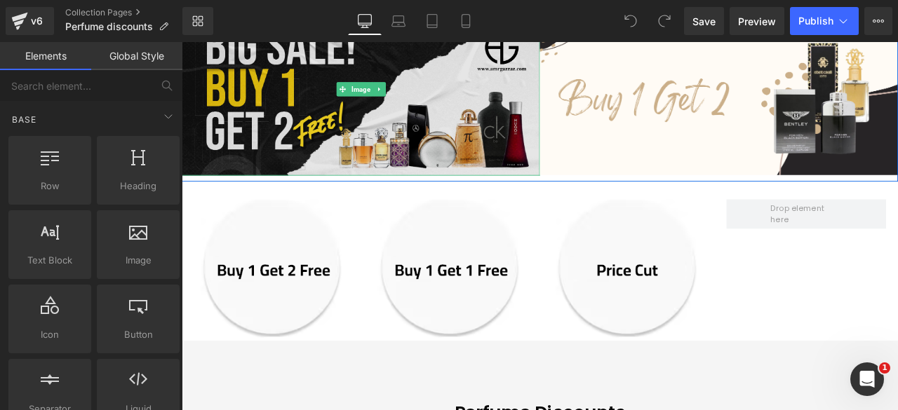
scroll to position [181, 0]
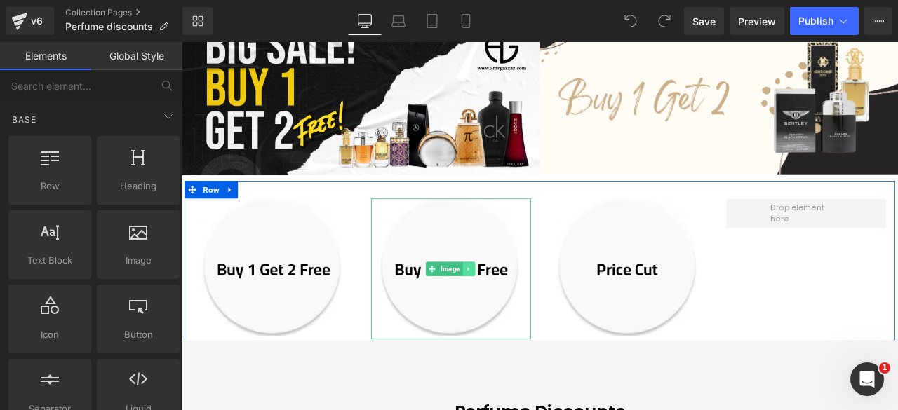
click at [518, 307] on icon at bounding box center [522, 311] width 8 height 8
click at [526, 310] on icon at bounding box center [529, 312] width 8 height 8
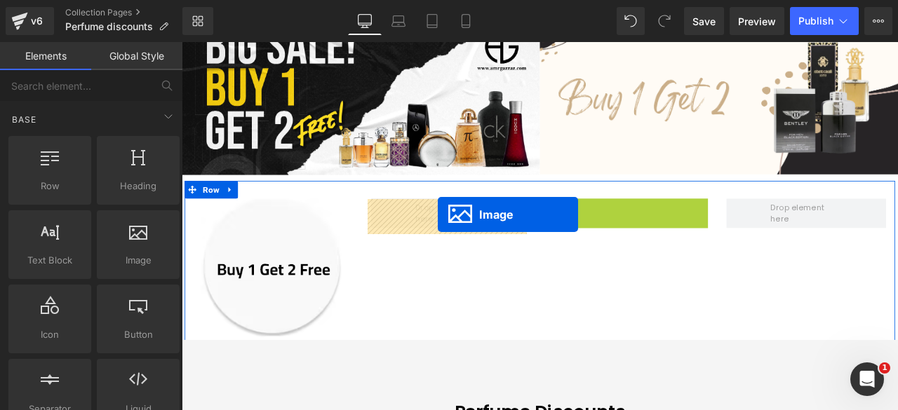
drag, startPoint x: 683, startPoint y: 310, endPoint x: 485, endPoint y: 247, distance: 207.0
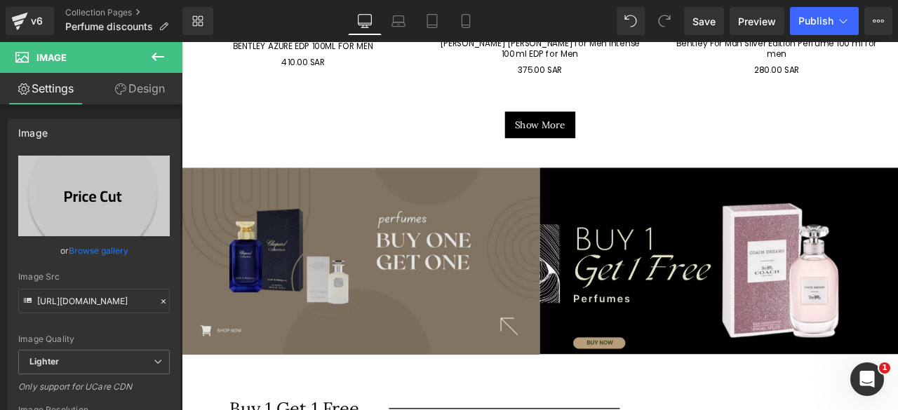
scroll to position [1887, 0]
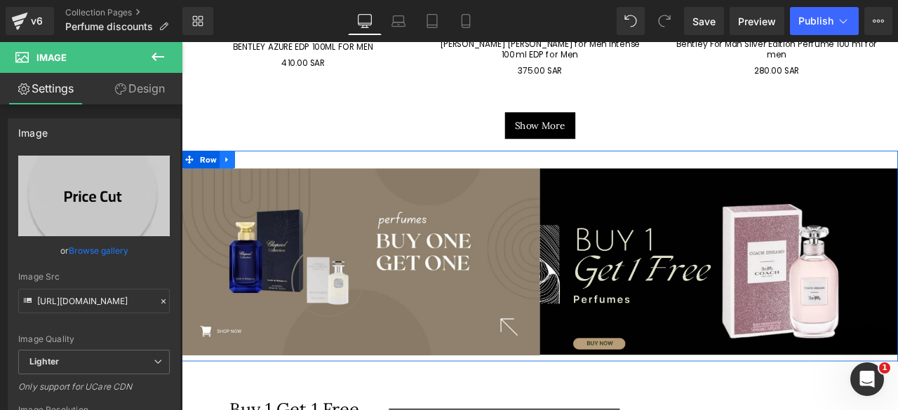
click at [231, 176] on icon at bounding box center [236, 181] width 10 height 11
click at [270, 177] on icon at bounding box center [272, 182] width 10 height 10
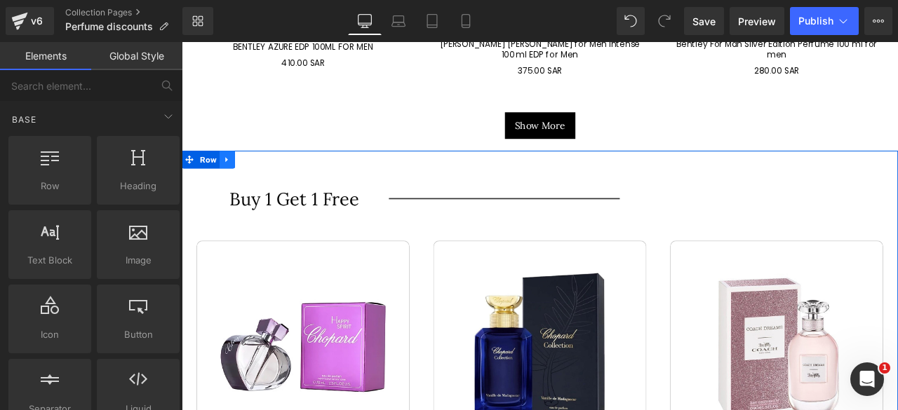
click at [234, 179] on icon at bounding box center [235, 182] width 3 height 6
click at [267, 177] on icon at bounding box center [272, 182] width 10 height 10
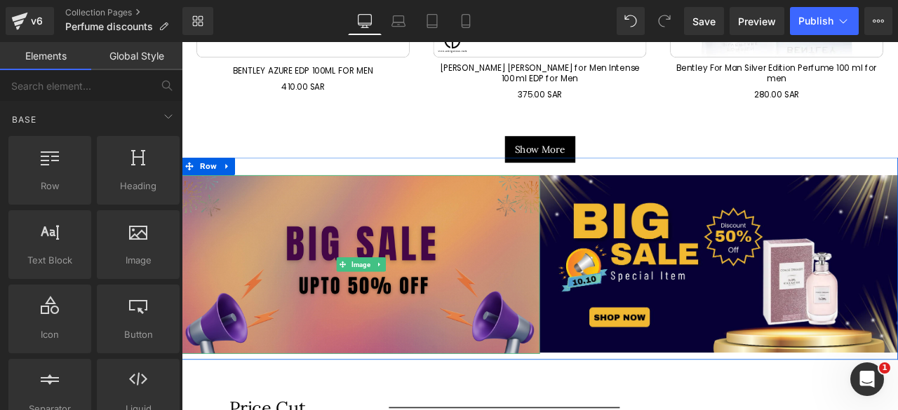
scroll to position [1858, 0]
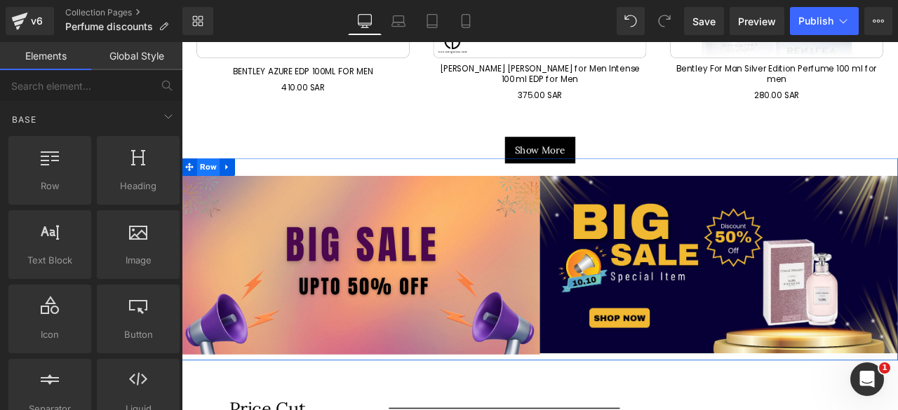
click at [206, 180] on span "Row" at bounding box center [213, 190] width 27 height 21
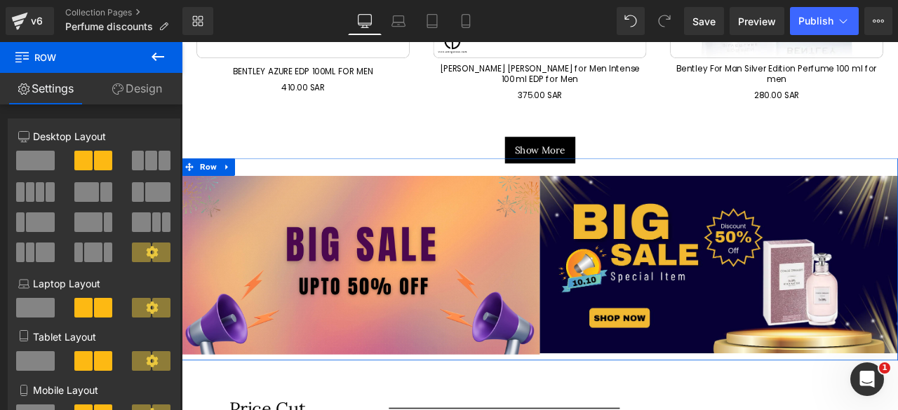
click at [137, 90] on link "Design" at bounding box center [136, 89] width 91 height 32
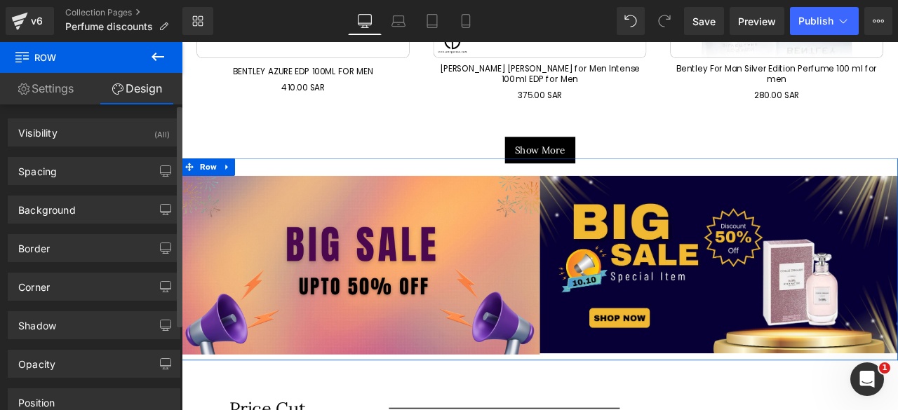
drag, startPoint x: 82, startPoint y: 132, endPoint x: 80, endPoint y: 156, distance: 24.6
click at [80, 156] on div "Visibility (All) 0|0|0|0 1 Show on Desktop 1 Show on Laptop 1 Show on Tablet 1 …" at bounding box center [94, 299] width 189 height 389
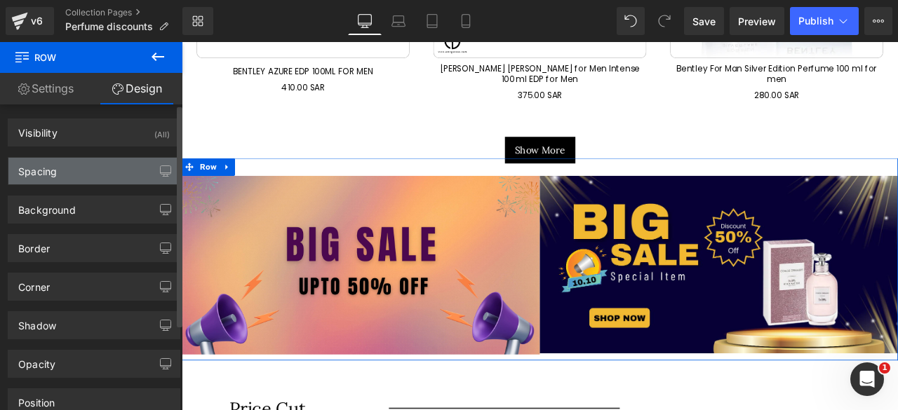
click at [59, 173] on div "Spacing" at bounding box center [93, 171] width 171 height 27
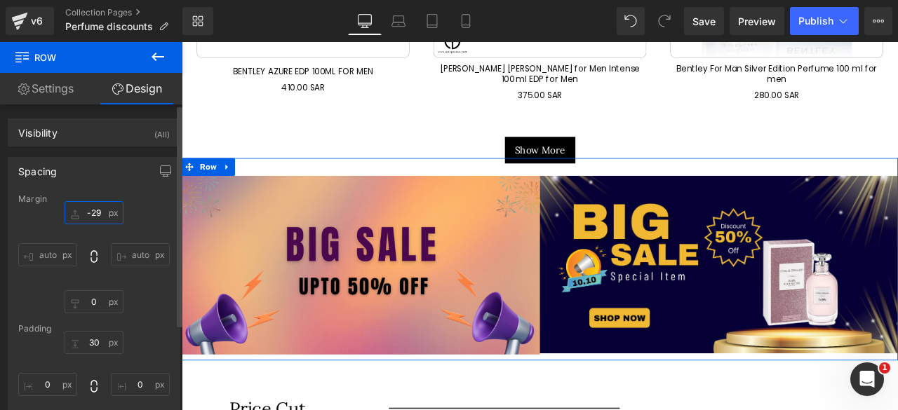
click at [90, 214] on input "-29" at bounding box center [94, 212] width 59 height 23
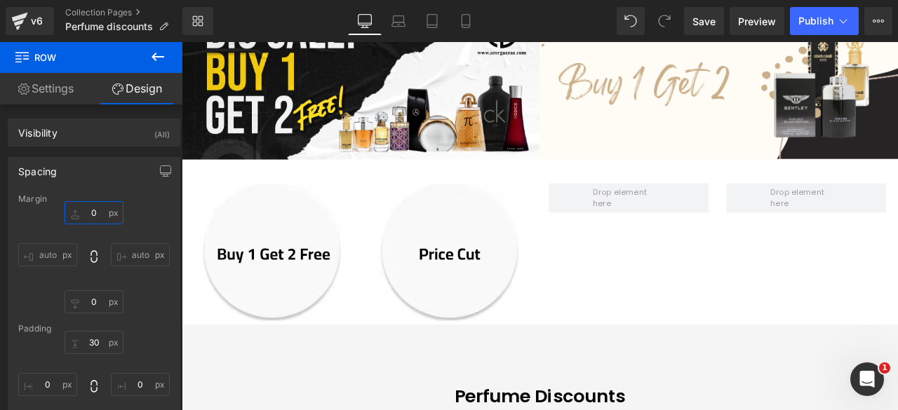
scroll to position [185, 0]
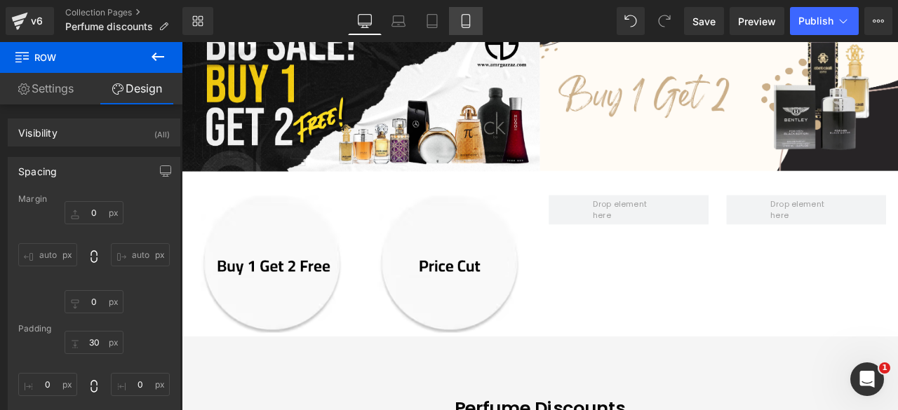
click at [467, 20] on icon at bounding box center [466, 21] width 14 height 14
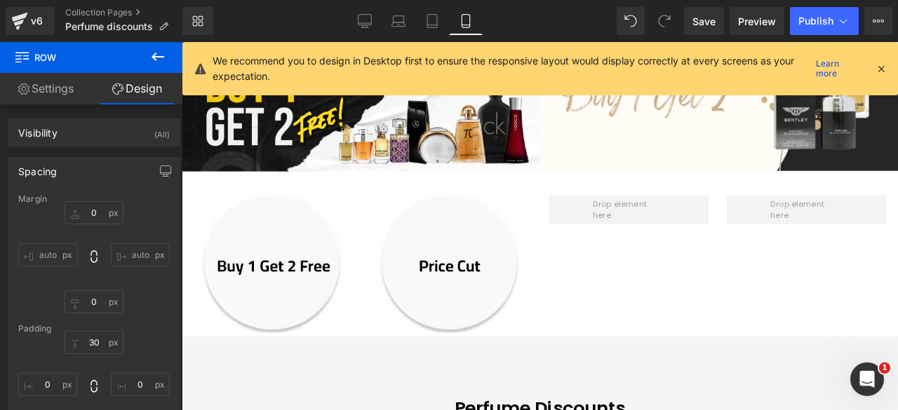
type input "-30"
type input "0"
type input "30"
type input "0"
type input "10"
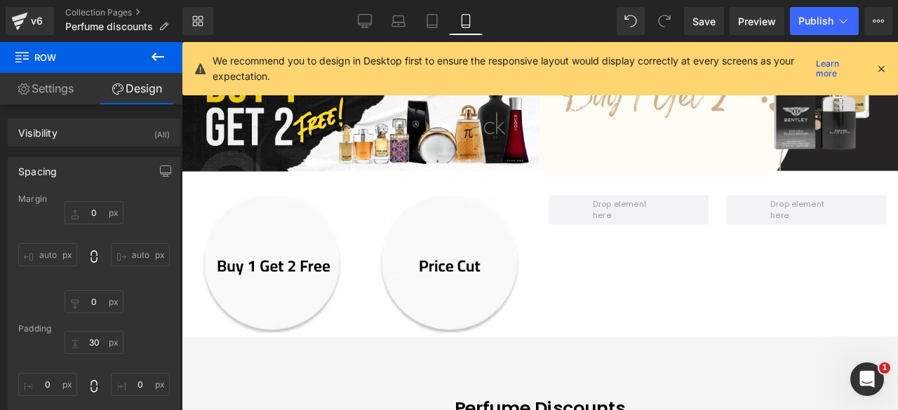
type input "0"
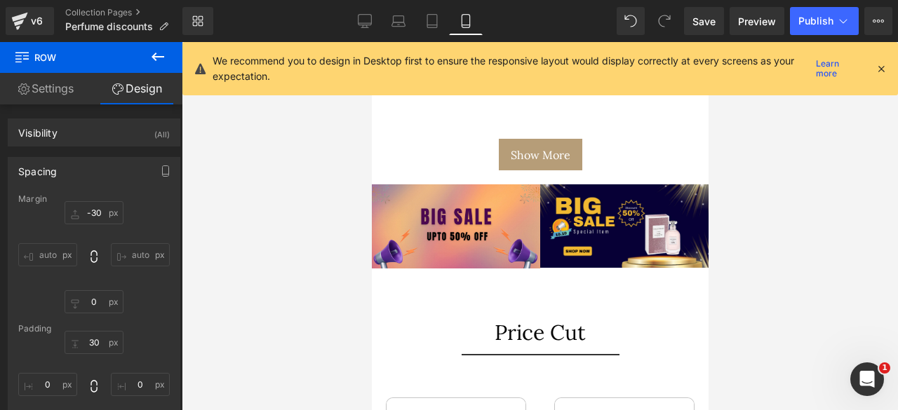
scroll to position [1266, 0]
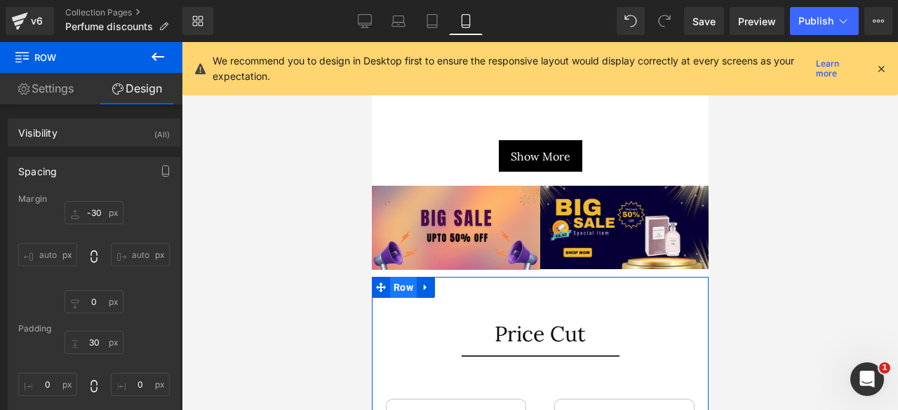
click at [402, 277] on span "Row" at bounding box center [402, 287] width 27 height 21
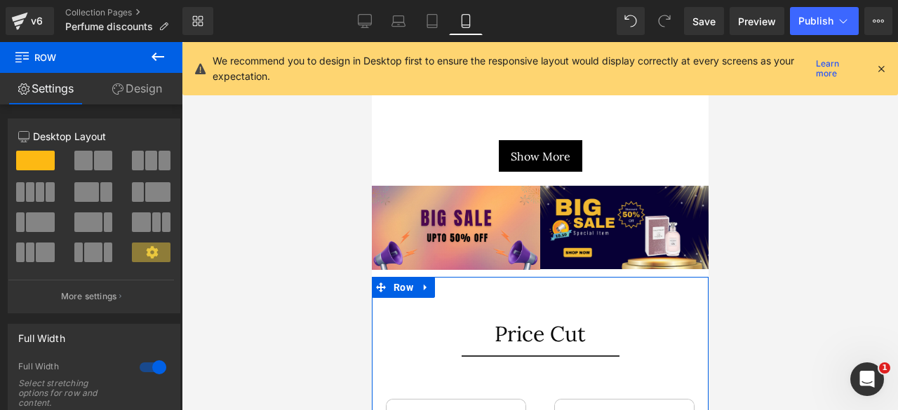
click at [139, 89] on link "Design" at bounding box center [136, 89] width 91 height 32
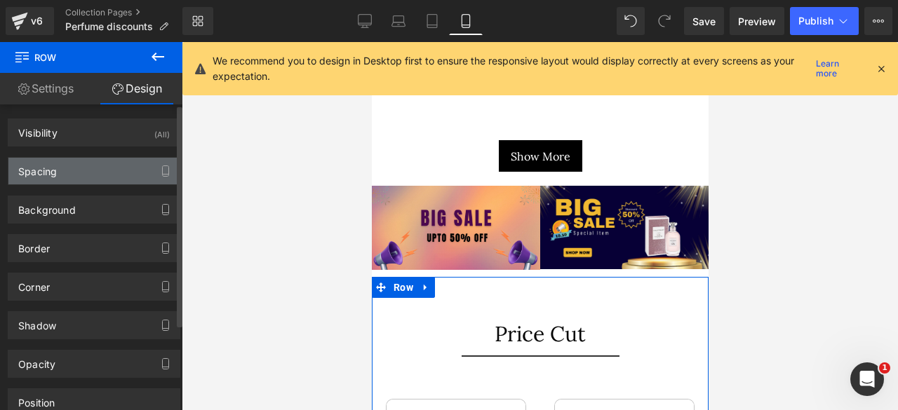
type input "0"
type input "30"
type input "0"
type input "10"
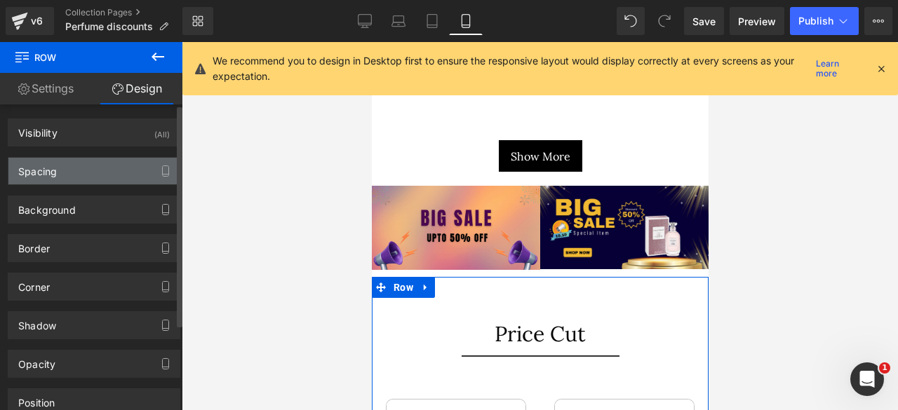
type input "0"
click at [80, 168] on div "Spacing" at bounding box center [93, 171] width 171 height 27
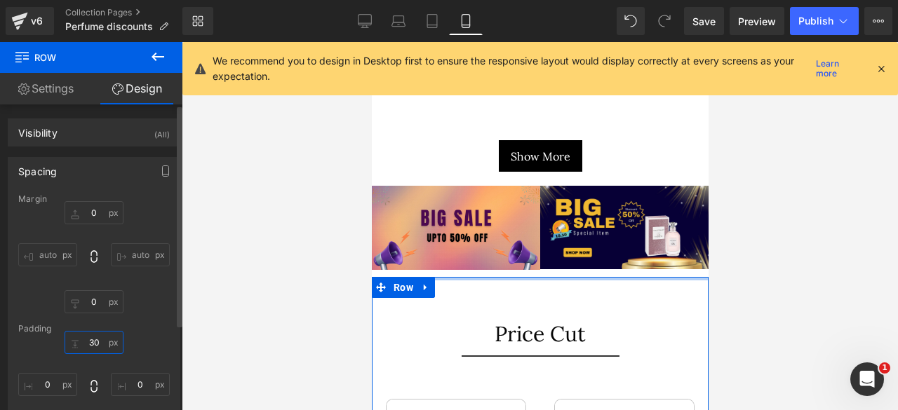
click at [92, 344] on input "30" at bounding box center [94, 342] width 59 height 23
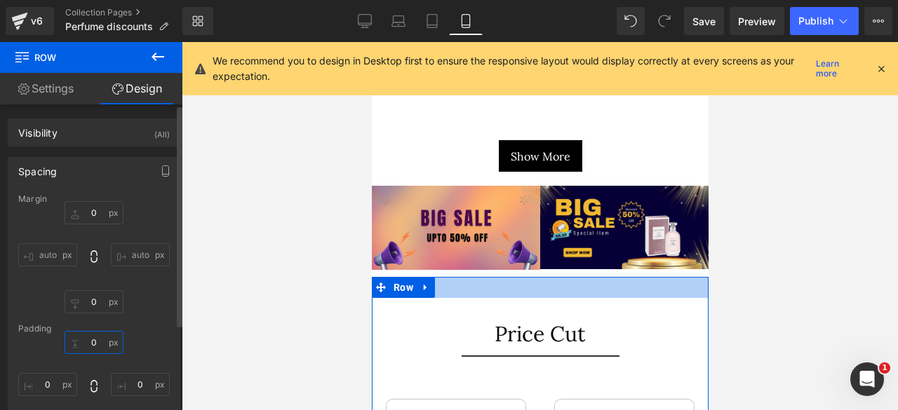
type input "30"
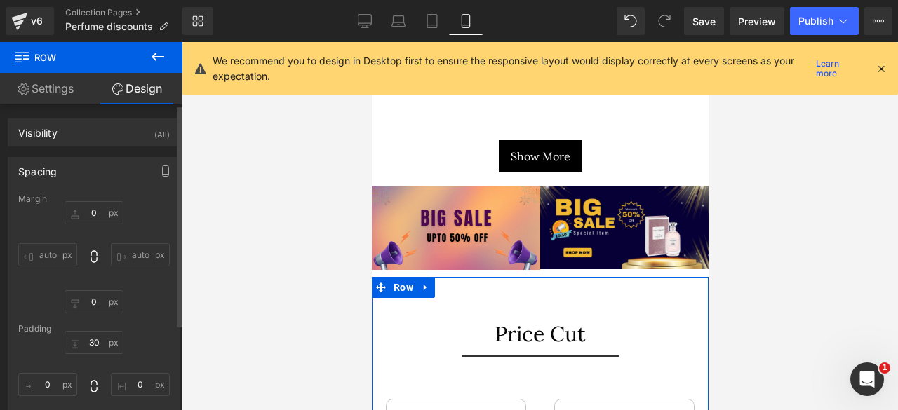
click at [102, 322] on div "Margin 0px 0 auto auto 0px 0 auto auto Padding 30 30 0px 0 10px 10 0px 0 Setup …" at bounding box center [93, 334] width 171 height 281
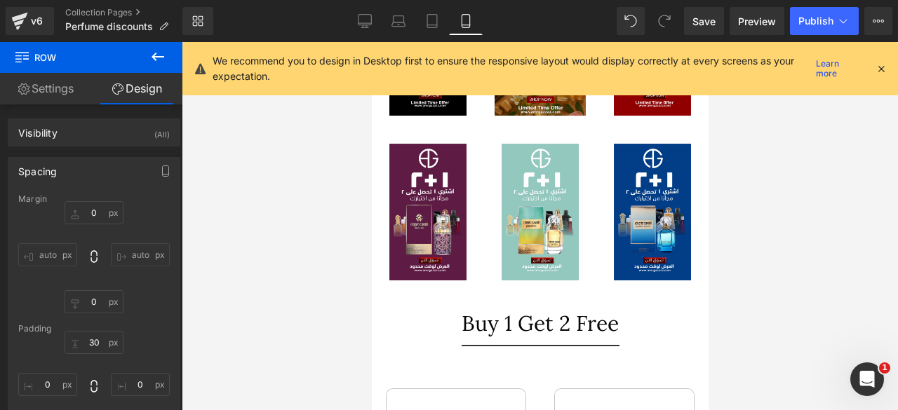
scroll to position [540, 0]
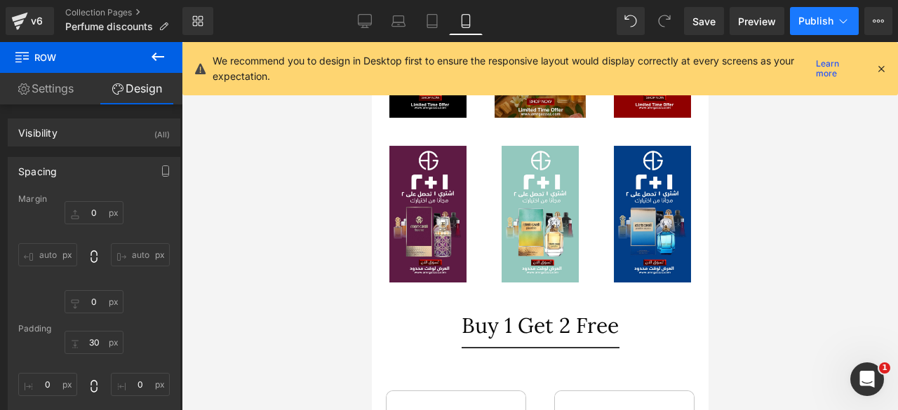
click at [805, 27] on button "Publish" at bounding box center [824, 21] width 69 height 28
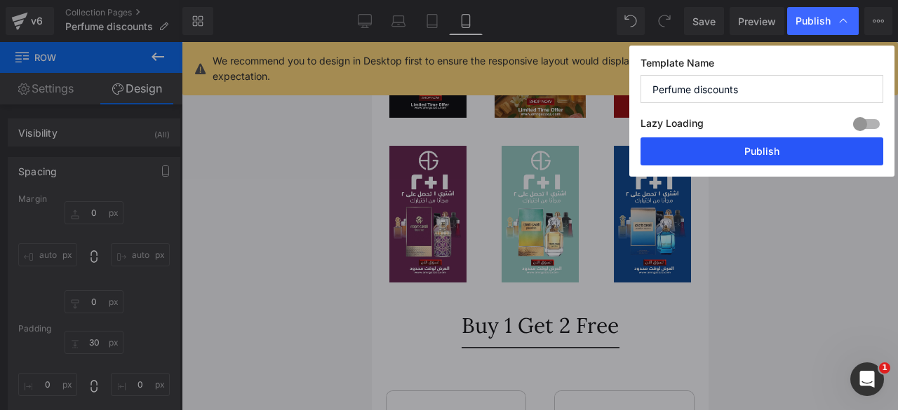
click at [742, 157] on button "Publish" at bounding box center [761, 151] width 243 height 28
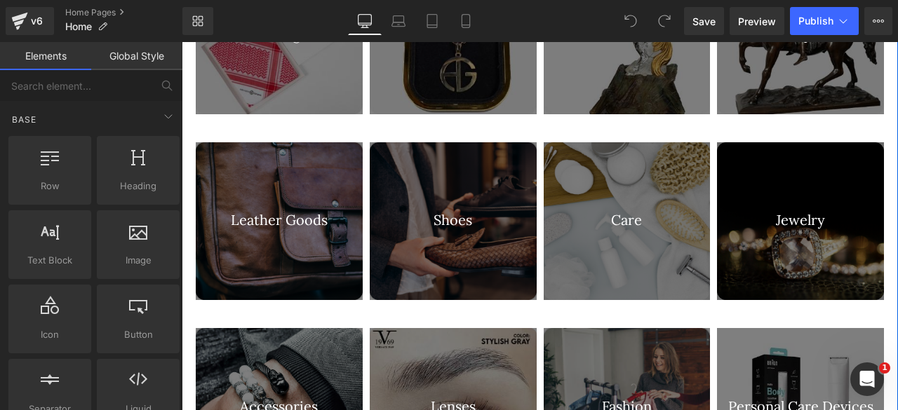
scroll to position [1095, 0]
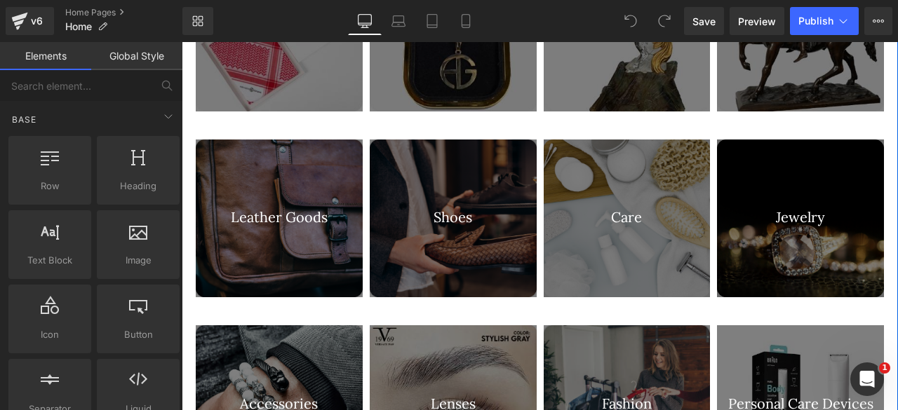
click at [794, 208] on div "Jewelry Heading" at bounding box center [800, 218] width 167 height 20
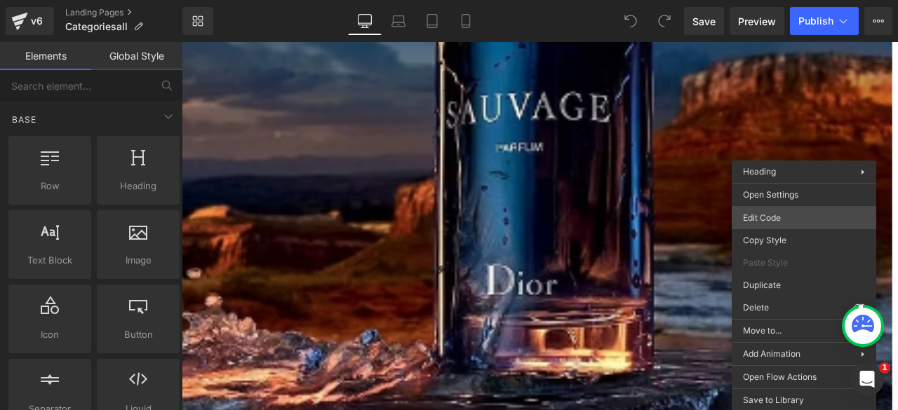
click at [772, 0] on div "You are previewing how the will restyle your page. You can not edit Elements in…" at bounding box center [449, 0] width 898 height 0
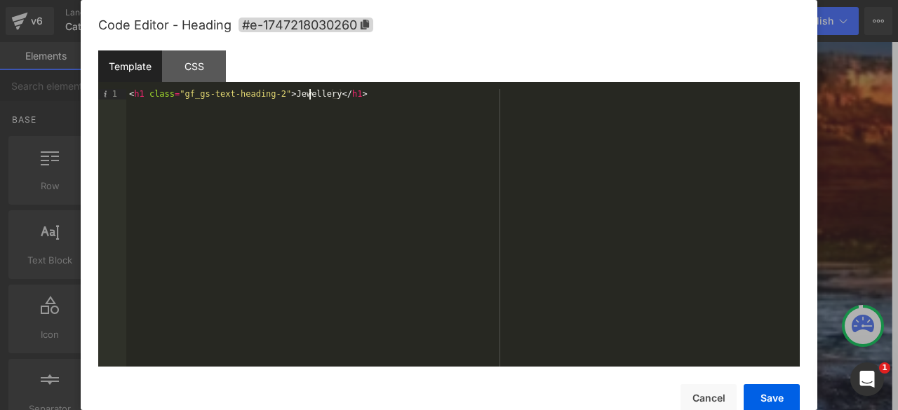
click at [309, 92] on div "< h1 class = "gf_gs-text-heading-2" > Jewellery </ h1 >" at bounding box center [462, 238] width 673 height 298
click at [300, 93] on div "< h1 class = "gf_gs-text-heading-2" > Jewelery </ h1 >" at bounding box center [462, 238] width 673 height 298
click at [434, 160] on div "< h1 class = "gf_gs-text-heading-2" > Jewlery </ h1 >" at bounding box center [462, 238] width 673 height 298
click at [309, 93] on div "< h1 class = "gf_gs-text-heading-2" > Jewlery </ h1 >" at bounding box center [462, 238] width 673 height 298
click at [293, 93] on div "< h1 class = "gf_gs-text-heading-2" > Jewelry </ h1 >" at bounding box center [462, 238] width 673 height 298
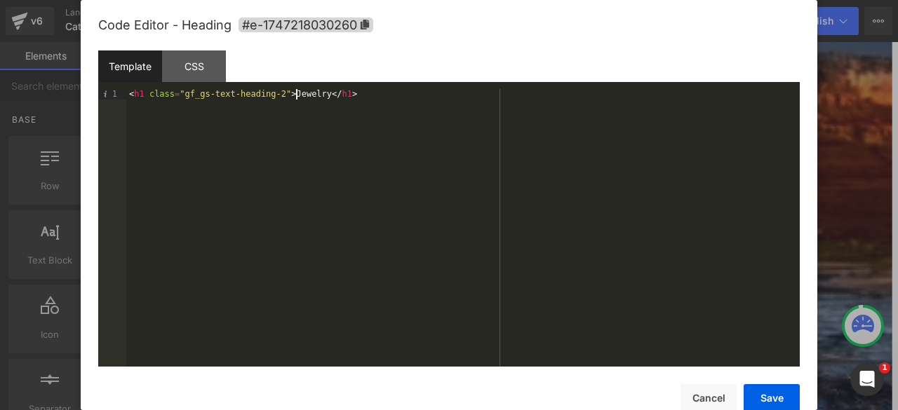
click at [297, 93] on div "< h1 class = "gf_gs-text-heading-2" > Jewelry </ h1 >" at bounding box center [462, 238] width 673 height 298
paste textarea
click at [287, 95] on div "< h1 class = "gf_gs-text-heading-2" > jewelry </ h1 >" at bounding box center [462, 238] width 673 height 298
click at [759, 401] on button "Save" at bounding box center [772, 398] width 56 height 28
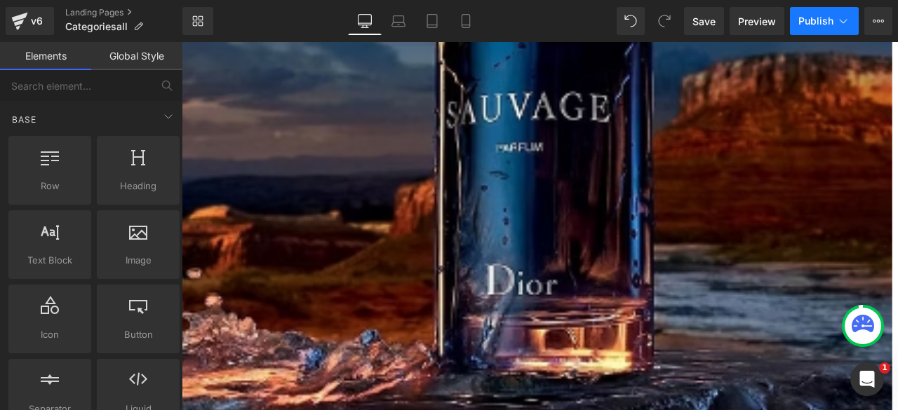
click at [808, 12] on button "Publish" at bounding box center [824, 21] width 69 height 28
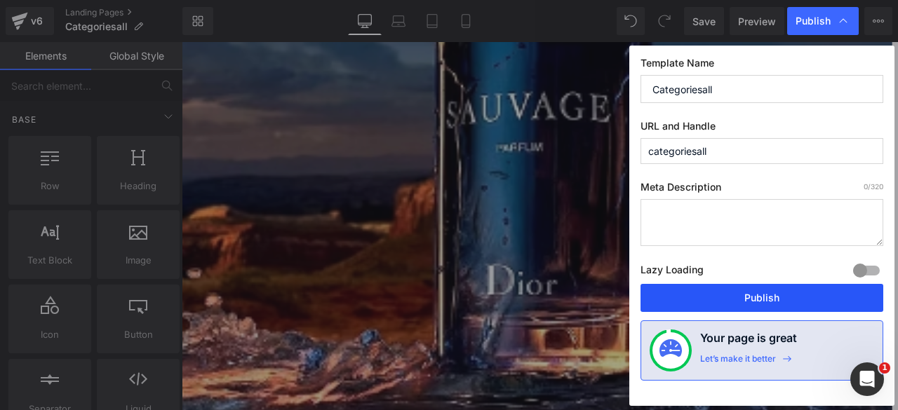
click at [735, 290] on button "Publish" at bounding box center [761, 298] width 243 height 28
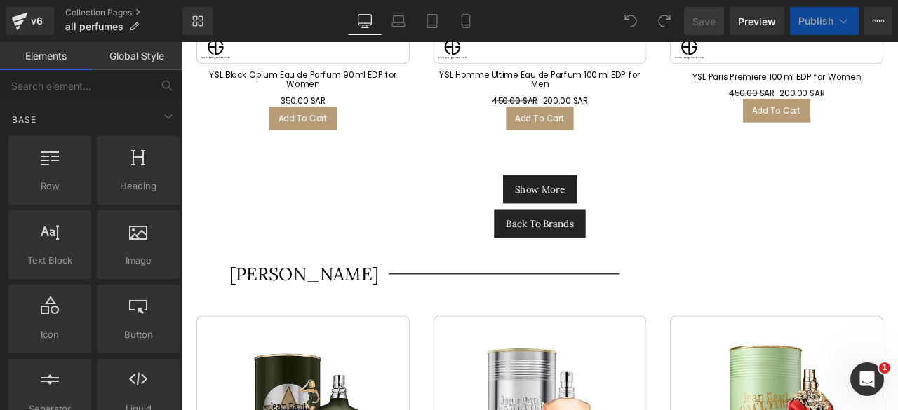
scroll to position [6324, 0]
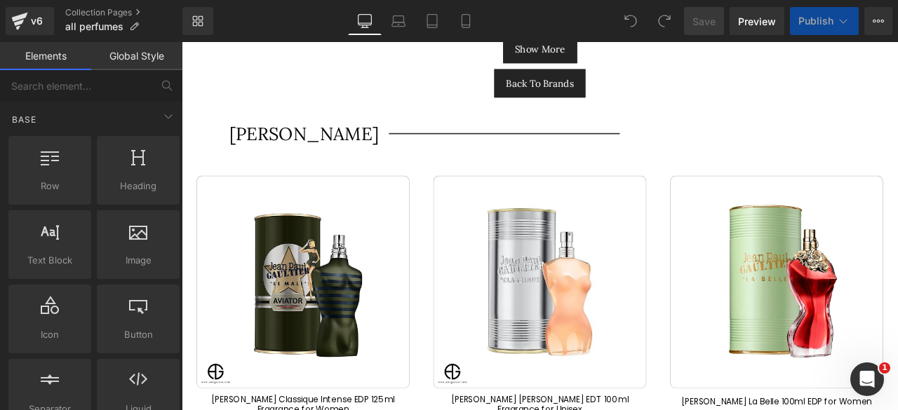
click at [292, 136] on h1 "Jean Paul Gautier" at bounding box center [322, 150] width 168 height 29
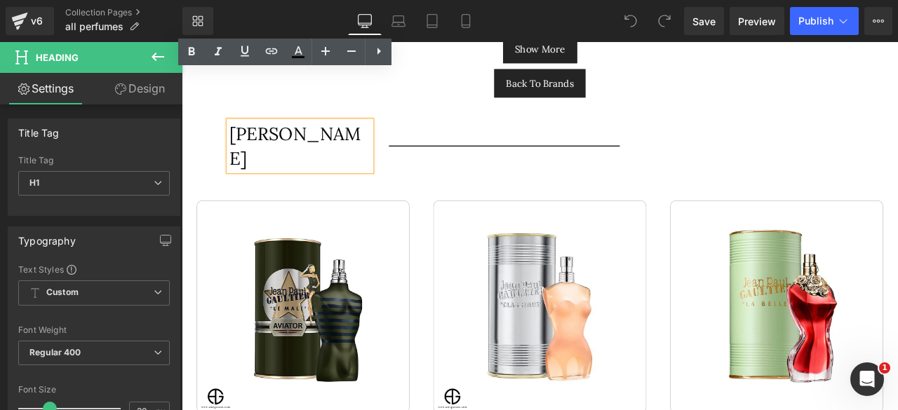
click at [275, 136] on h1 "Jean Paul Gautier" at bounding box center [322, 165] width 168 height 59
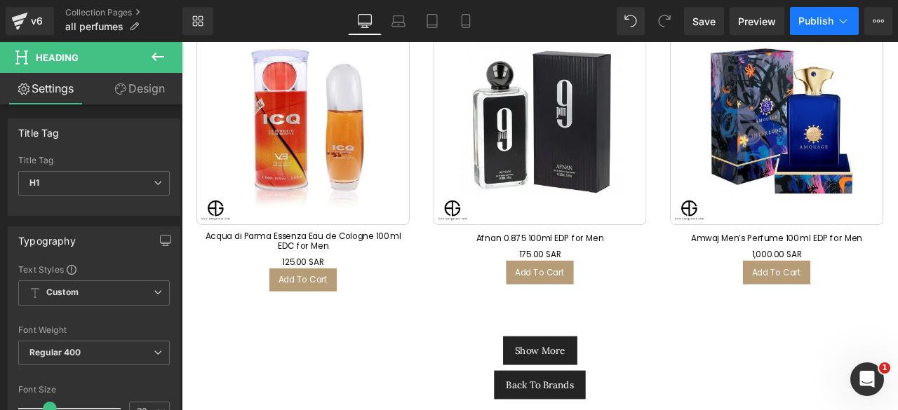
scroll to position [29580, 0]
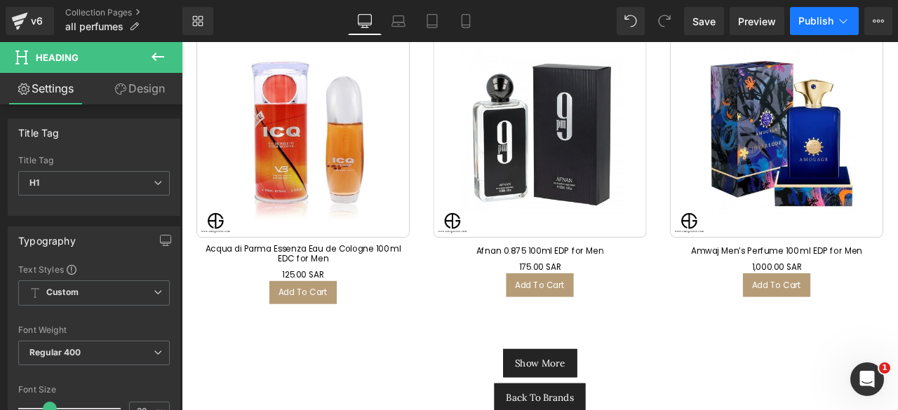
click at [810, 20] on span "Publish" at bounding box center [815, 20] width 35 height 11
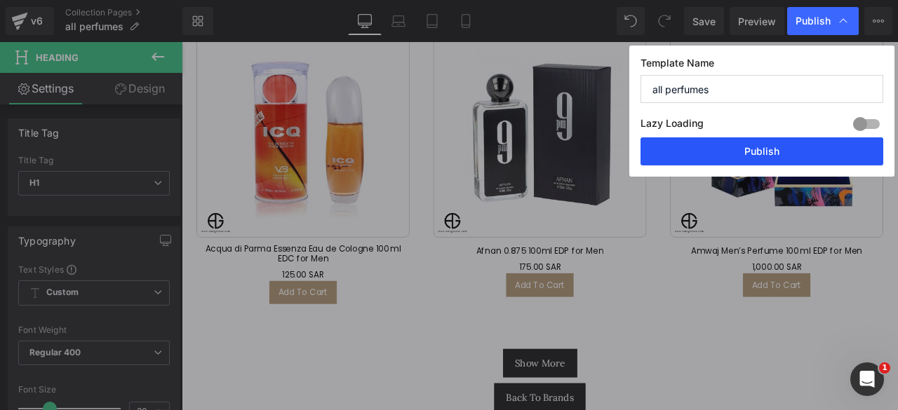
click at [763, 146] on button "Publish" at bounding box center [761, 151] width 243 height 28
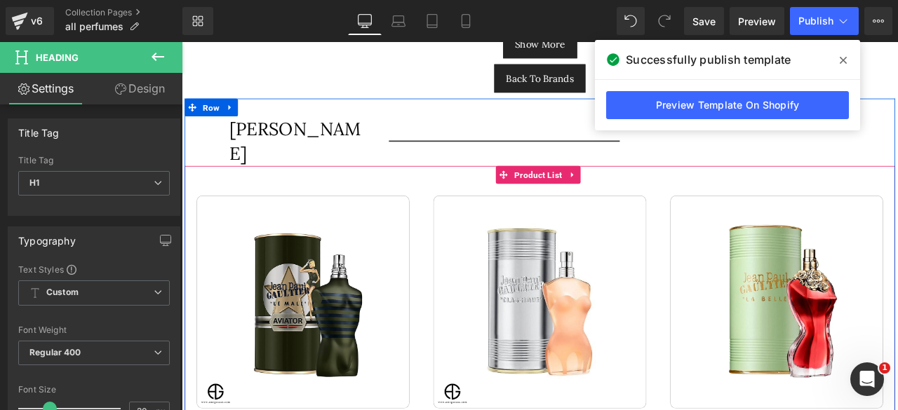
scroll to position [6336, 0]
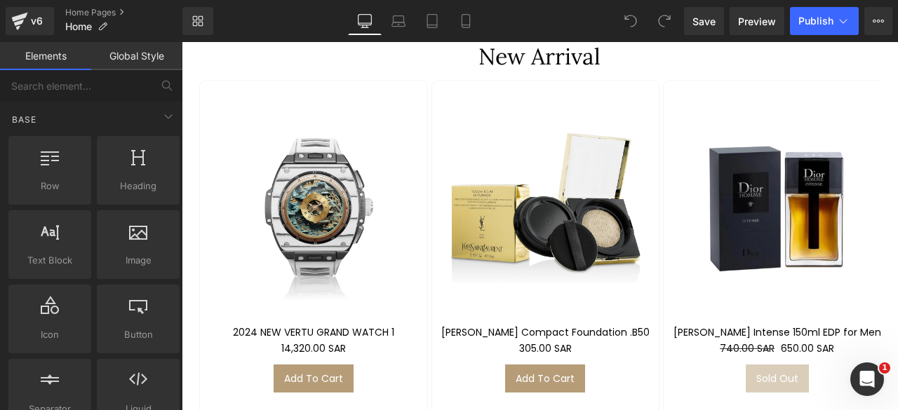
scroll to position [2836, 0]
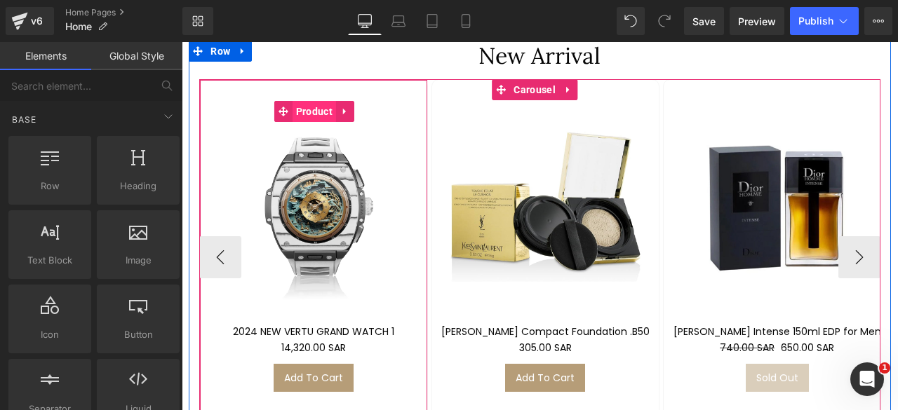
click at [311, 101] on span "Product" at bounding box center [314, 111] width 43 height 21
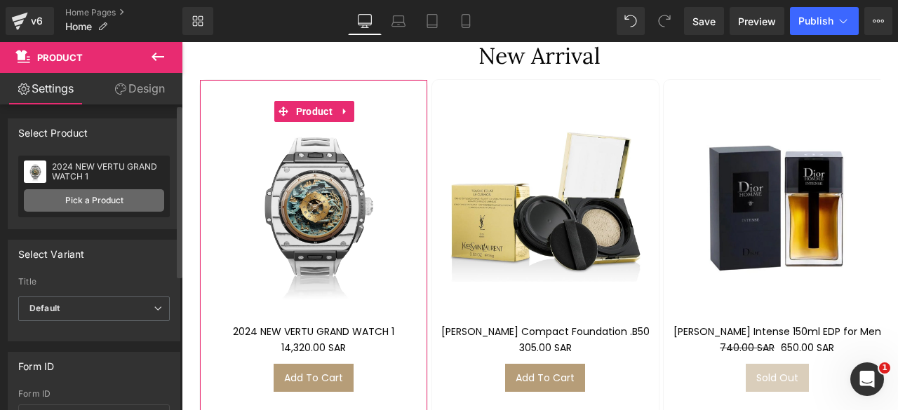
click at [79, 200] on link "Pick a Product" at bounding box center [94, 200] width 140 height 22
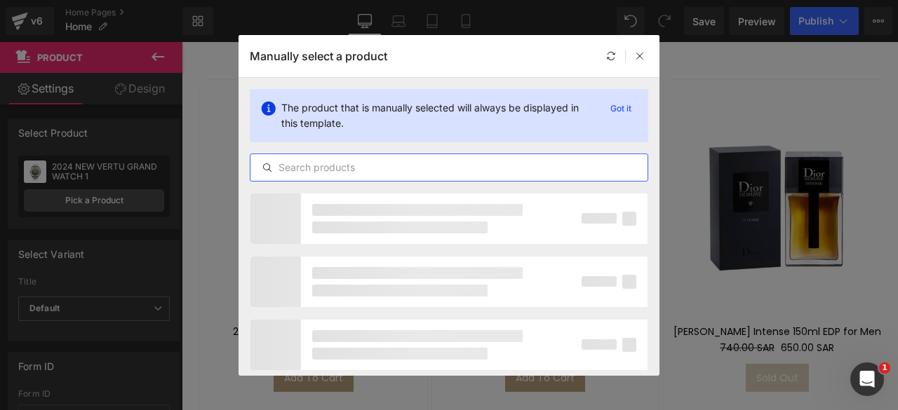
click at [302, 168] on input "text" at bounding box center [448, 167] width 397 height 17
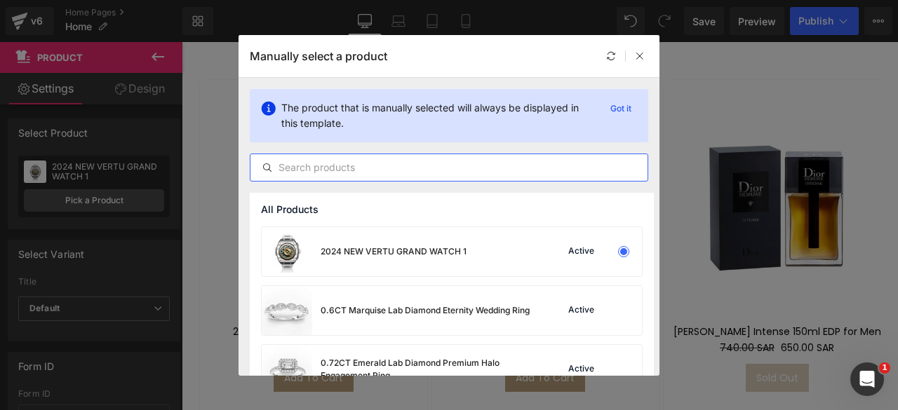
paste input "RFID Leather Wallet with Snap Closure AG-WL034"
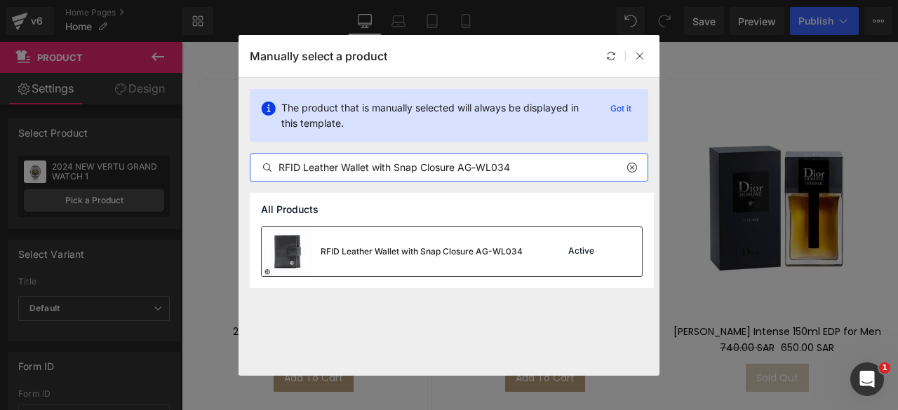
type input "RFID Leather Wallet with Snap Closure AG-WL034"
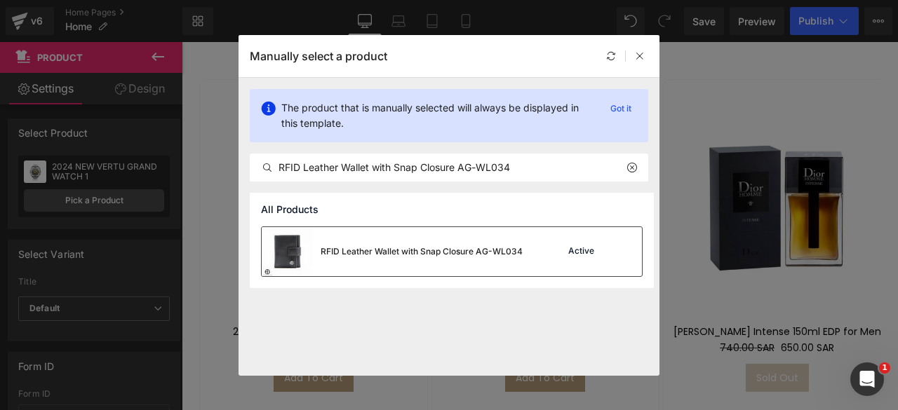
click at [406, 238] on div "RFID Leather Wallet with Snap Closure AG-WL034" at bounding box center [392, 251] width 261 height 49
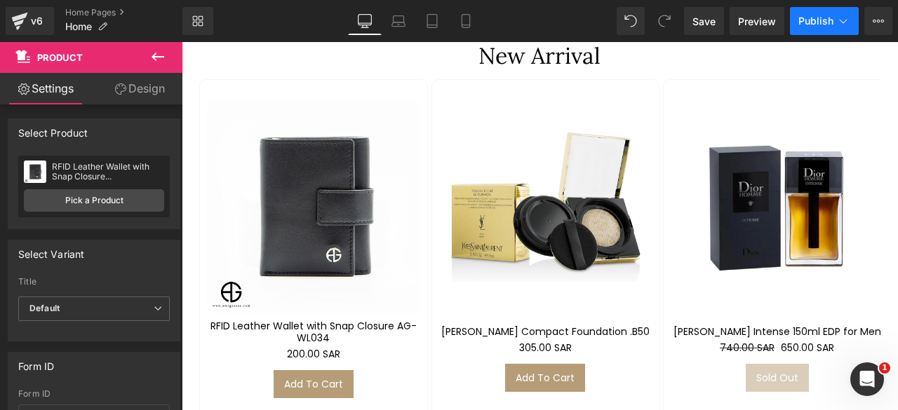
click at [803, 21] on span "Publish" at bounding box center [815, 20] width 35 height 11
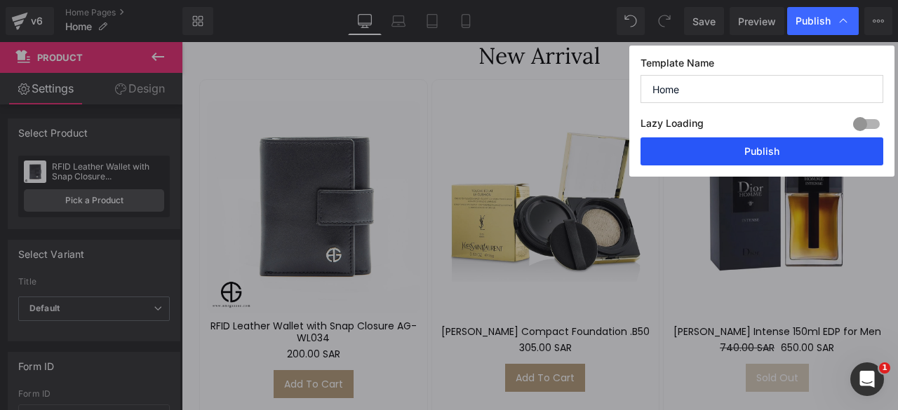
click at [735, 152] on button "Publish" at bounding box center [761, 151] width 243 height 28
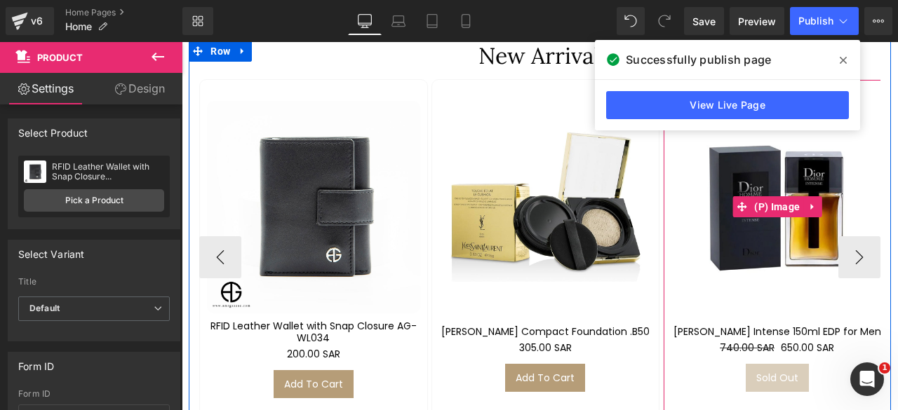
scroll to position [2751, 0]
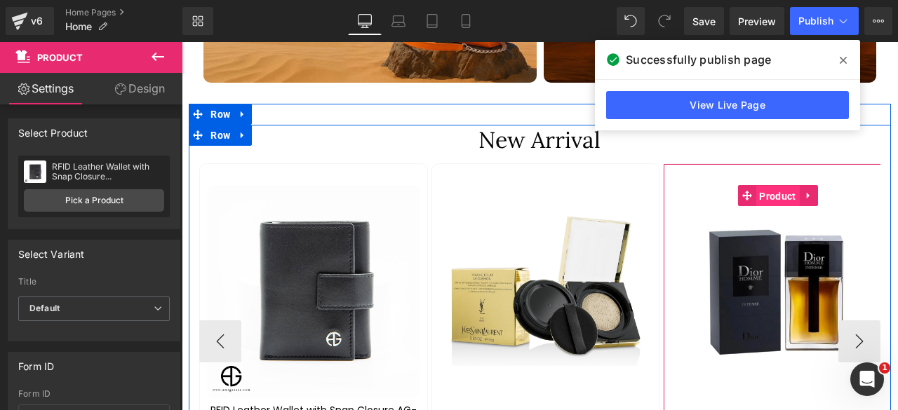
click at [780, 186] on span "Product" at bounding box center [777, 196] width 43 height 21
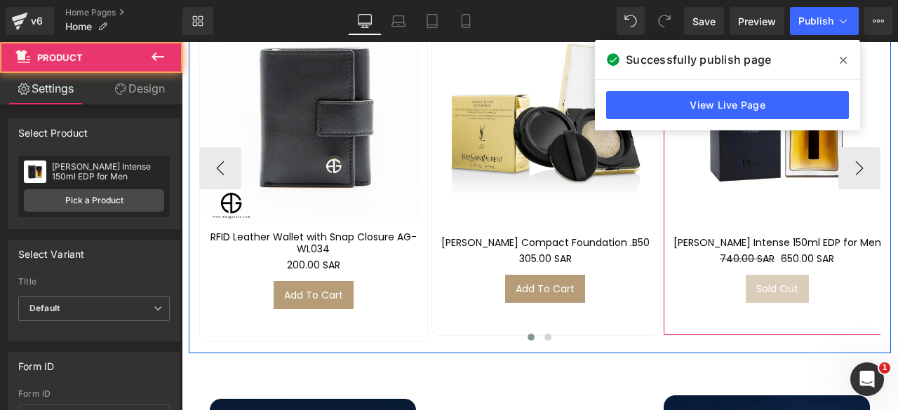
scroll to position [2925, 0]
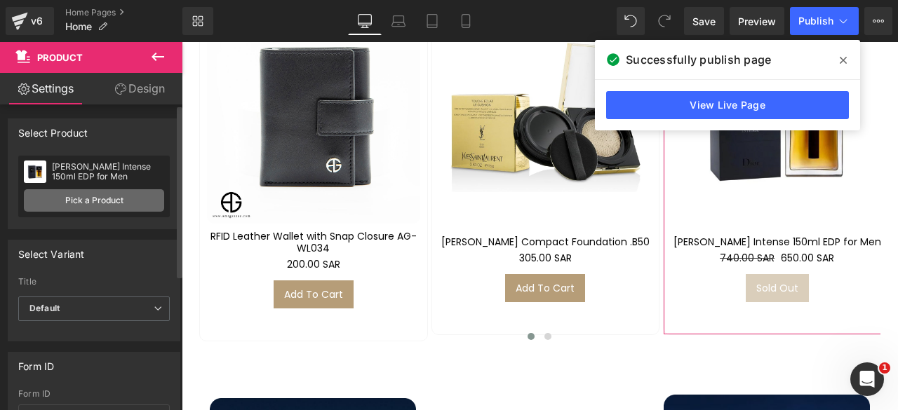
click at [74, 201] on link "Pick a Product" at bounding box center [94, 200] width 140 height 22
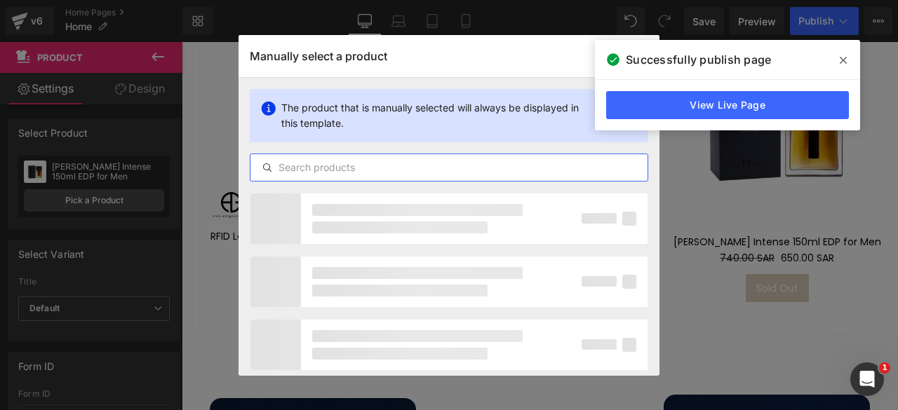
click at [310, 168] on input "text" at bounding box center [448, 167] width 397 height 17
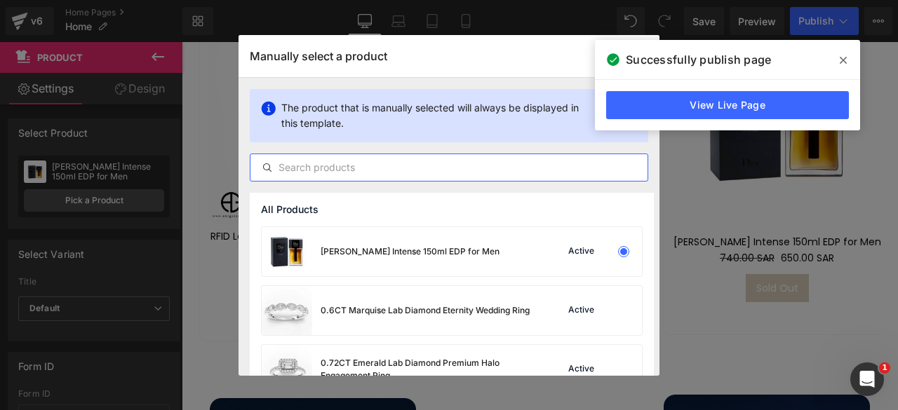
paste input "Premium Leather Briefcase AG-BG0001"
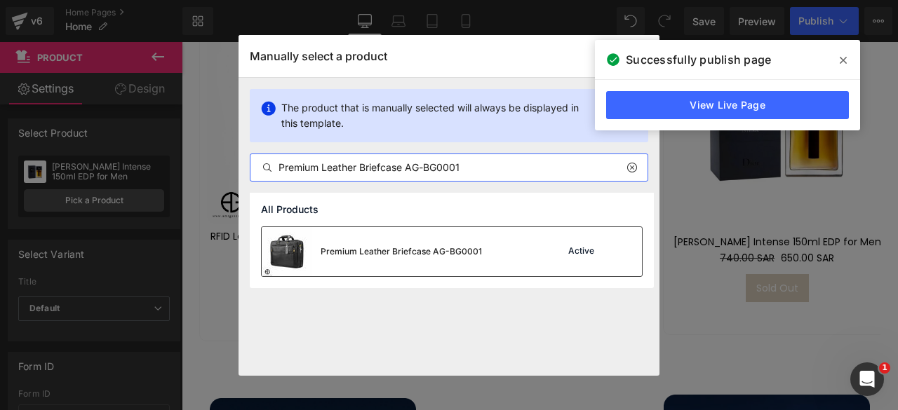
type input "Premium Leather Briefcase AG-BG0001"
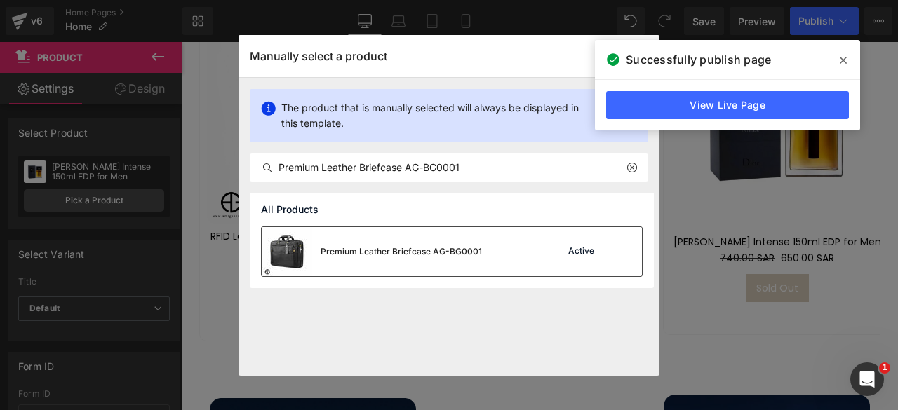
click at [452, 244] on div "Premium Leather Briefcase AG-BG0001" at bounding box center [372, 251] width 220 height 49
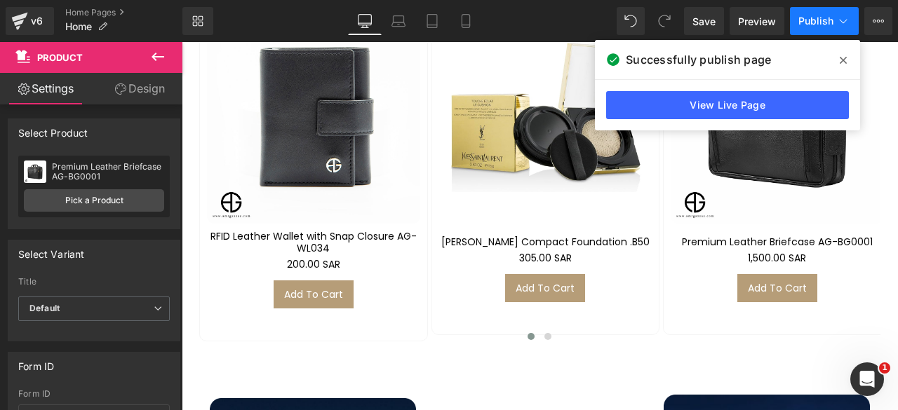
click at [805, 25] on span "Publish" at bounding box center [815, 20] width 35 height 11
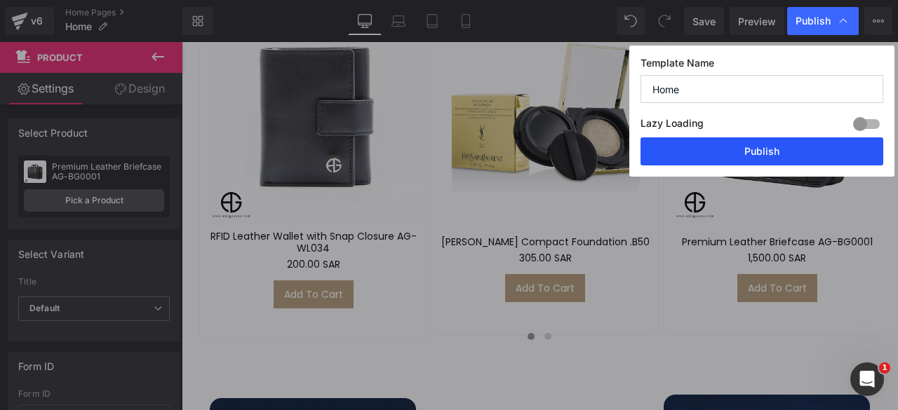
click at [731, 158] on button "Publish" at bounding box center [761, 151] width 243 height 28
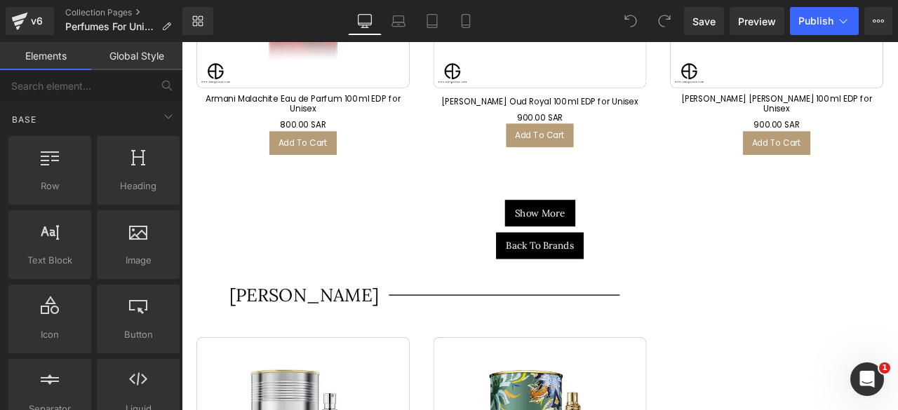
scroll to position [29217, 0]
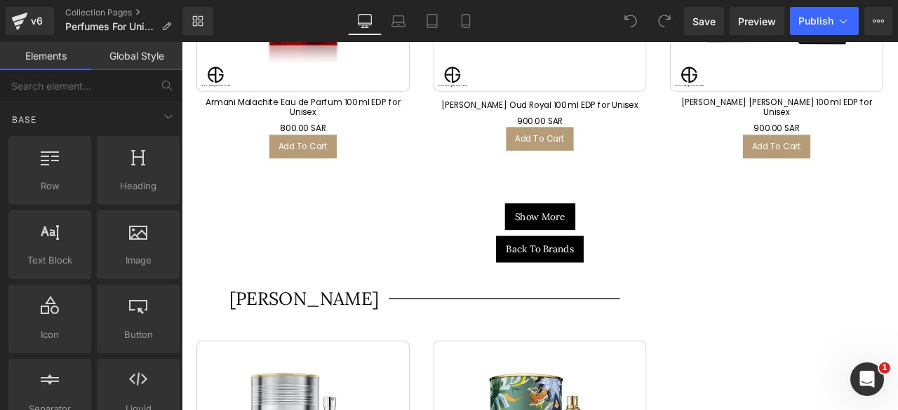
drag, startPoint x: 279, startPoint y: 283, endPoint x: 286, endPoint y: 311, distance: 29.8
click at [279, 332] on h1 "Jean Paul Gautier" at bounding box center [322, 346] width 168 height 29
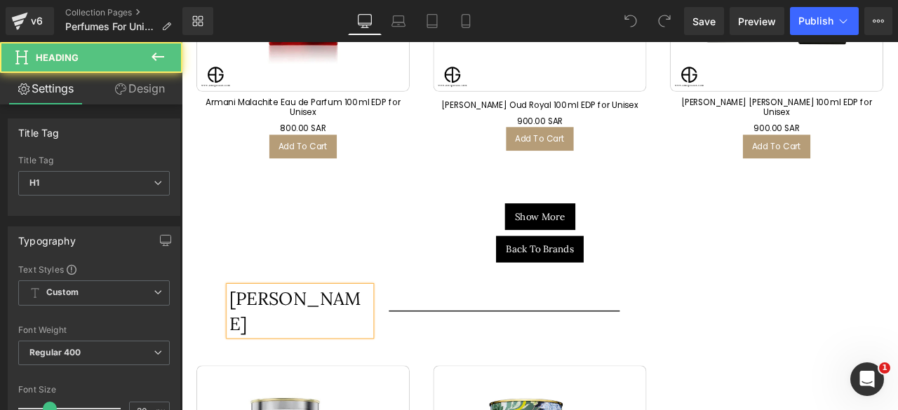
click at [281, 332] on h1 "Jean Paul Gautier" at bounding box center [322, 361] width 168 height 59
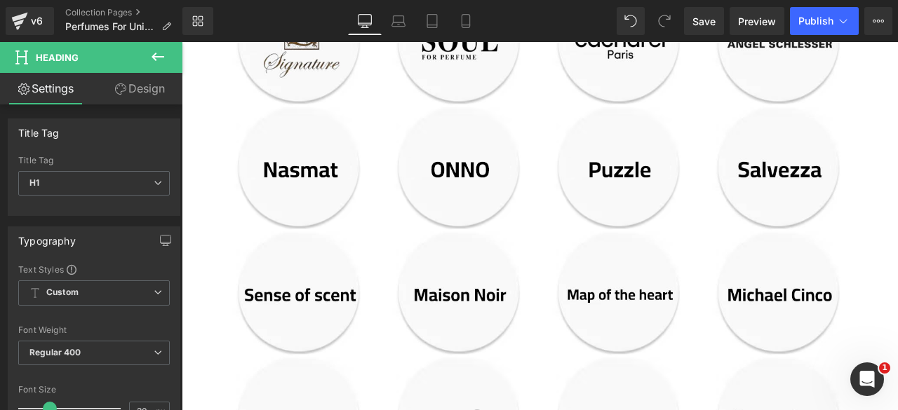
scroll to position [1695, 0]
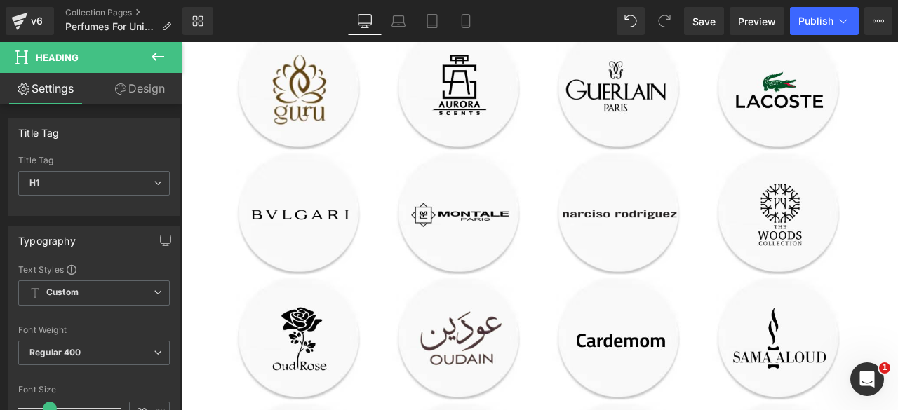
click at [159, 58] on icon at bounding box center [157, 56] width 17 height 17
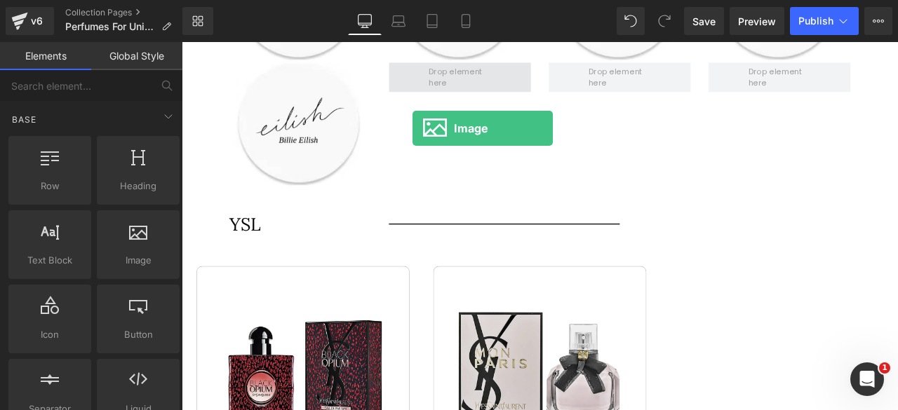
scroll to position [2918, 0]
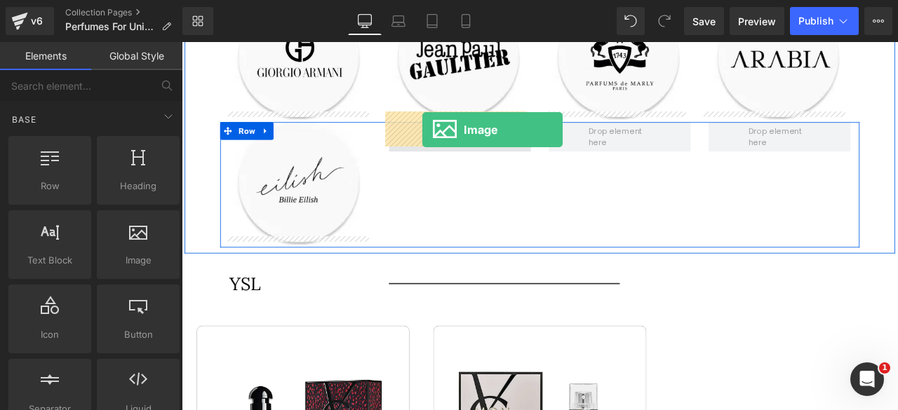
drag, startPoint x: 455, startPoint y: 144, endPoint x: 467, endPoint y: 146, distance: 12.1
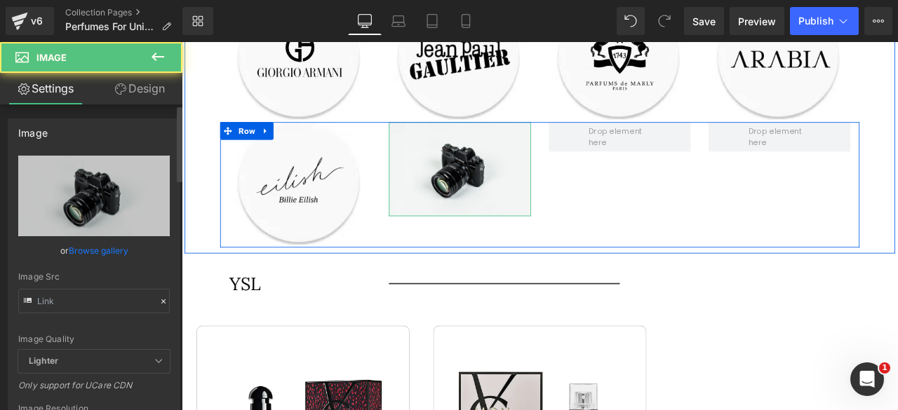
drag, startPoint x: 130, startPoint y: 255, endPoint x: 108, endPoint y: 270, distance: 27.2
click at [108, 270] on div "//d1um8515vdn9kb.cloudfront.net/images/parallax.jpg Replace Image Upload image …" at bounding box center [93, 337] width 171 height 363
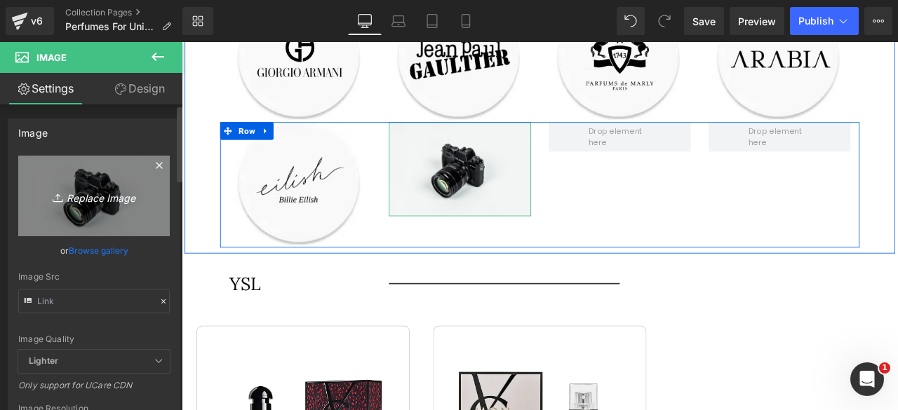
click at [101, 203] on icon "Replace Image" at bounding box center [94, 196] width 112 height 18
type input "C:\fakepath\Artboard – 409.png"
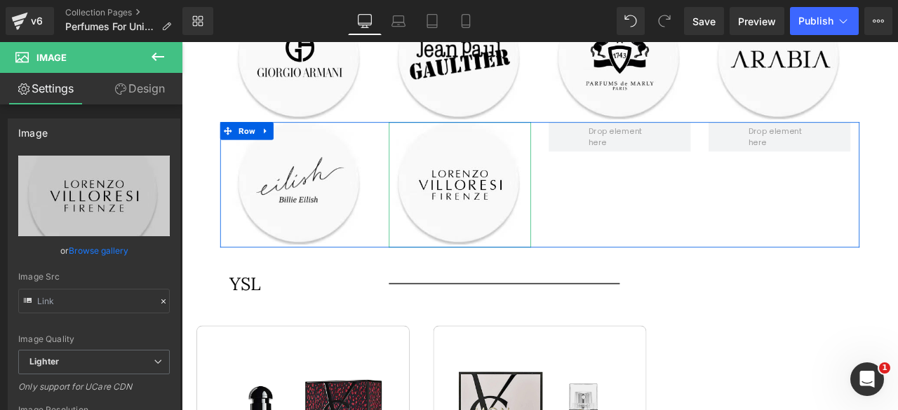
click at [156, 57] on icon at bounding box center [158, 57] width 13 height 8
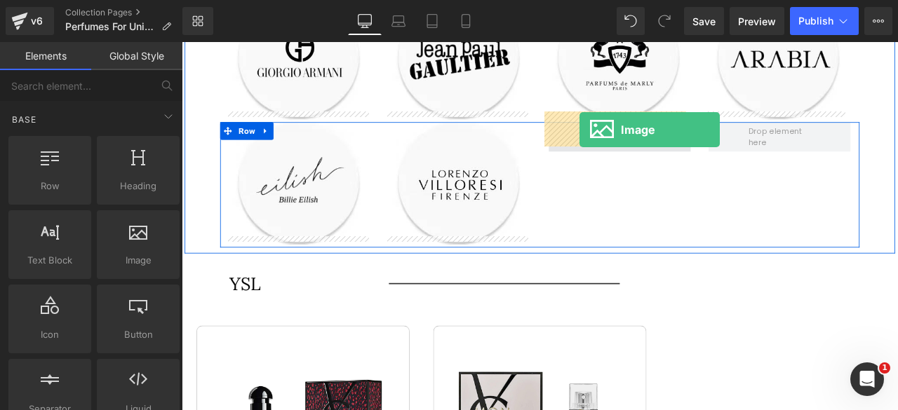
drag, startPoint x: 340, startPoint y: 300, endPoint x: 653, endPoint y: 146, distance: 348.9
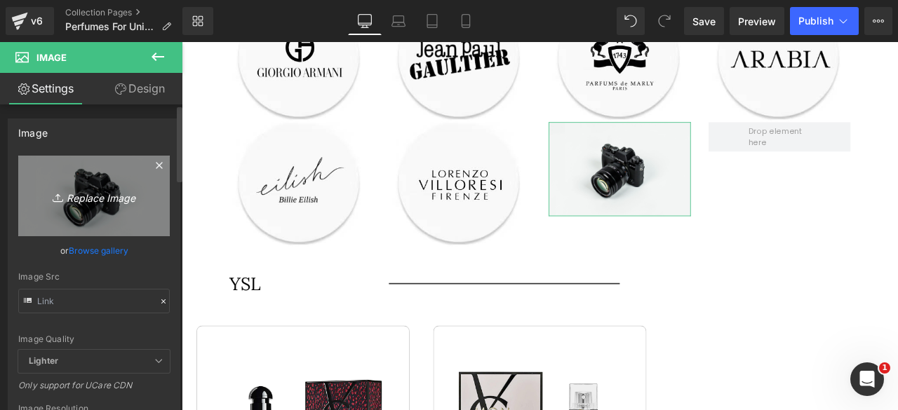
click at [89, 211] on link "Replace Image" at bounding box center [94, 196] width 152 height 81
type input "C:\fakepath\Artboard – 410.png"
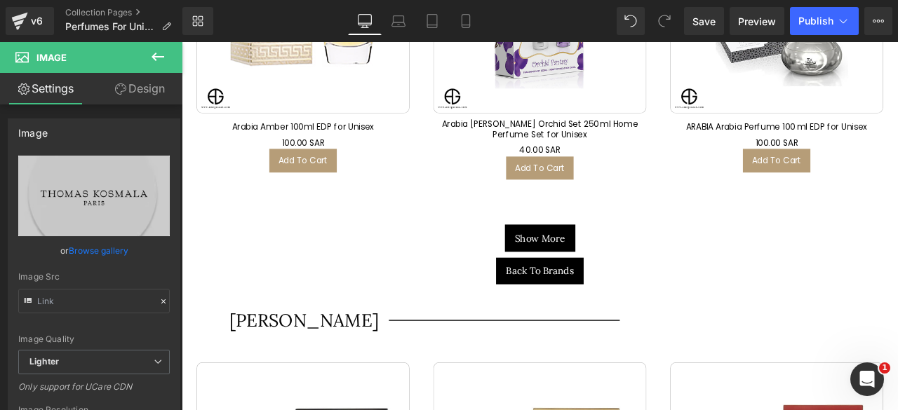
scroll to position [30879, 0]
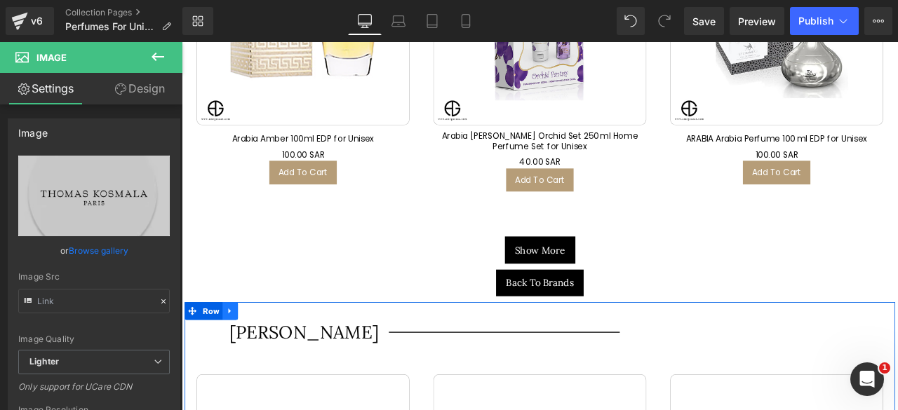
click at [234, 356] on icon at bounding box center [239, 361] width 10 height 11
click at [253, 356] on icon at bounding box center [258, 361] width 10 height 10
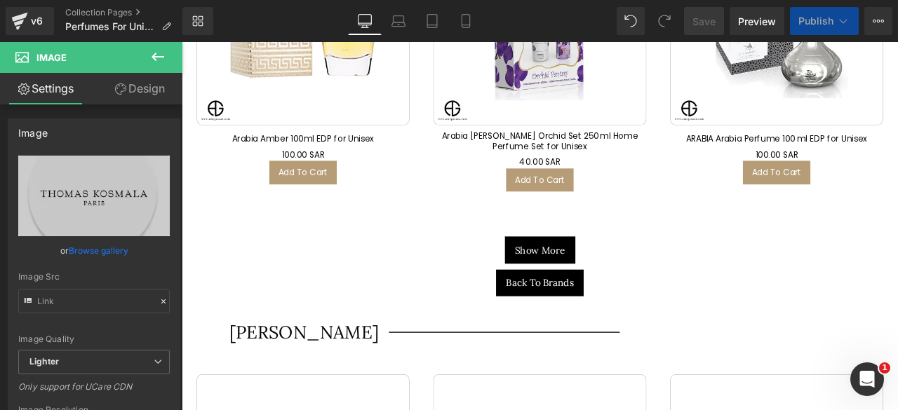
scroll to position [31528, 0]
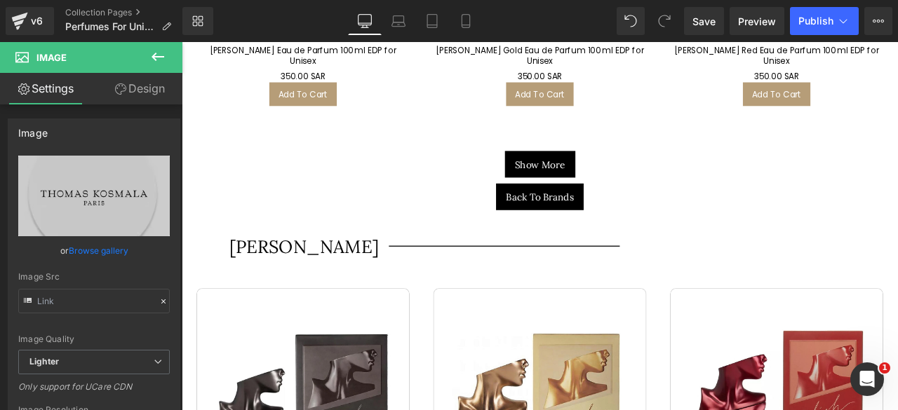
click at [307, 269] on div "Billie Eilish Heading" at bounding box center [322, 283] width 168 height 29
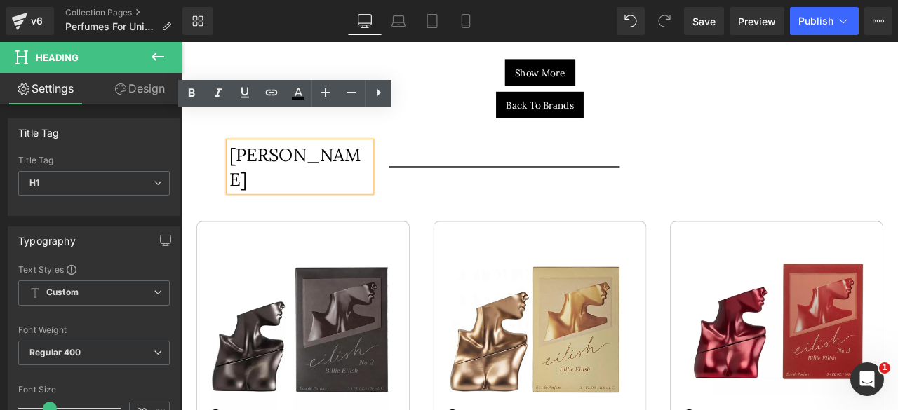
scroll to position [31499, 0]
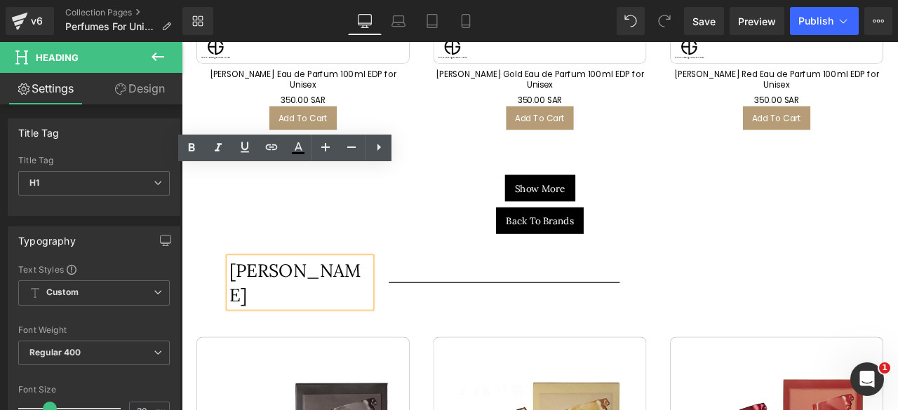
click at [307, 298] on h1 "Billie Eilish" at bounding box center [322, 327] width 168 height 59
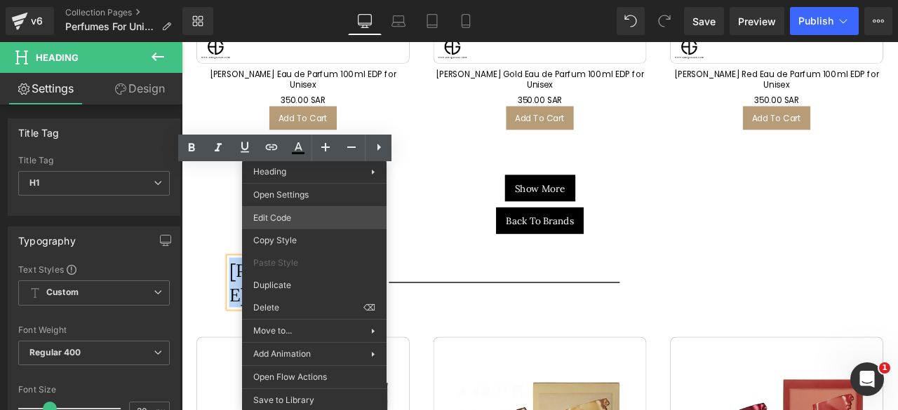
click at [300, 0] on div "Image You are previewing how the will restyle your page. You can not edit Eleme…" at bounding box center [449, 0] width 898 height 0
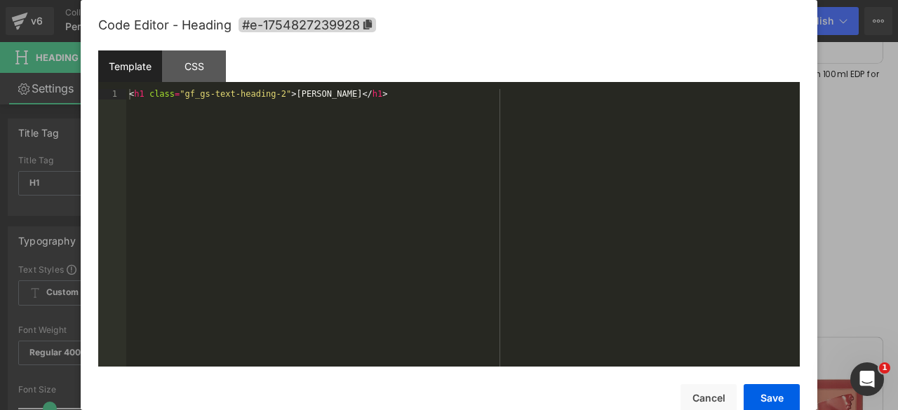
click at [334, 95] on div "< h1 class = "gf_gs-text-heading-2" > Billie Eilish </ h1 >" at bounding box center [462, 238] width 673 height 298
click at [767, 395] on button "Save" at bounding box center [772, 398] width 56 height 28
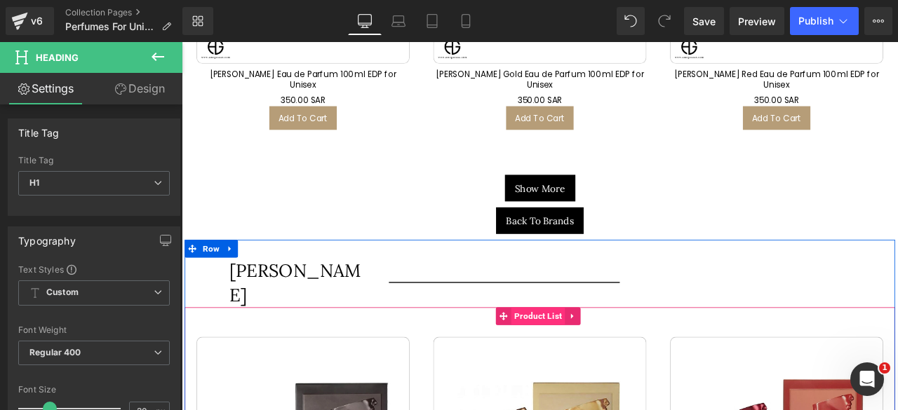
click at [589, 357] on span "Product List" at bounding box center [604, 367] width 64 height 21
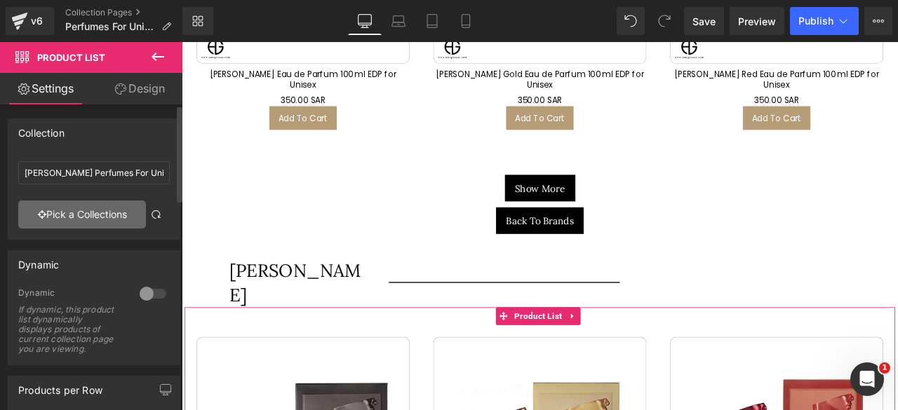
click at [74, 210] on link "Pick a Collections" at bounding box center [82, 215] width 128 height 28
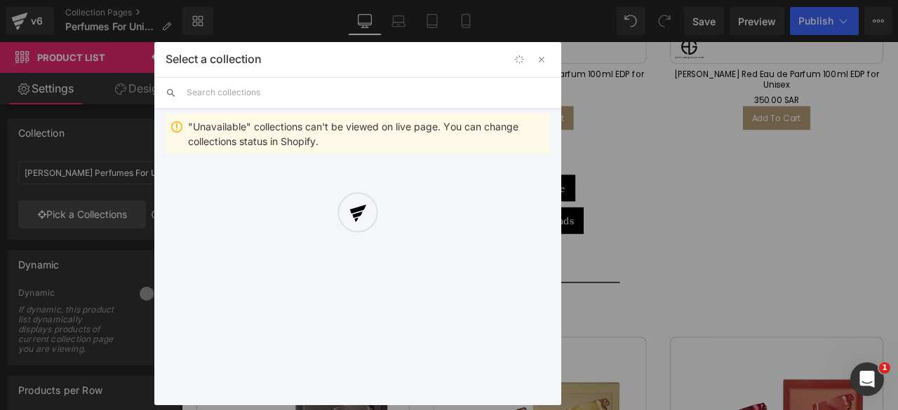
click at [197, 91] on div "Select a collection Back to Library Insert "Unavailable" collections can't be v…" at bounding box center [357, 223] width 407 height 363
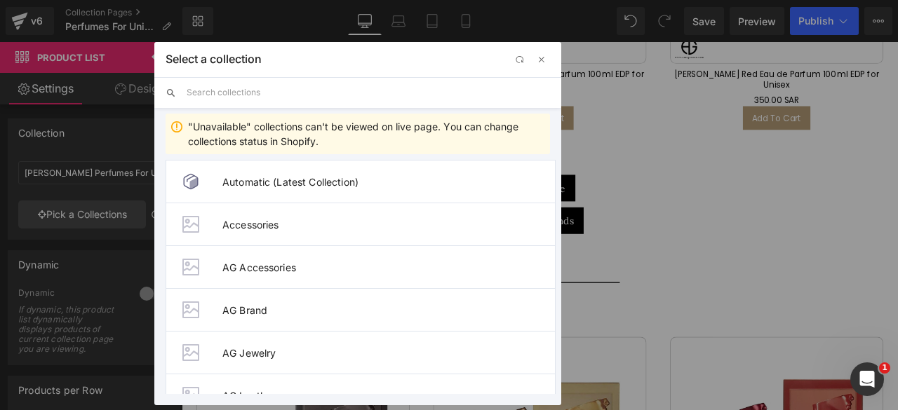
click at [220, 95] on input "text" at bounding box center [368, 92] width 363 height 31
paste input "Lorenzo Villoresi"
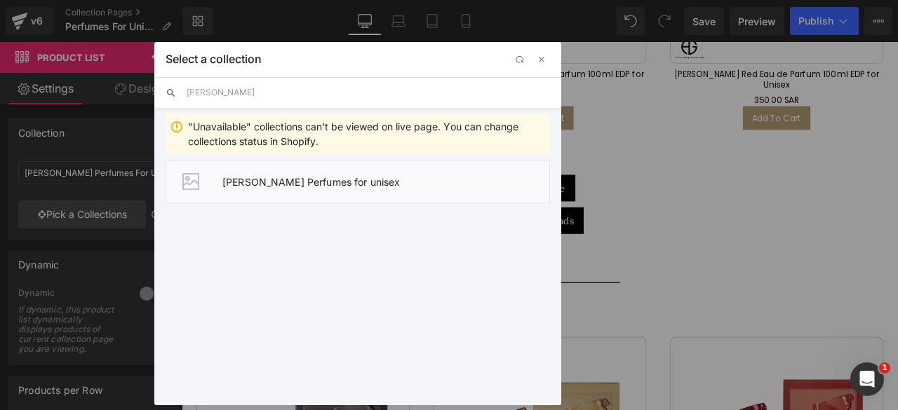
type input "Lorenzo Villoresi"
click at [281, 187] on li "Lorenzo Villoresi Perfumes for unisex" at bounding box center [358, 181] width 384 height 43
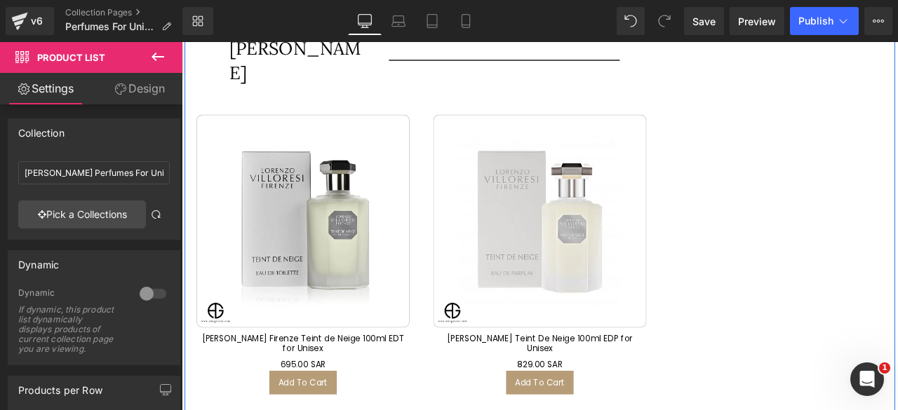
scroll to position [31832, 0]
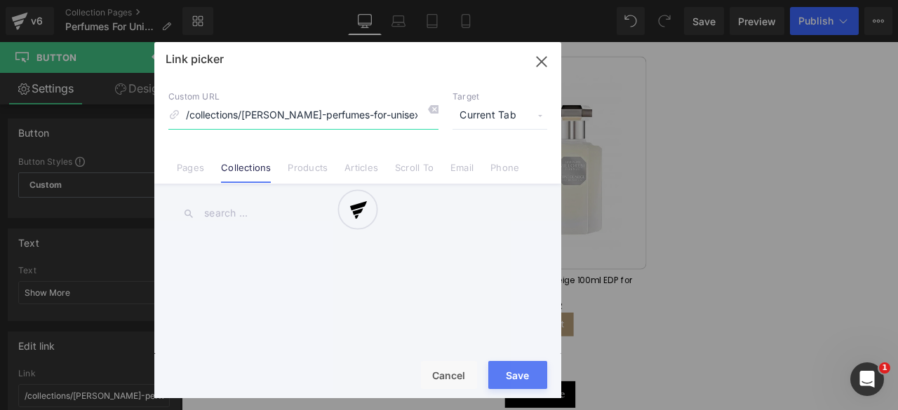
scroll to position [69, 0]
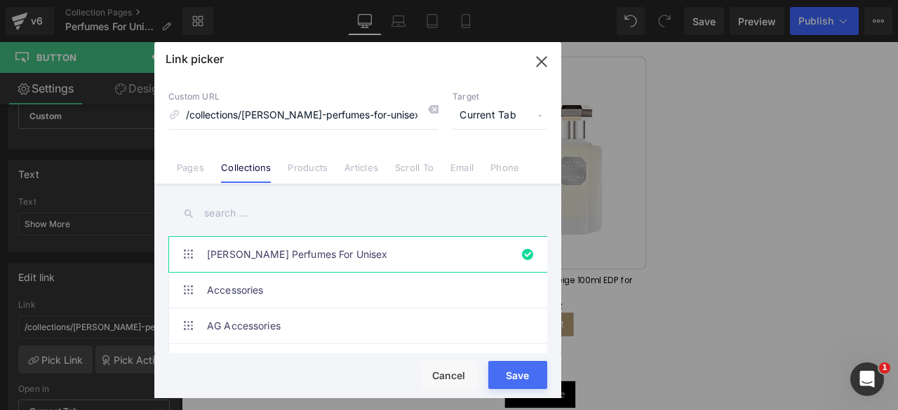
click at [227, 213] on input "text" at bounding box center [357, 214] width 379 height 32
paste input "Lorenzo Villoresi"
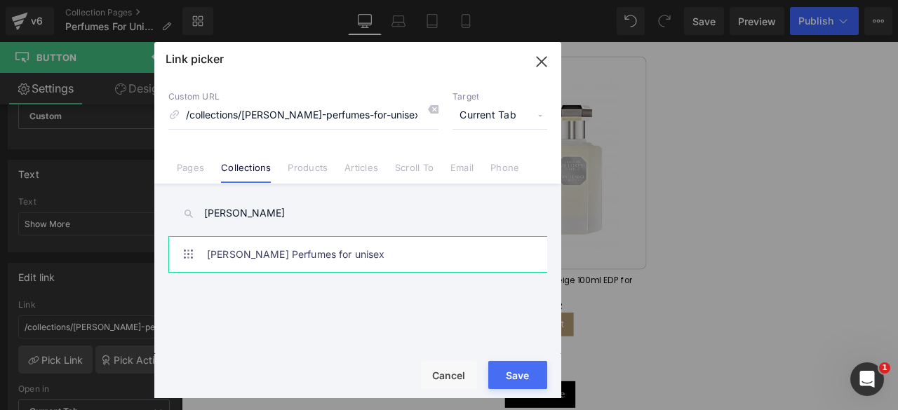
type input "Lorenzo Villoresi"
click at [335, 252] on link "Lorenzo Villoresi Perfumes for unisex" at bounding box center [361, 254] width 309 height 35
click at [511, 380] on button "Save" at bounding box center [517, 375] width 59 height 28
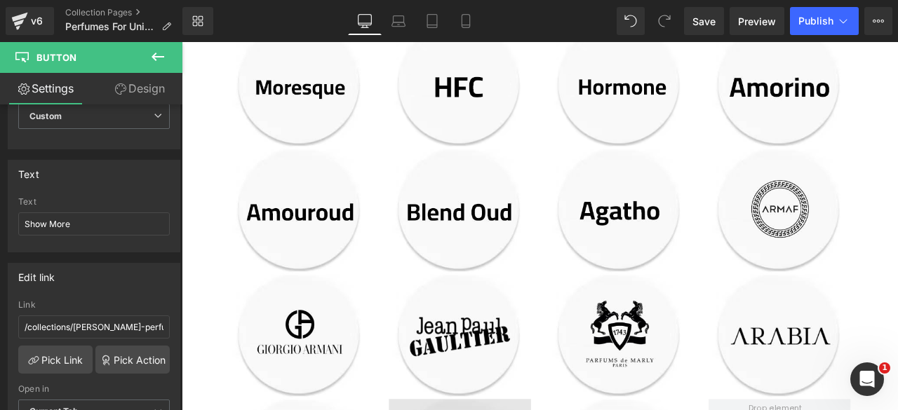
scroll to position [2946, 0]
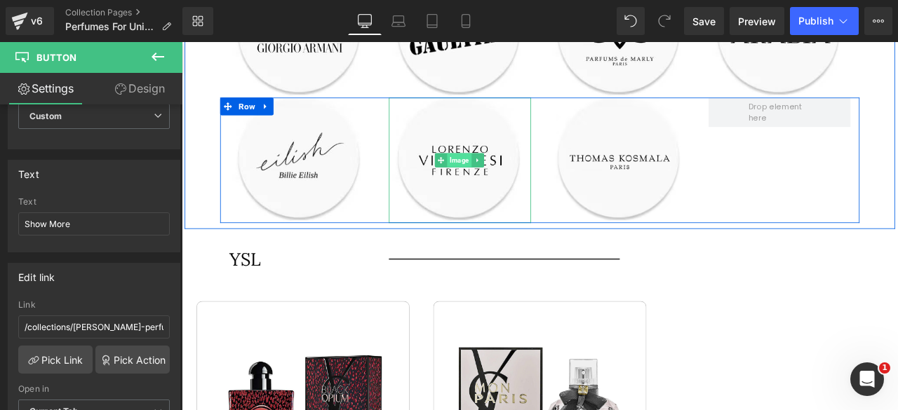
click at [508, 174] on span "Image" at bounding box center [511, 182] width 29 height 17
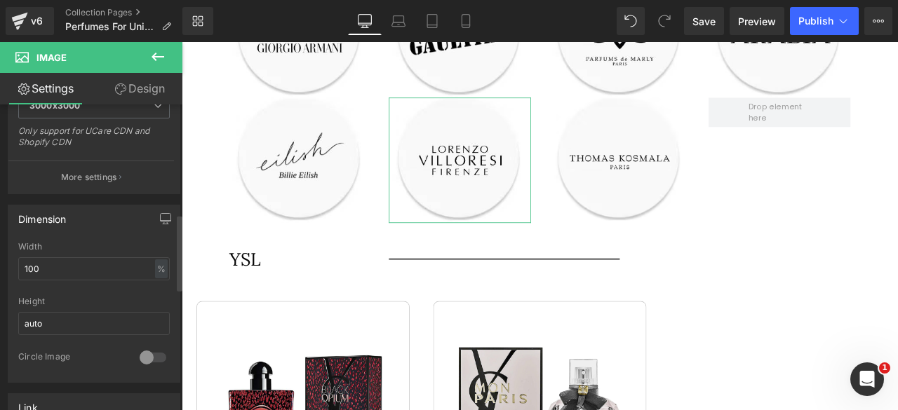
scroll to position [450, 0]
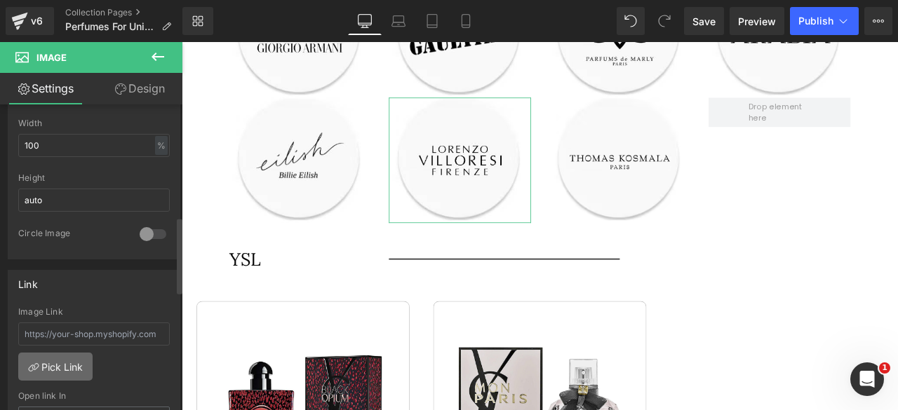
click at [56, 359] on link "Pick Link" at bounding box center [55, 367] width 74 height 28
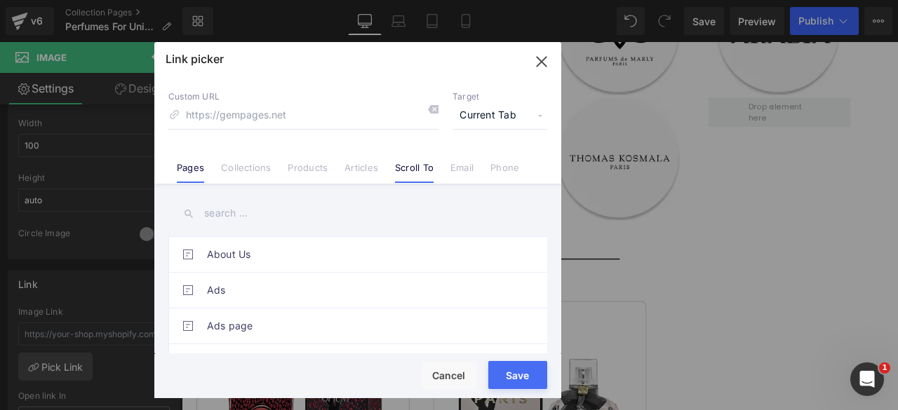
click at [412, 168] on link "Scroll To" at bounding box center [414, 172] width 39 height 21
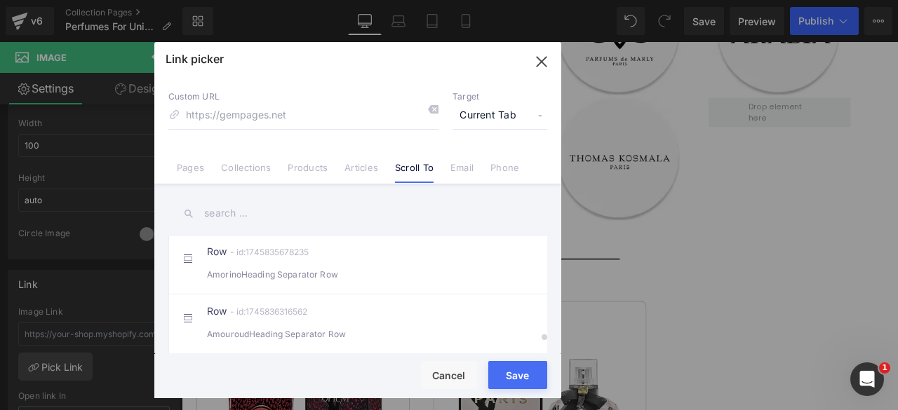
scroll to position [3374, 0]
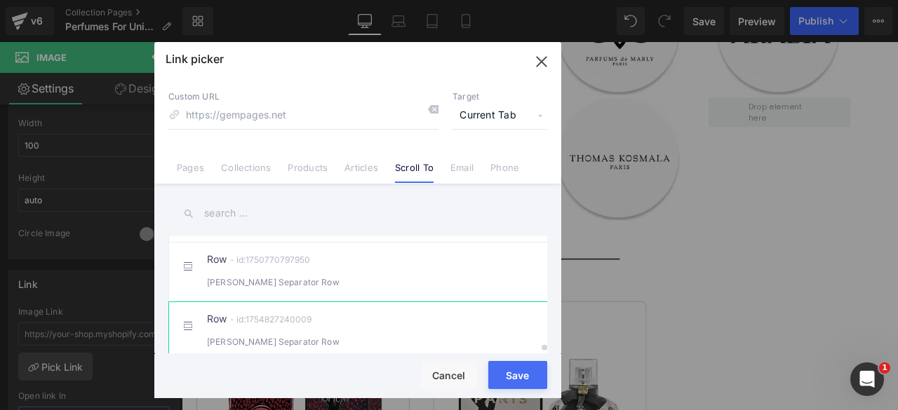
click at [276, 316] on div "Row - id:1754827240009 Lorenzo VilloresiHeading Separator Row" at bounding box center [379, 331] width 344 height 35
click at [518, 375] on button "Save" at bounding box center [517, 375] width 59 height 28
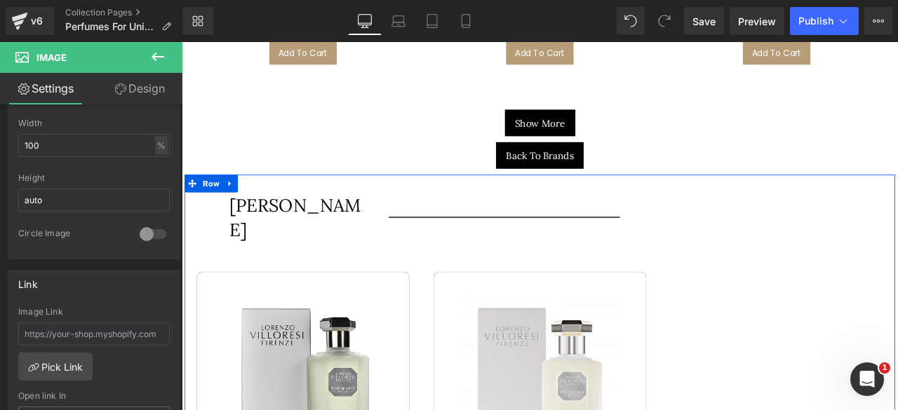
scroll to position [31578, 0]
click at [236, 204] on icon at bounding box center [239, 209] width 10 height 11
click at [253, 204] on icon at bounding box center [258, 209] width 10 height 10
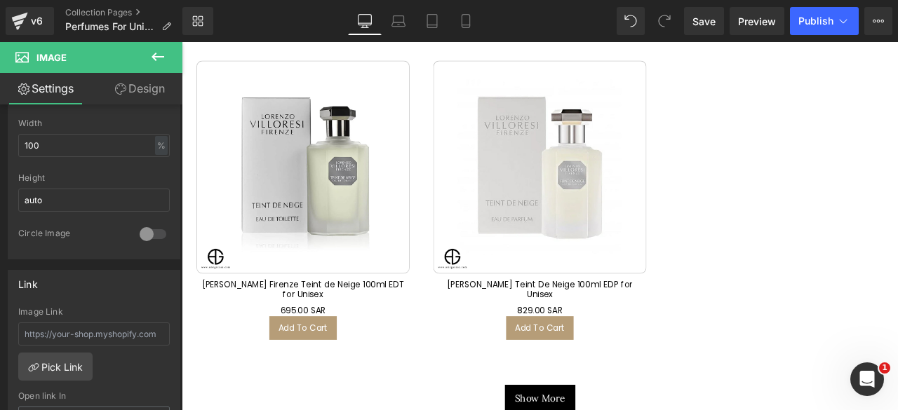
scroll to position [32079, 0]
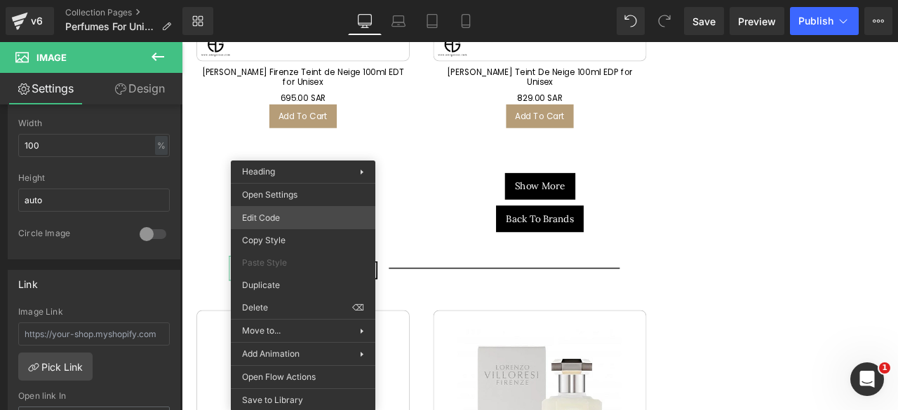
click at [278, 0] on div "Image You are previewing how the will restyle your page. You can not edit Eleme…" at bounding box center [449, 0] width 898 height 0
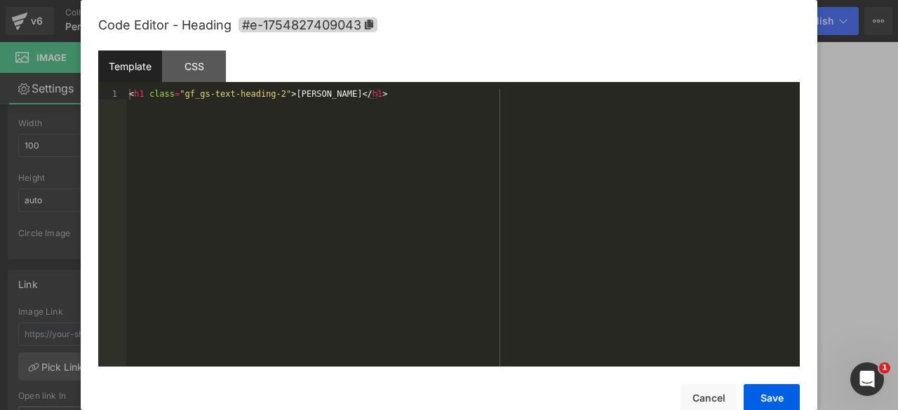
click at [344, 95] on div "< h1 class = "gf_gs-text-heading-2" > Lorenzo Villoresi </ h1 >" at bounding box center [462, 238] width 673 height 298
click at [760, 394] on button "Save" at bounding box center [772, 398] width 56 height 28
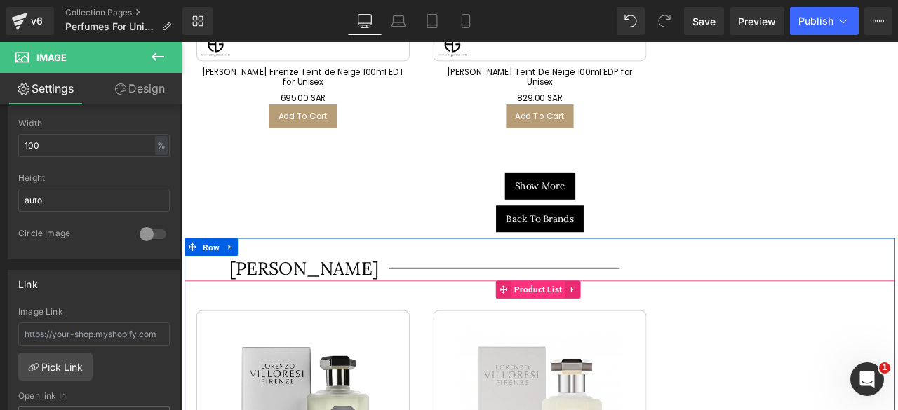
click at [593, 326] on span "Product List" at bounding box center [604, 336] width 64 height 21
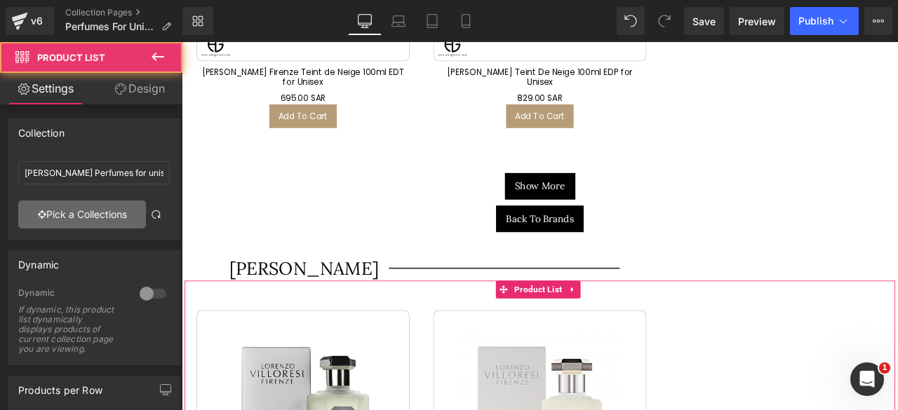
click at [100, 209] on link "Pick a Collections" at bounding box center [82, 215] width 128 height 28
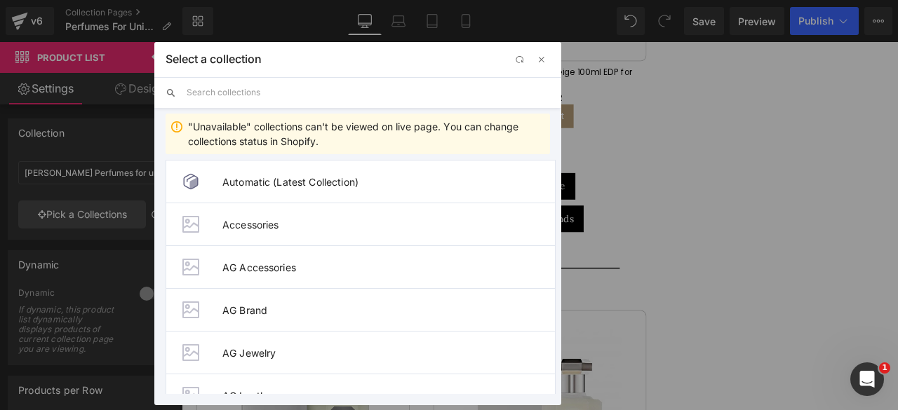
click at [213, 90] on input "text" at bounding box center [368, 92] width 363 height 31
paste input "Thomas Kosmala"
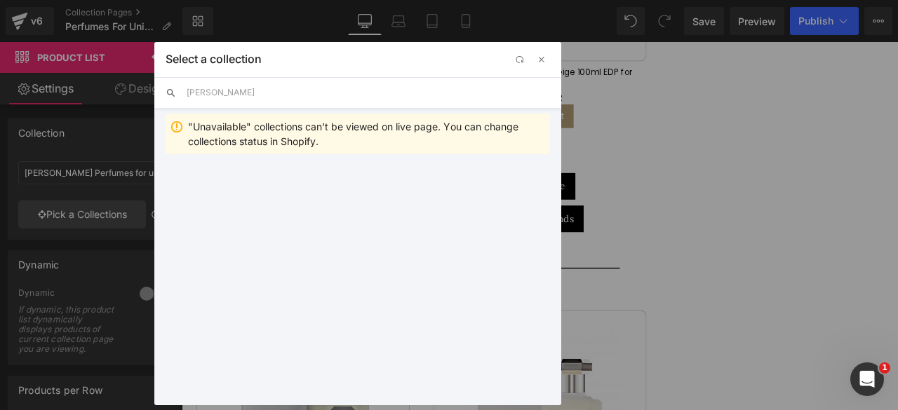
scroll to position [0, 0]
type input "Thomas Kosmala"
click at [288, 186] on span "Thomas Kosmala Perfumes for unisex" at bounding box center [385, 182] width 327 height 12
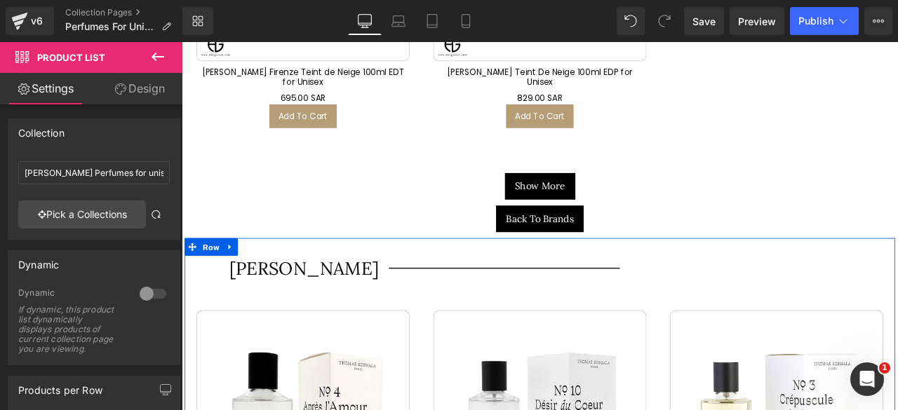
scroll to position [32388, 0]
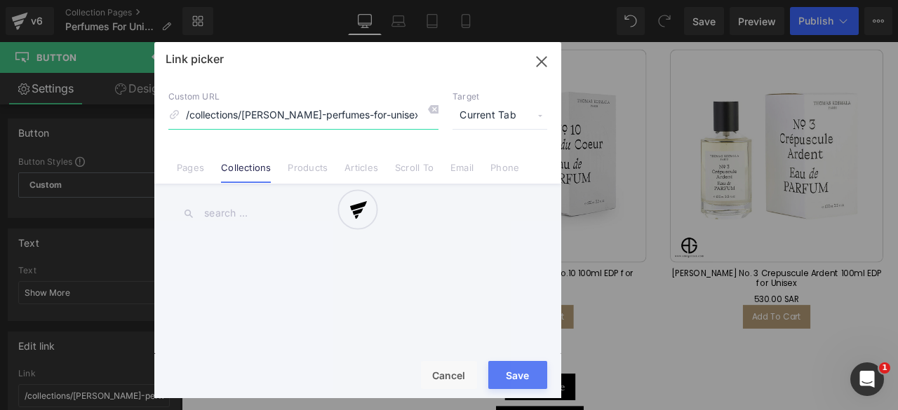
scroll to position [114, 0]
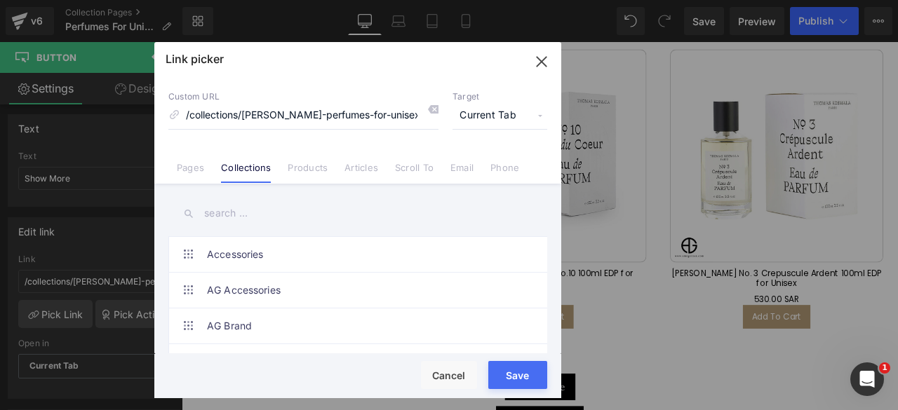
click at [215, 212] on input "text" at bounding box center [357, 214] width 379 height 32
paste input "Thomas Kosmala"
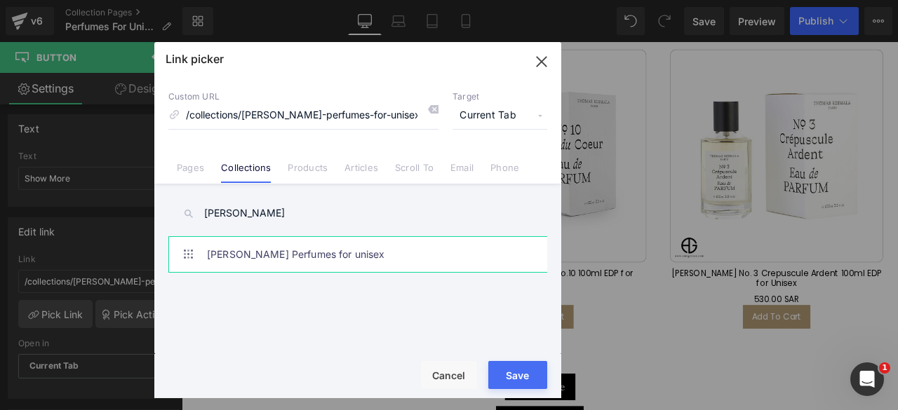
type input "Thomas Kosmala"
click at [260, 260] on link "Thomas Kosmala Perfumes for unisex" at bounding box center [361, 254] width 309 height 35
click at [512, 375] on button "Save" at bounding box center [517, 375] width 59 height 28
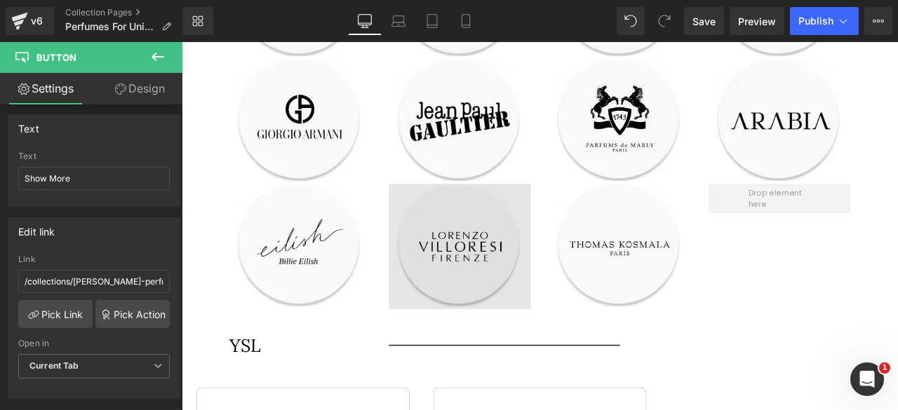
scroll to position [2862, 0]
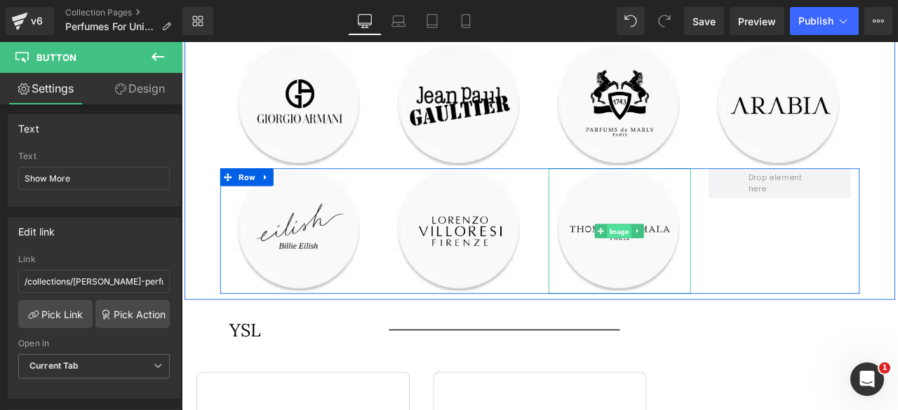
click at [693, 259] on span "Image" at bounding box center [700, 267] width 29 height 17
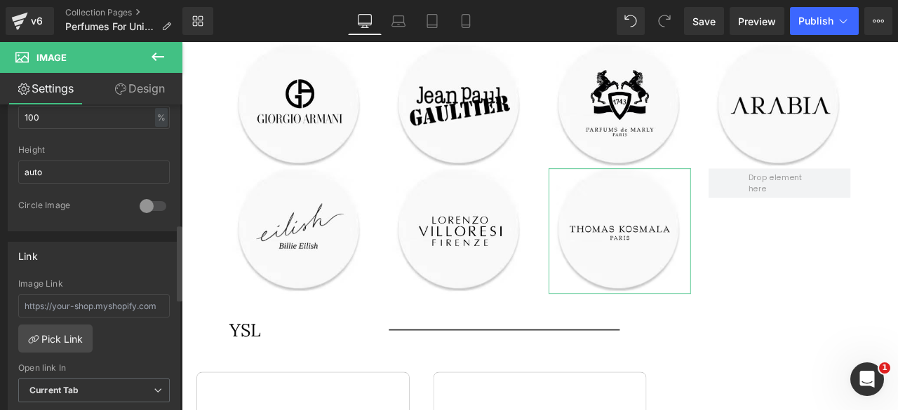
scroll to position [479, 0]
click at [66, 329] on link "Pick Link" at bounding box center [55, 338] width 74 height 28
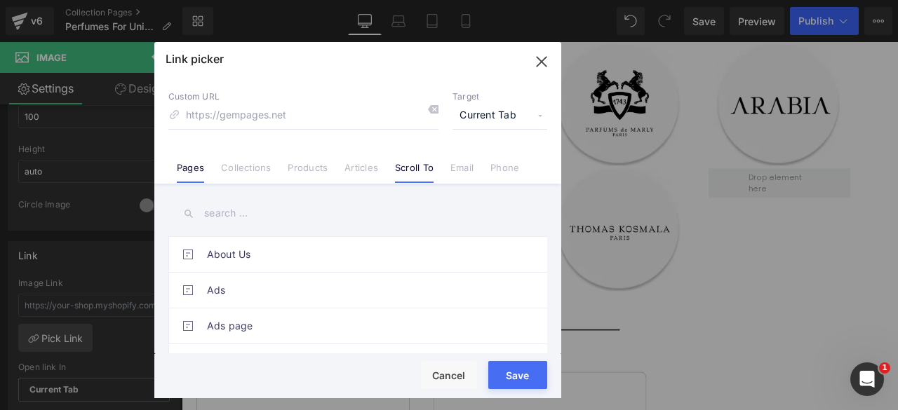
click at [417, 167] on link "Scroll To" at bounding box center [414, 172] width 39 height 21
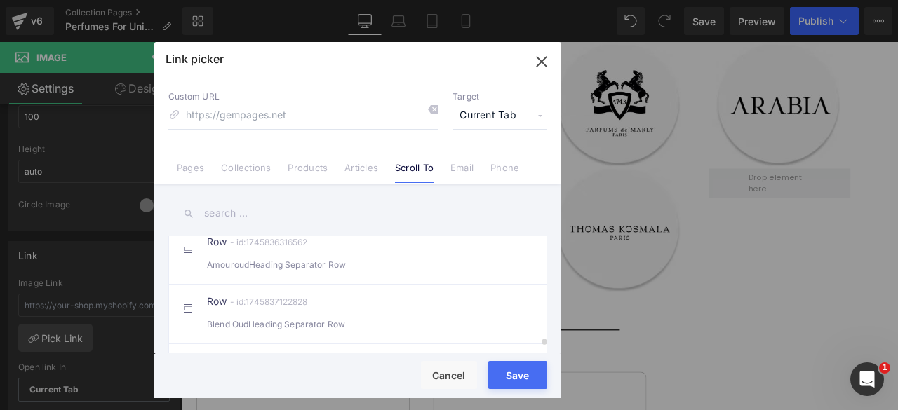
scroll to position [3434, 0]
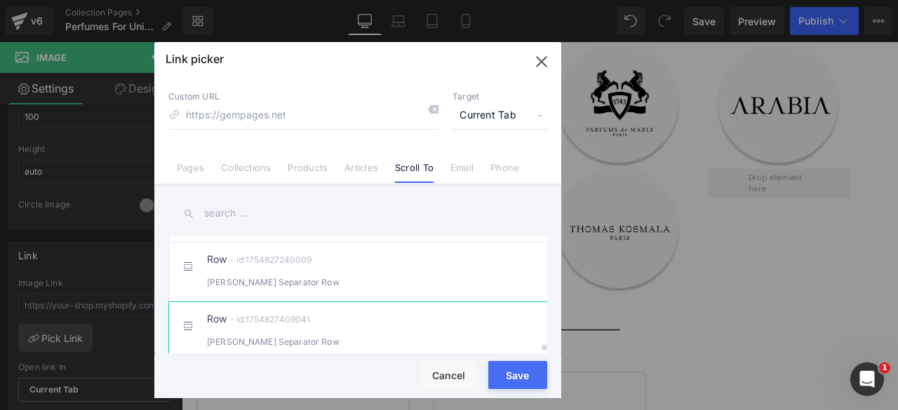
click at [303, 314] on div "Row - id:1754827409041 Thomas KosmalaHeading Separator Row" at bounding box center [379, 331] width 344 height 35
click at [521, 372] on button "Save" at bounding box center [517, 375] width 59 height 28
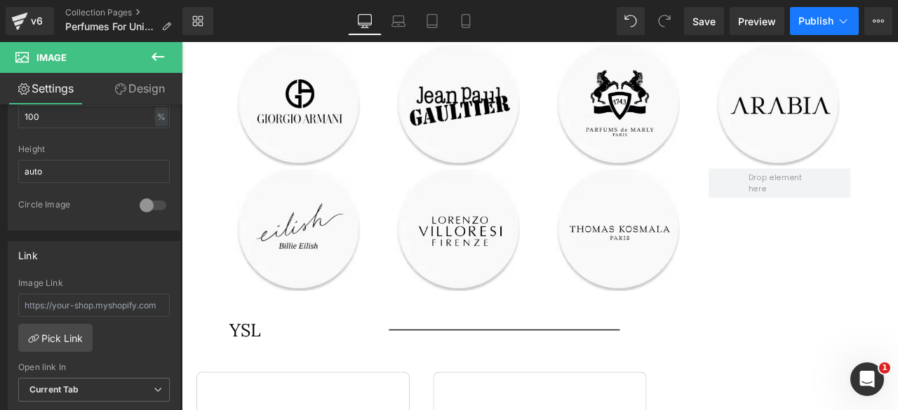
click at [821, 18] on span "Publish" at bounding box center [815, 20] width 35 height 11
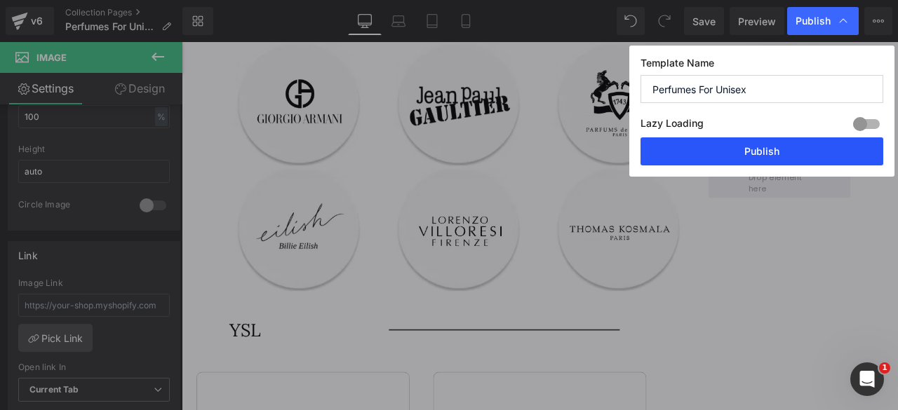
click at [780, 155] on button "Publish" at bounding box center [761, 151] width 243 height 28
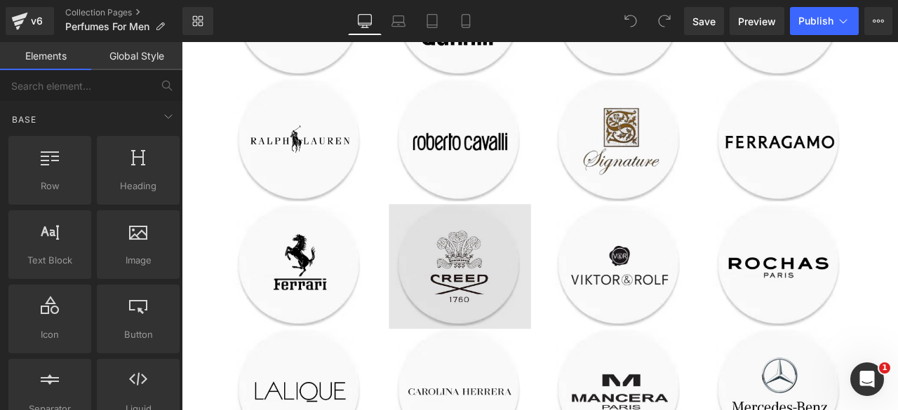
scroll to position [2534, 0]
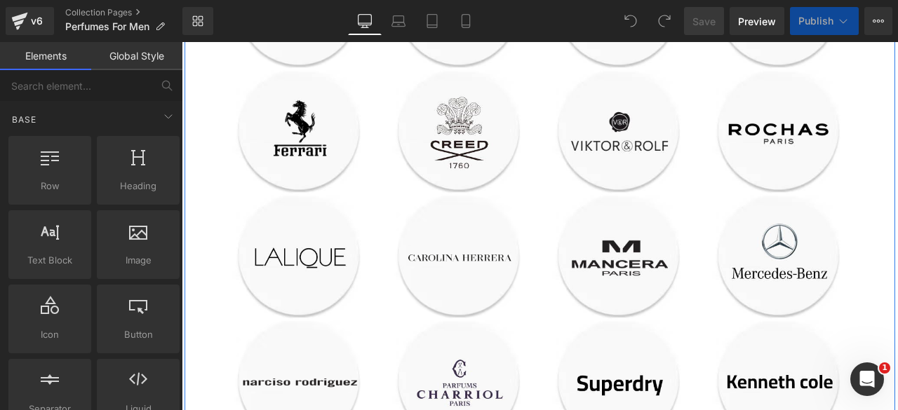
scroll to position [1788, 0]
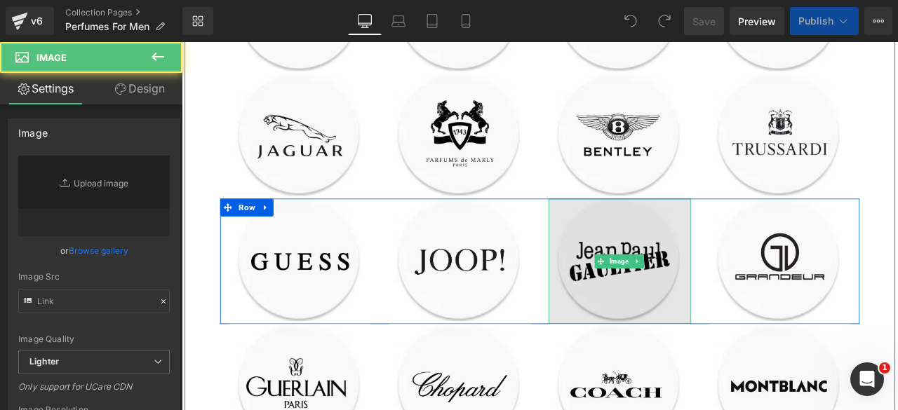
click at [691, 251] on img at bounding box center [701, 302] width 168 height 148
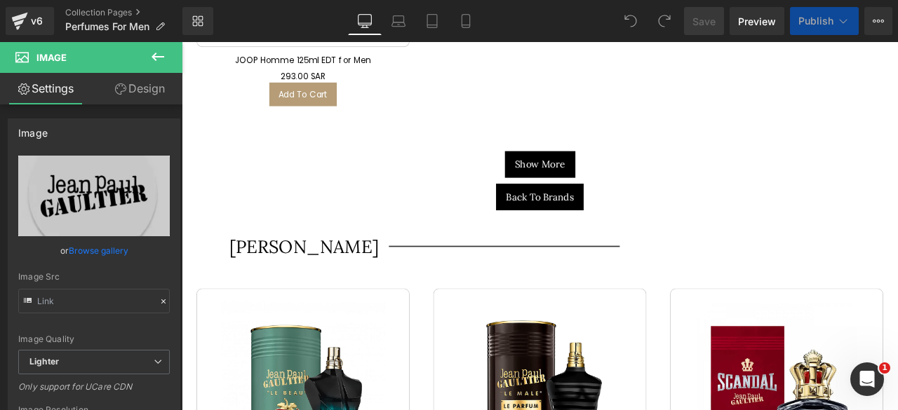
scroll to position [17177, 0]
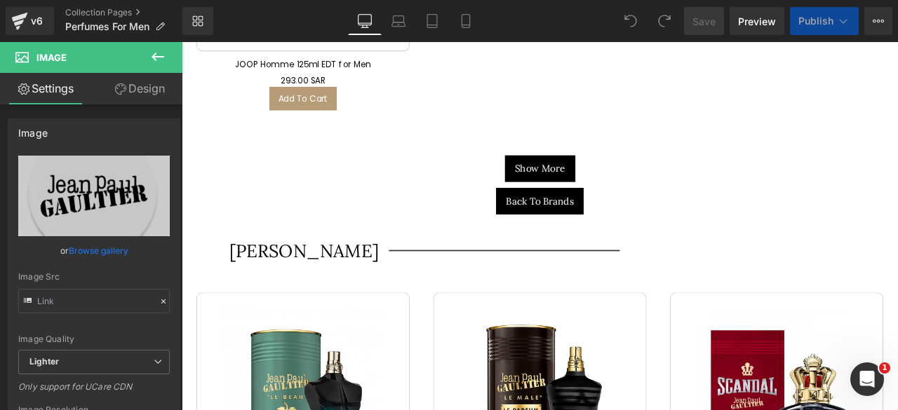
click at [366, 274] on h1 "[PERSON_NAME]" at bounding box center [322, 288] width 168 height 29
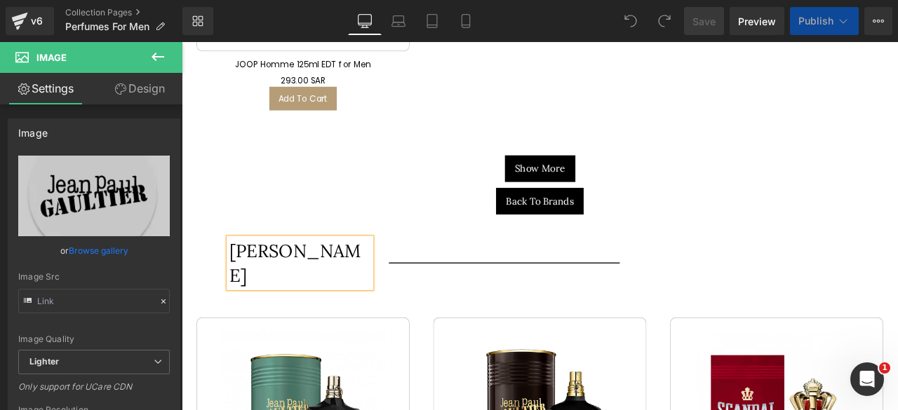
click at [365, 274] on h1 "[PERSON_NAME]" at bounding box center [322, 303] width 168 height 59
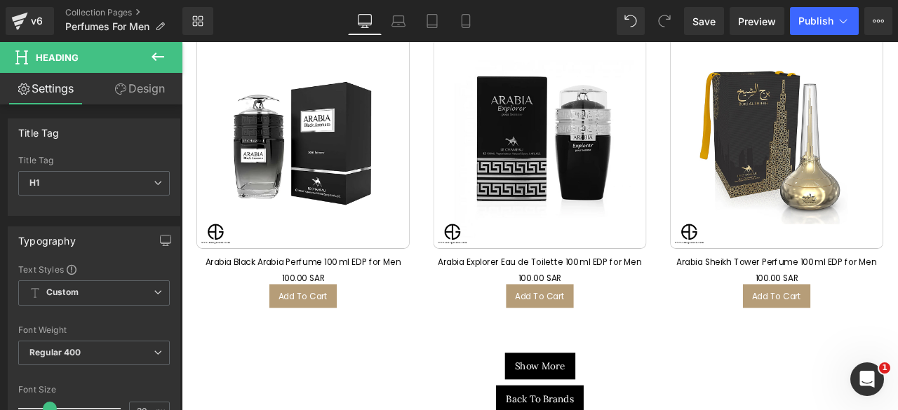
scroll to position [32277, 0]
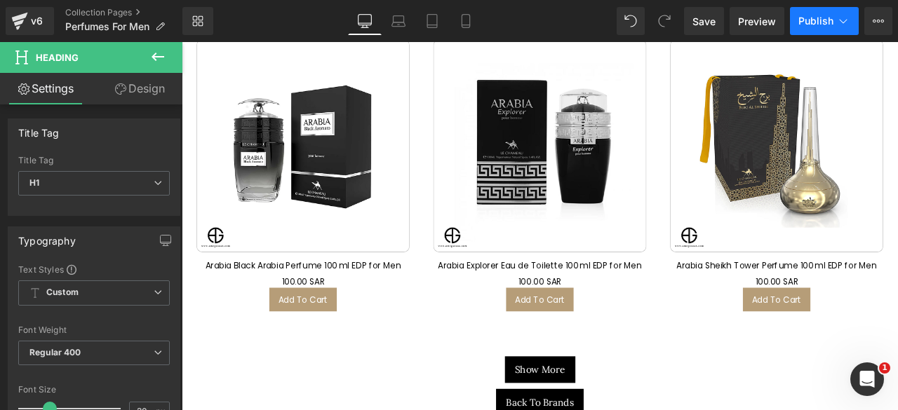
click at [814, 19] on span "Publish" at bounding box center [815, 20] width 35 height 11
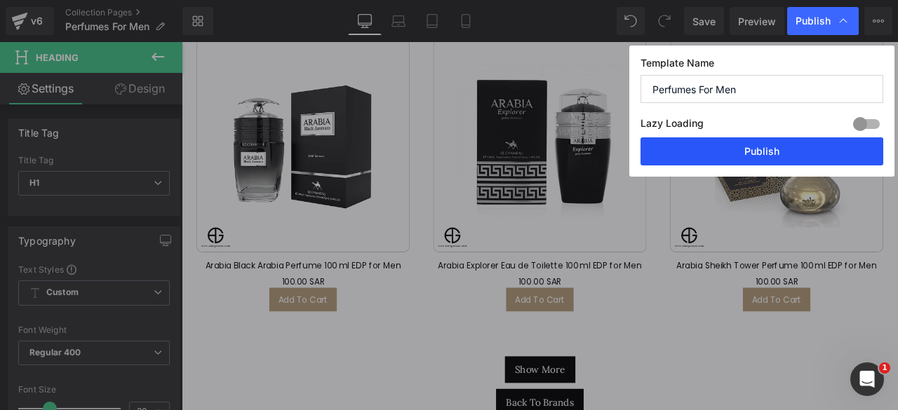
click at [774, 152] on button "Publish" at bounding box center [761, 151] width 243 height 28
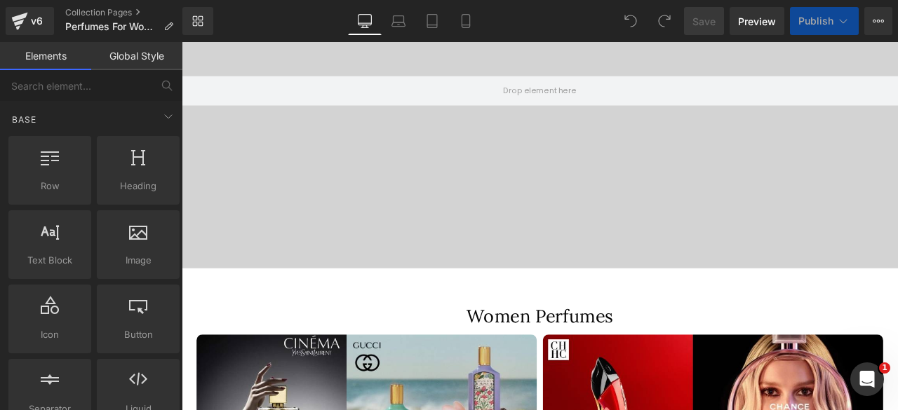
scroll to position [1650, 0]
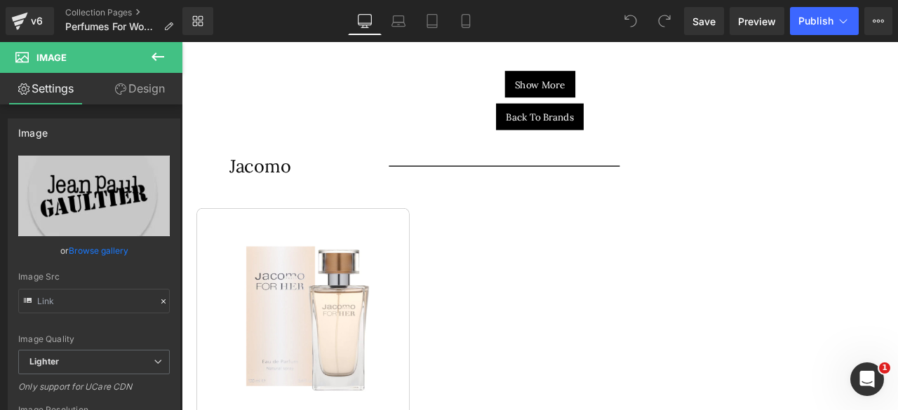
scroll to position [16093, 0]
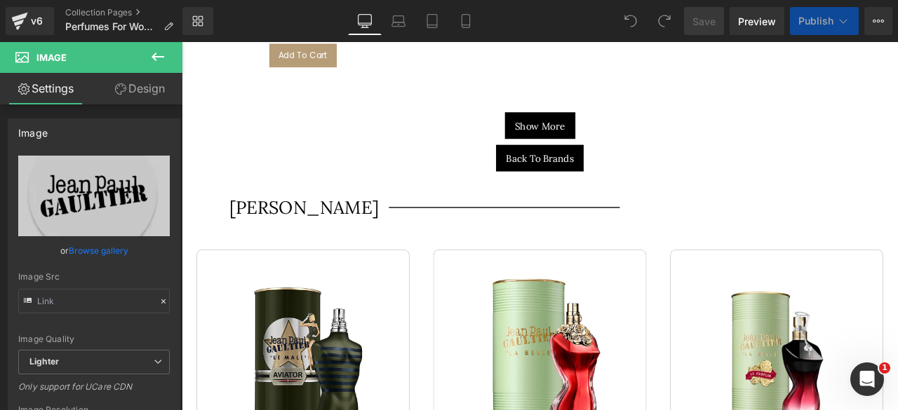
click at [275, 224] on h1 "Jean Paul Gautier" at bounding box center [322, 238] width 168 height 29
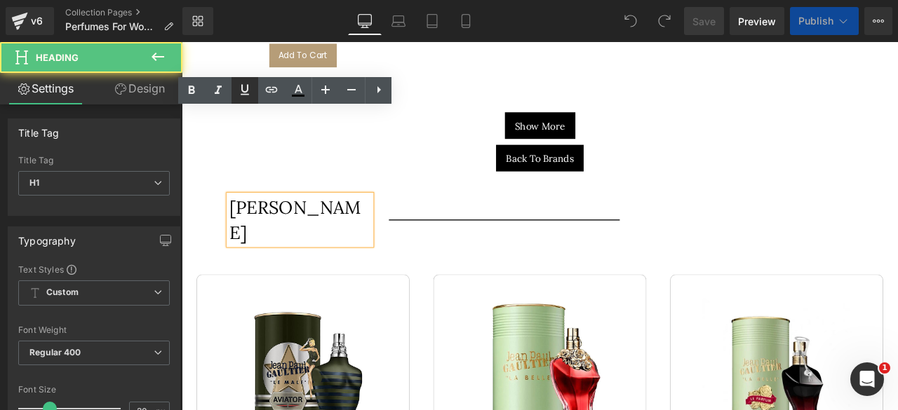
scroll to position [16152, 0]
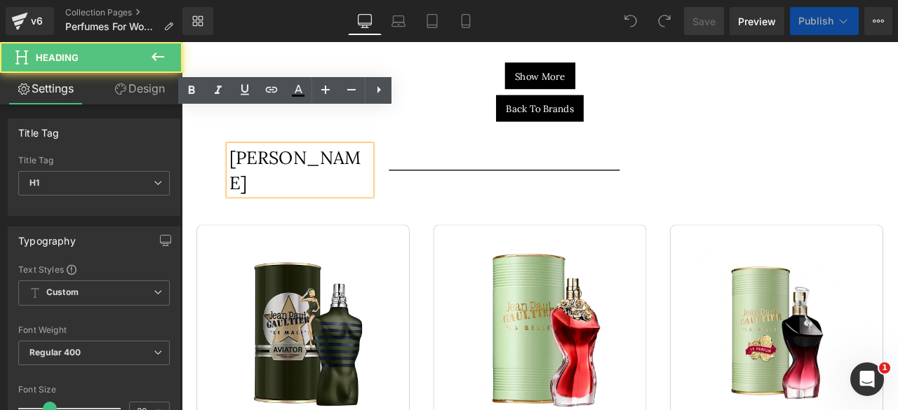
click at [282, 165] on h1 "Jean Paul Gautier" at bounding box center [322, 194] width 168 height 59
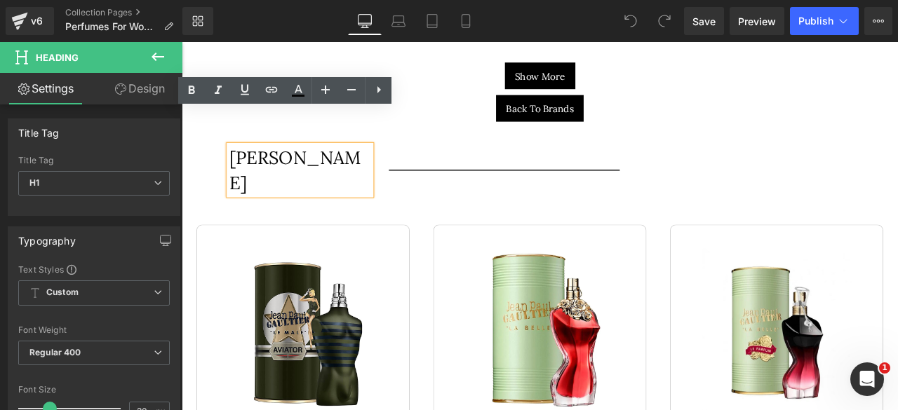
click at [349, 165] on h1 "Jean Paul Gautier" at bounding box center [322, 194] width 168 height 59
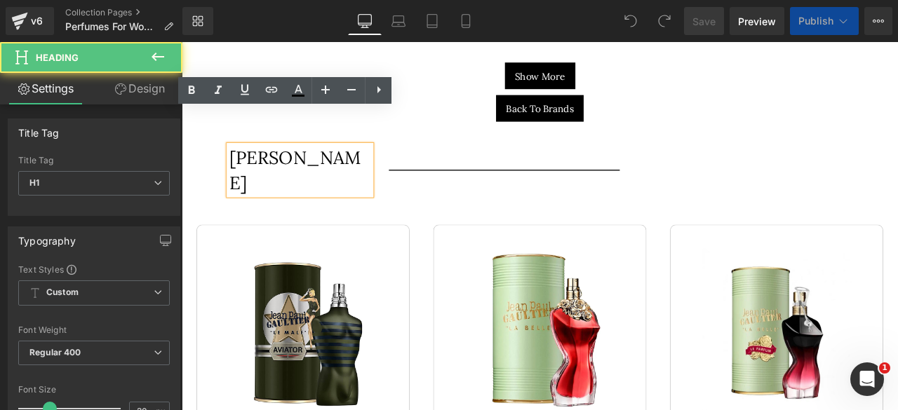
click at [354, 259] on img at bounding box center [325, 385] width 253 height 253
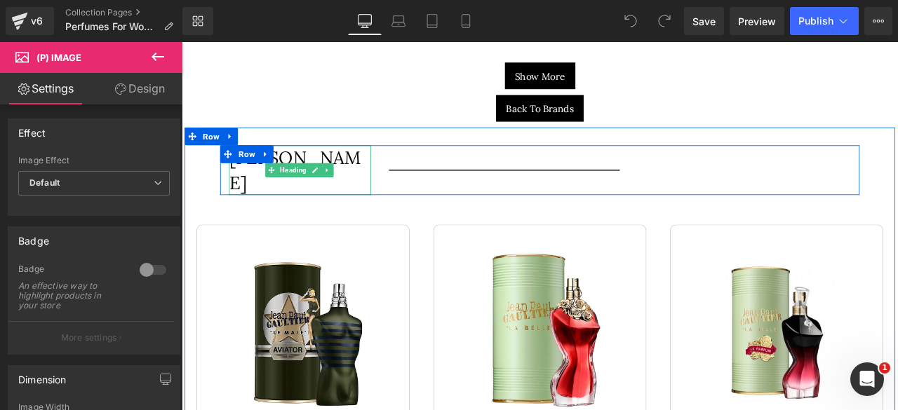
click at [272, 165] on h1 "Jean Paul Gautier" at bounding box center [322, 194] width 168 height 59
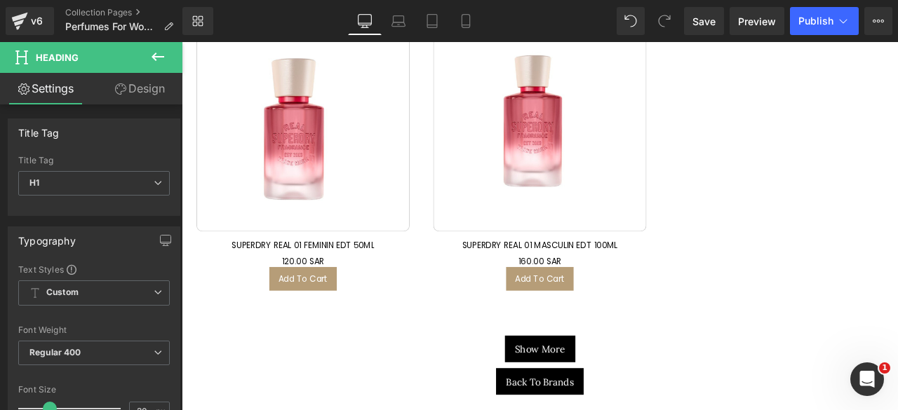
scroll to position [32729, 0]
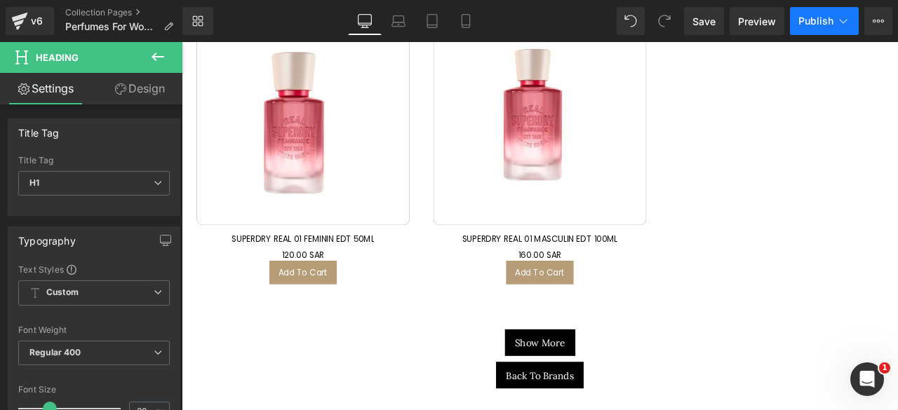
click at [816, 11] on button "Publish" at bounding box center [824, 21] width 69 height 28
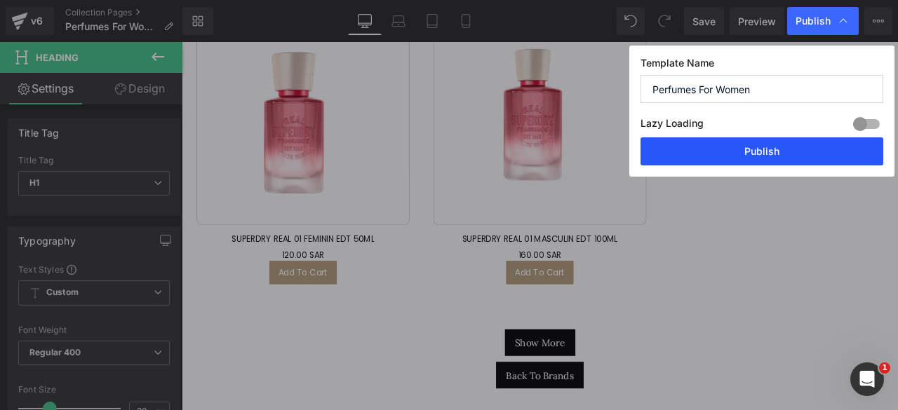
click at [745, 152] on button "Publish" at bounding box center [761, 151] width 243 height 28
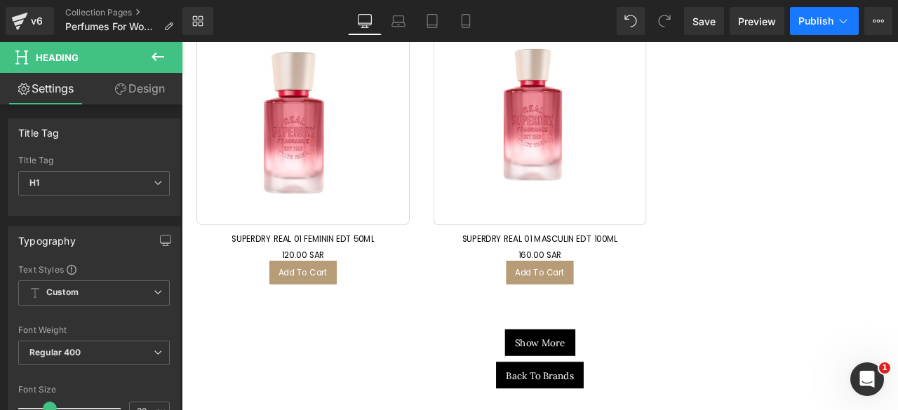
click at [817, 19] on span "Publish" at bounding box center [815, 20] width 35 height 11
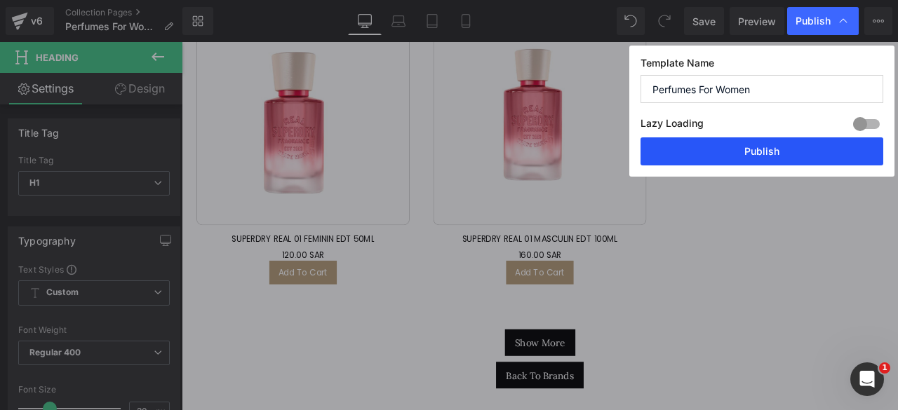
click at [744, 146] on button "Publish" at bounding box center [761, 151] width 243 height 28
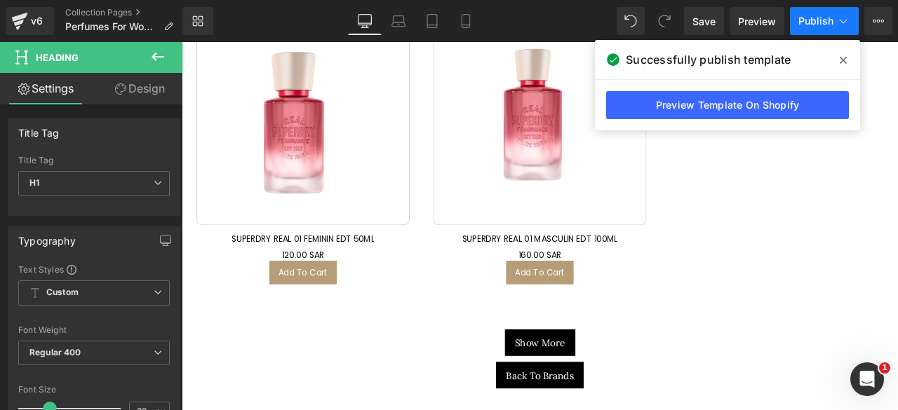
click at [809, 15] on span "Publish" at bounding box center [815, 20] width 35 height 11
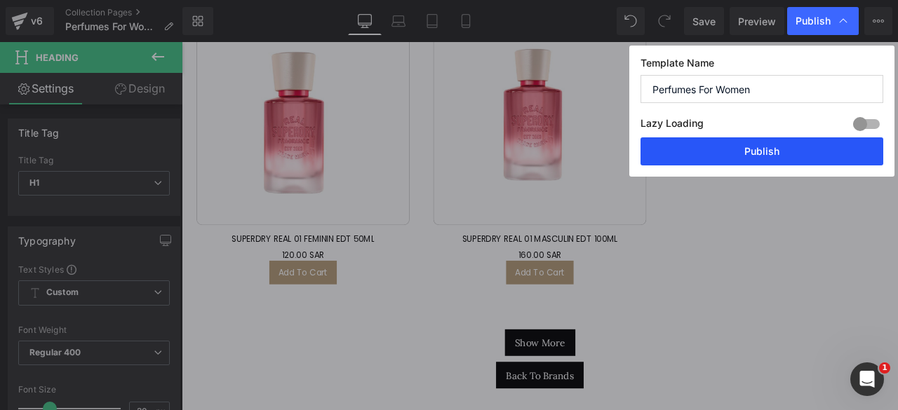
click at [711, 147] on button "Publish" at bounding box center [761, 151] width 243 height 28
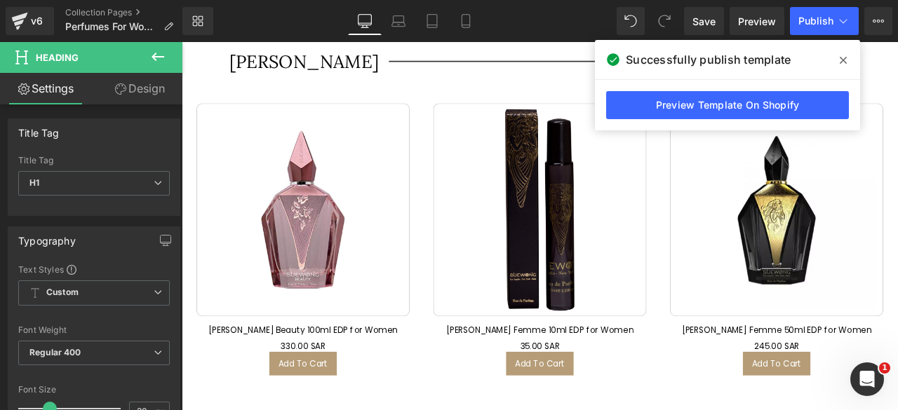
scroll to position [32077, 0]
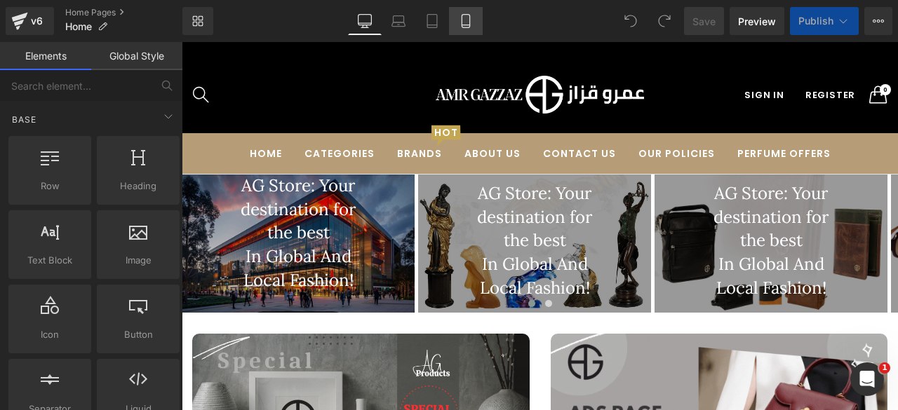
click at [469, 17] on icon at bounding box center [466, 21] width 14 height 14
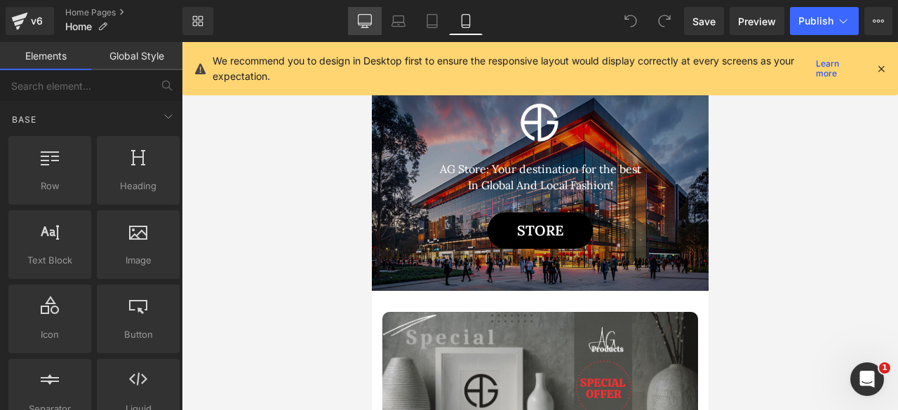
click at [370, 20] on icon at bounding box center [365, 21] width 14 height 14
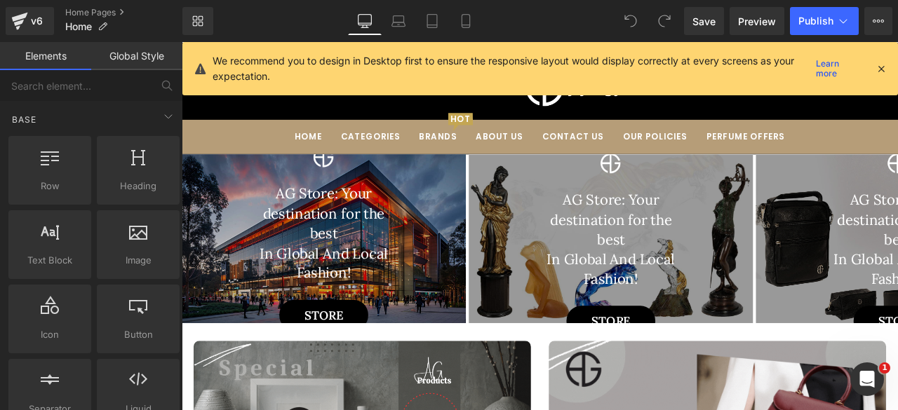
scroll to position [133, 0]
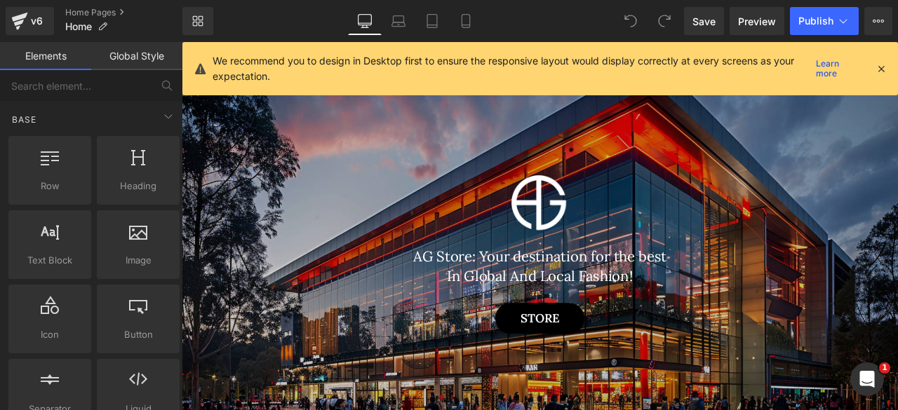
click at [878, 65] on icon at bounding box center [881, 68] width 13 height 13
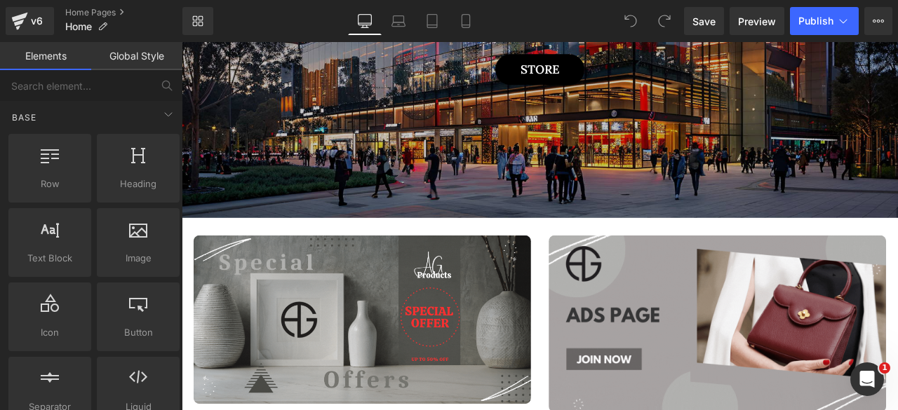
scroll to position [0, 0]
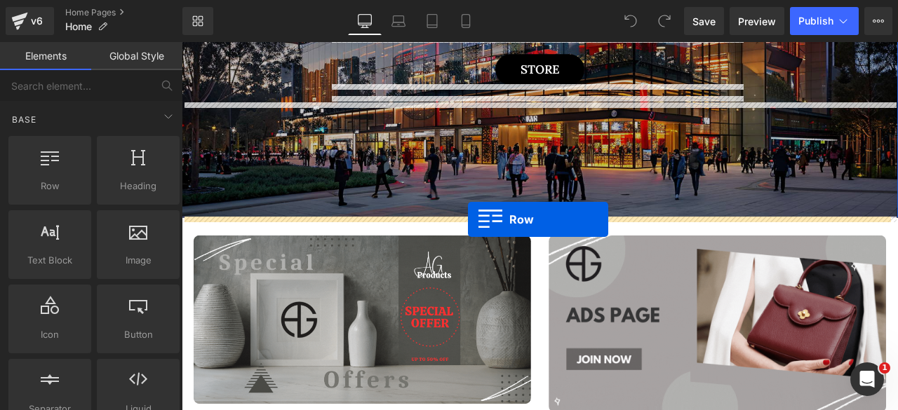
drag, startPoint x: 239, startPoint y: 210, endPoint x: 523, endPoint y: 252, distance: 286.4
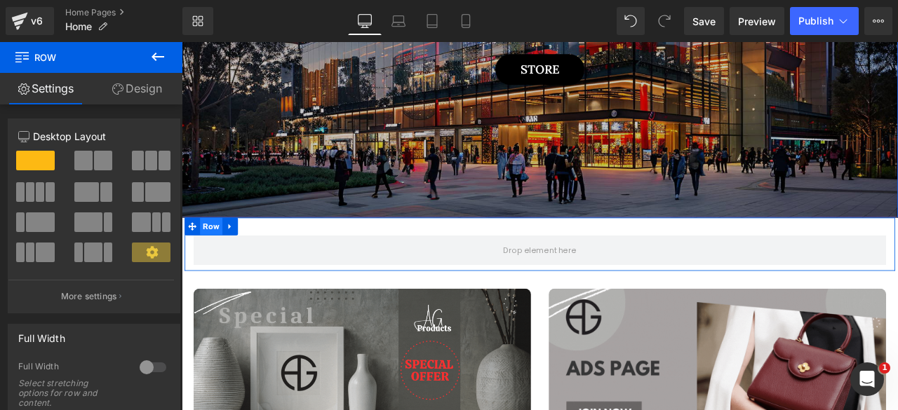
click at [207, 258] on span "Row" at bounding box center [216, 260] width 27 height 21
click at [31, 186] on span at bounding box center [30, 192] width 8 height 20
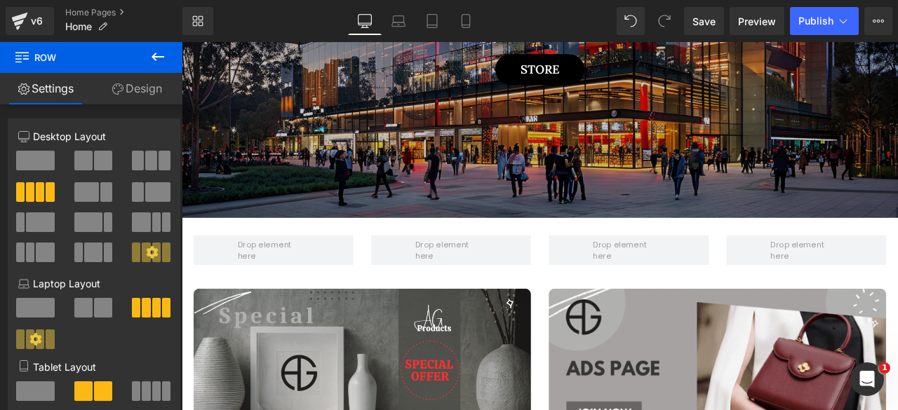
click at [154, 61] on icon at bounding box center [157, 56] width 17 height 17
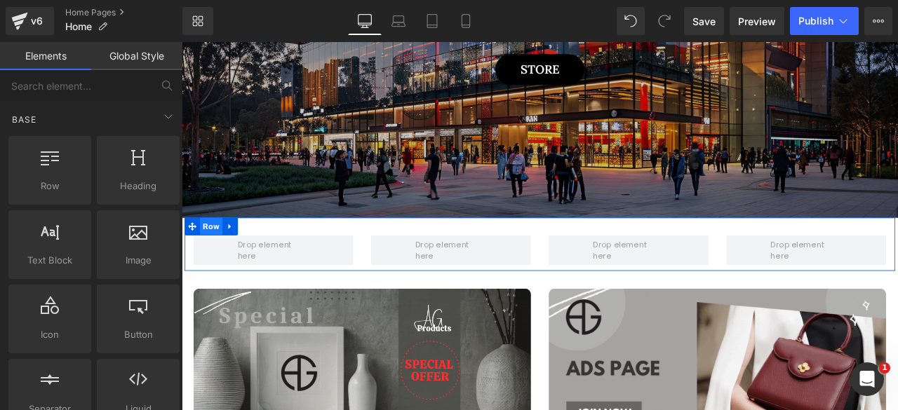
click at [206, 256] on span "Row" at bounding box center [216, 260] width 27 height 21
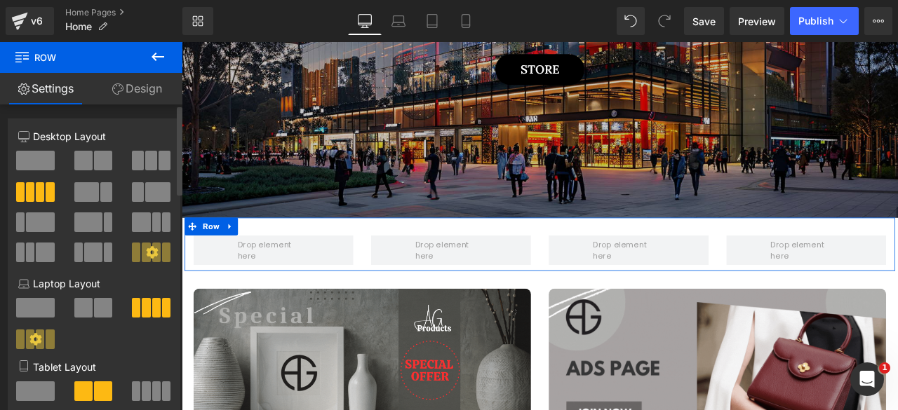
click at [36, 252] on span at bounding box center [45, 253] width 18 height 20
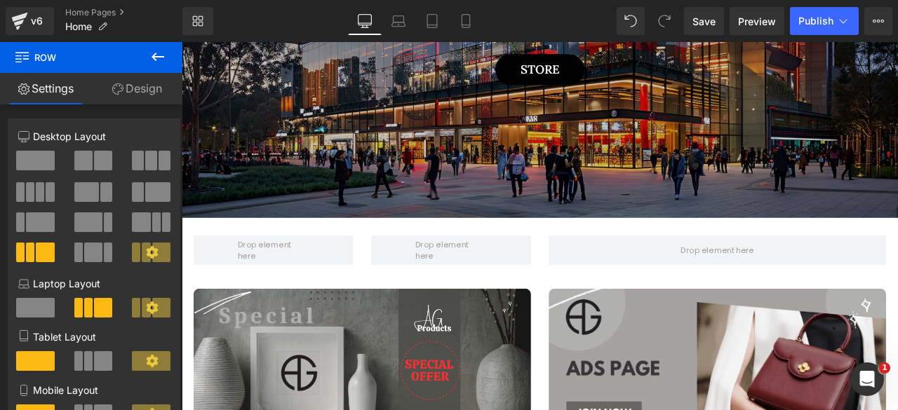
click at [152, 51] on icon at bounding box center [157, 56] width 17 height 17
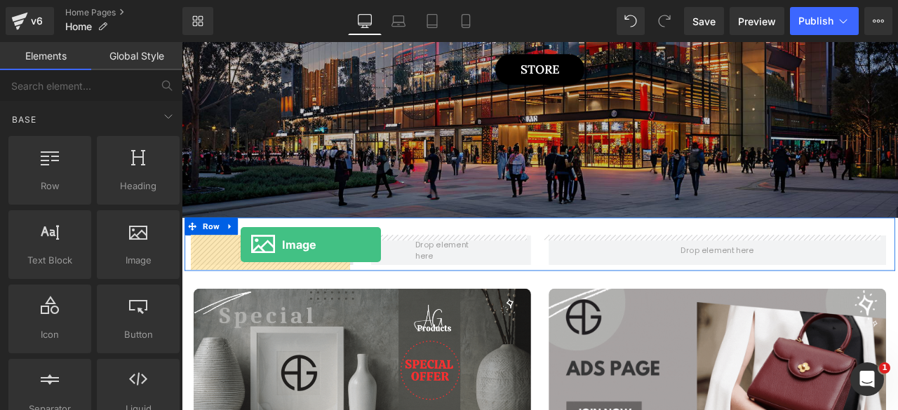
drag, startPoint x: 315, startPoint y: 288, endPoint x: 251, endPoint y: 283, distance: 64.0
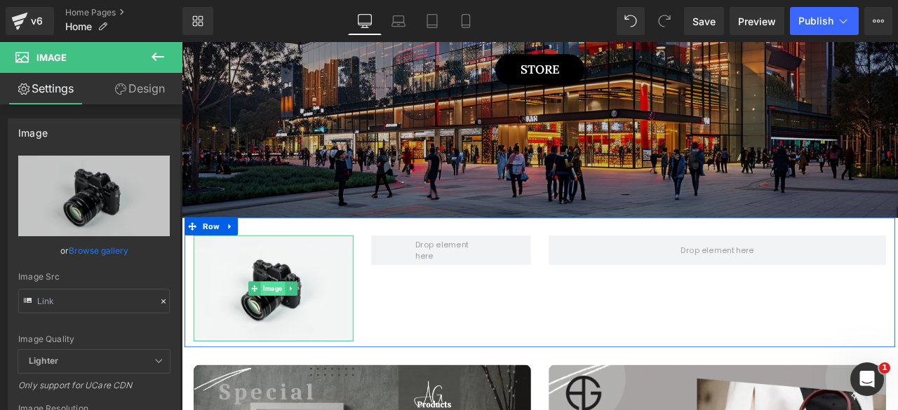
click at [286, 330] on span "Image" at bounding box center [290, 334] width 29 height 17
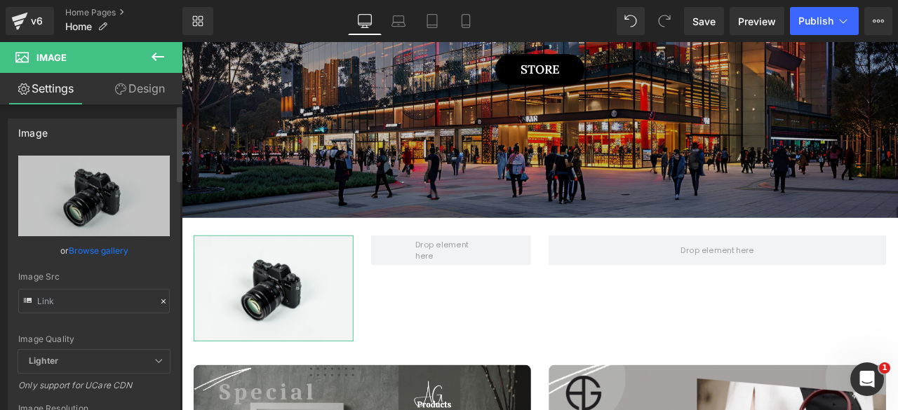
click at [86, 246] on link "Browse gallery" at bounding box center [99, 251] width 60 height 25
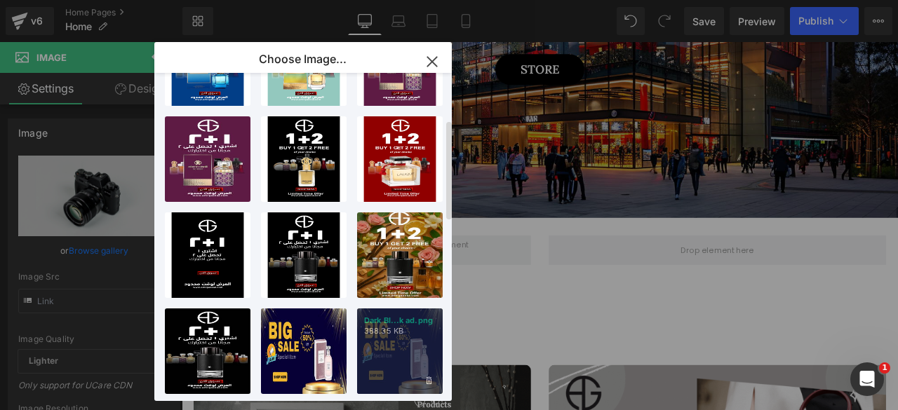
scroll to position [152, 0]
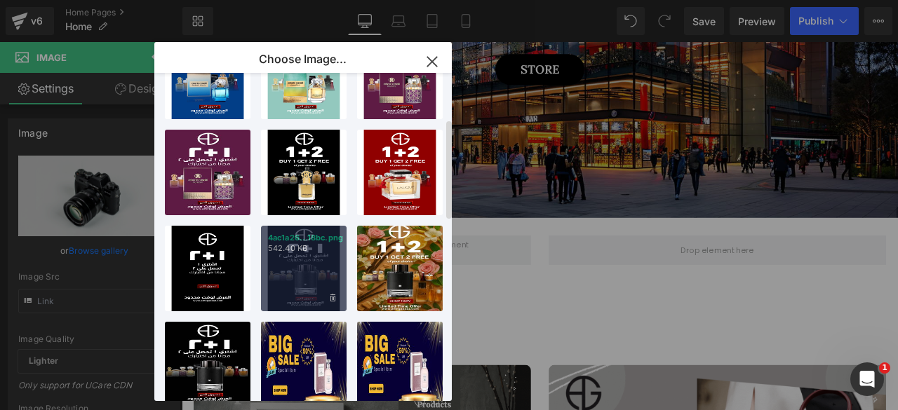
click at [303, 279] on div "4ac1a26...18bc.png 542.40 KB" at bounding box center [304, 269] width 86 height 86
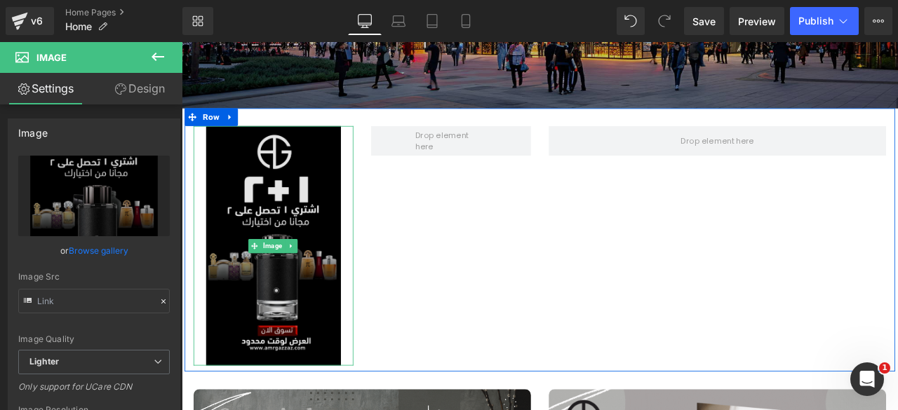
scroll to position [577, 0]
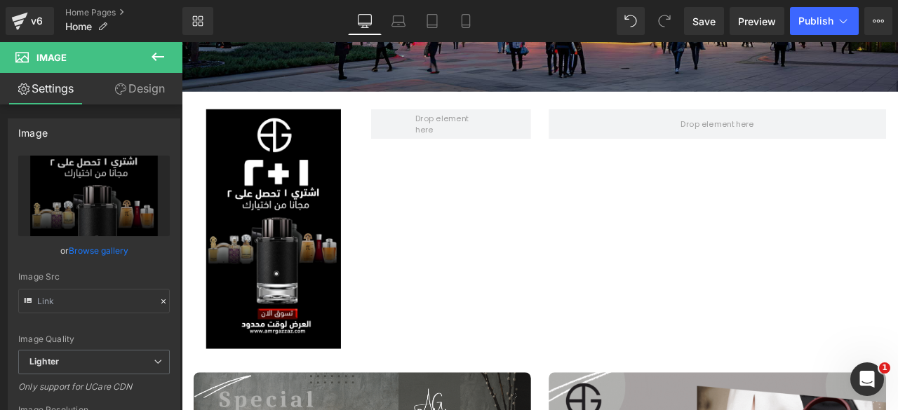
click at [157, 59] on icon at bounding box center [157, 56] width 17 height 17
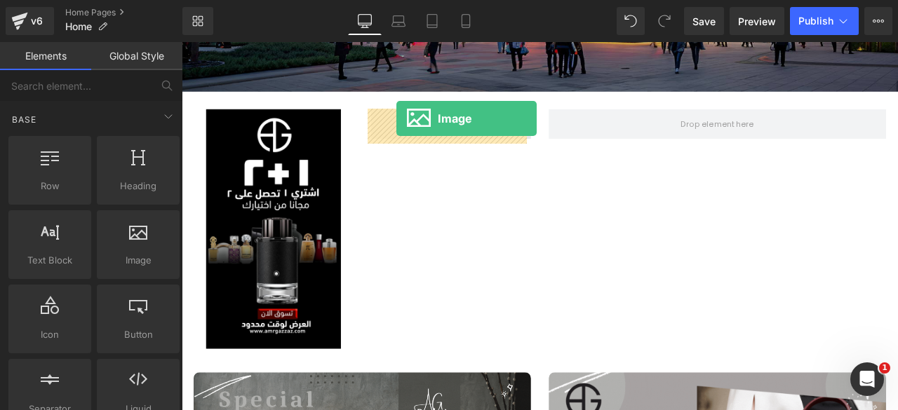
drag, startPoint x: 311, startPoint y: 279, endPoint x: 436, endPoint y: 133, distance: 192.1
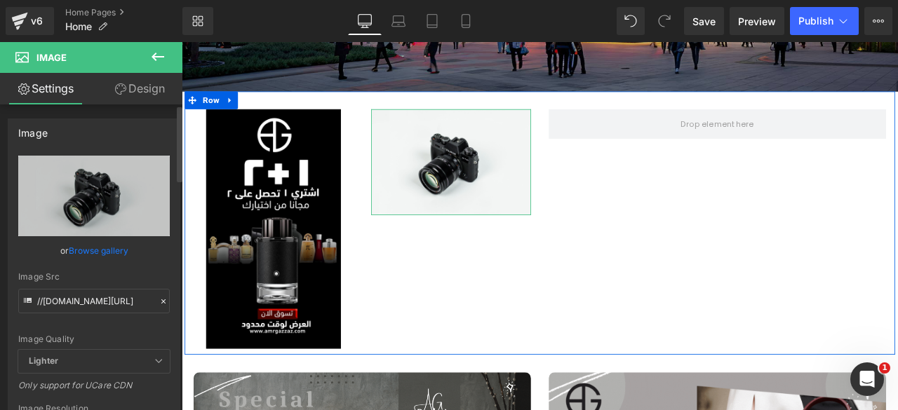
click at [93, 246] on link "Browse gallery" at bounding box center [99, 251] width 60 height 25
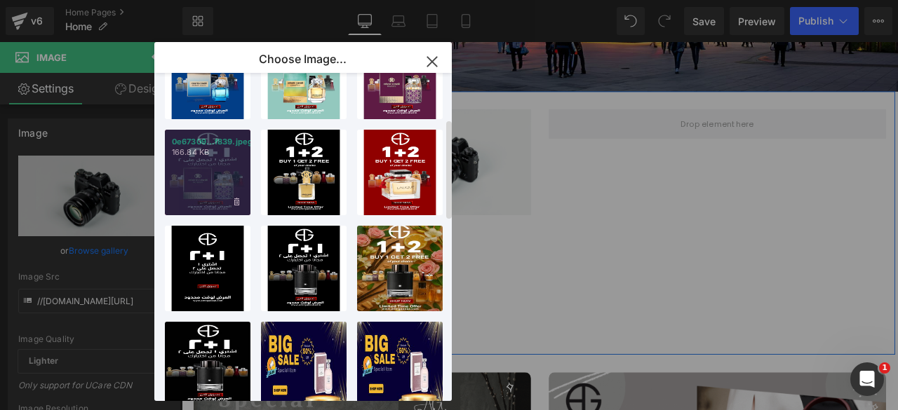
click at [201, 169] on div "0e67309...f839.jpeg 166.84 KB" at bounding box center [208, 173] width 86 height 86
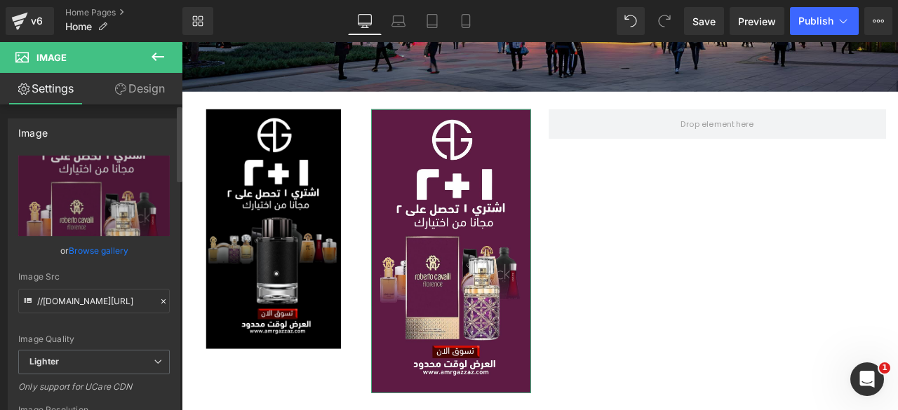
click at [93, 246] on link "Browse gallery" at bounding box center [99, 251] width 60 height 25
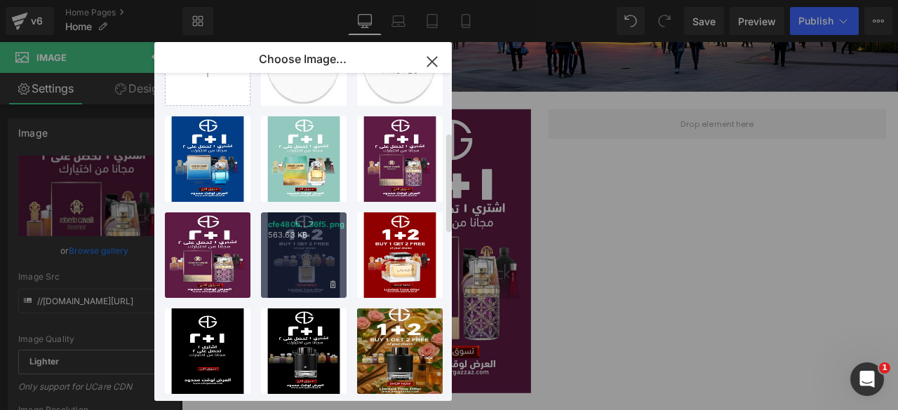
scroll to position [253, 0]
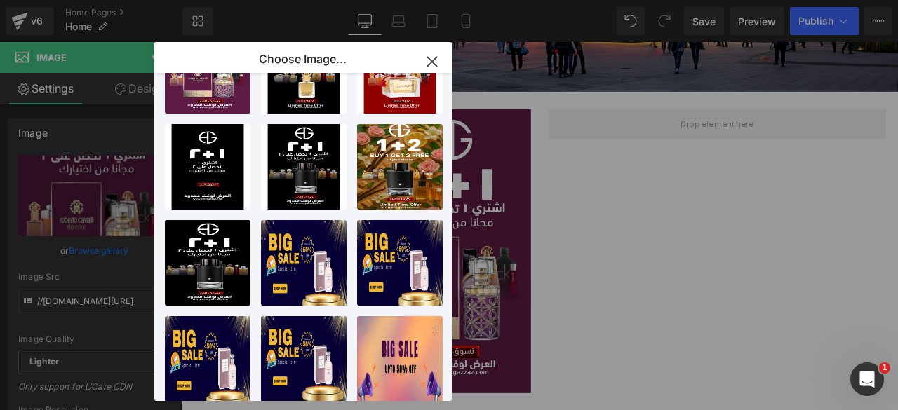
click at [431, 62] on icon "button" at bounding box center [432, 62] width 22 height 22
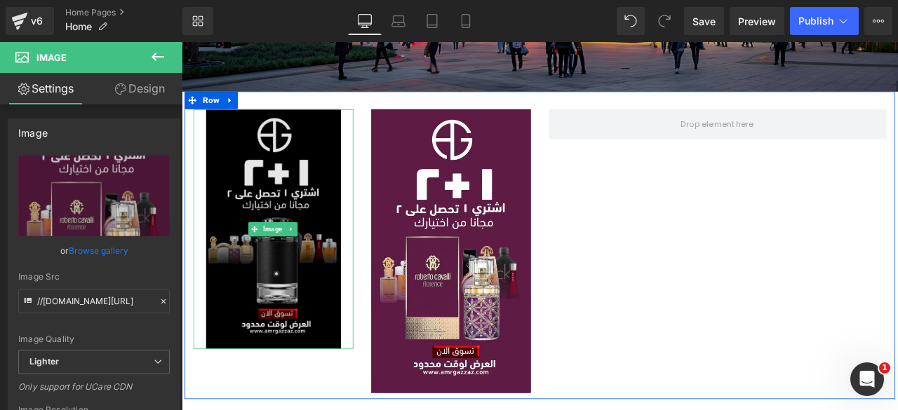
scroll to position [593, 0]
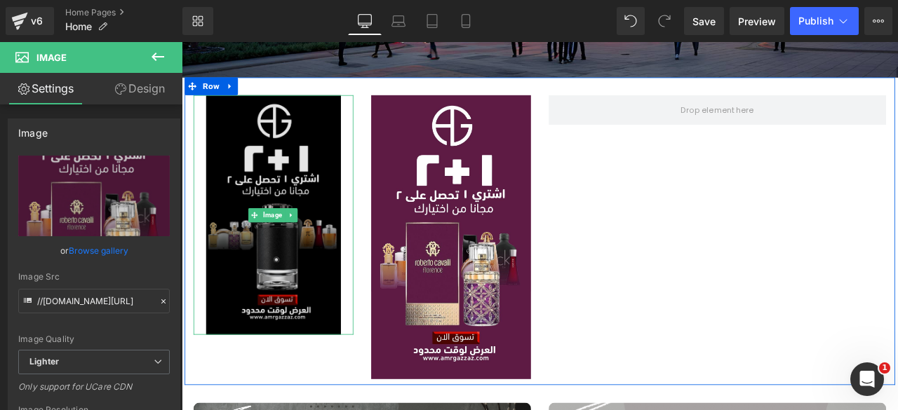
click at [283, 220] on img at bounding box center [290, 247] width 189 height 284
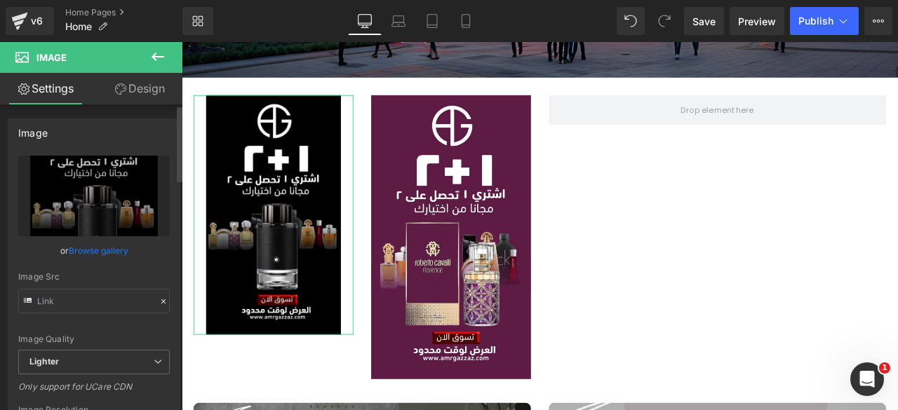
click at [104, 248] on link "Browse gallery" at bounding box center [99, 251] width 60 height 25
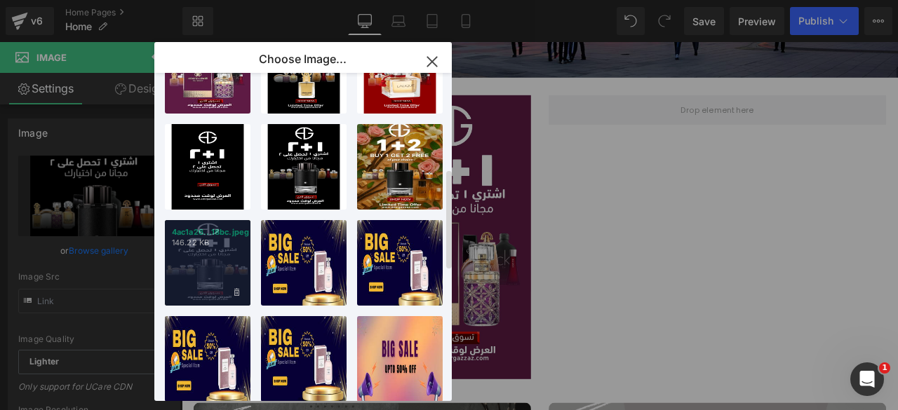
scroll to position [321, 0]
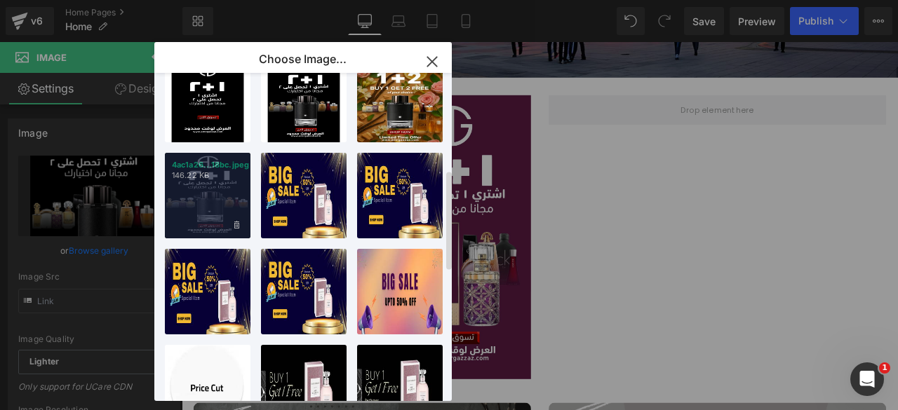
click at [194, 207] on div "4ac1a26...18bc.jpeg 146.22 KB" at bounding box center [208, 196] width 86 height 86
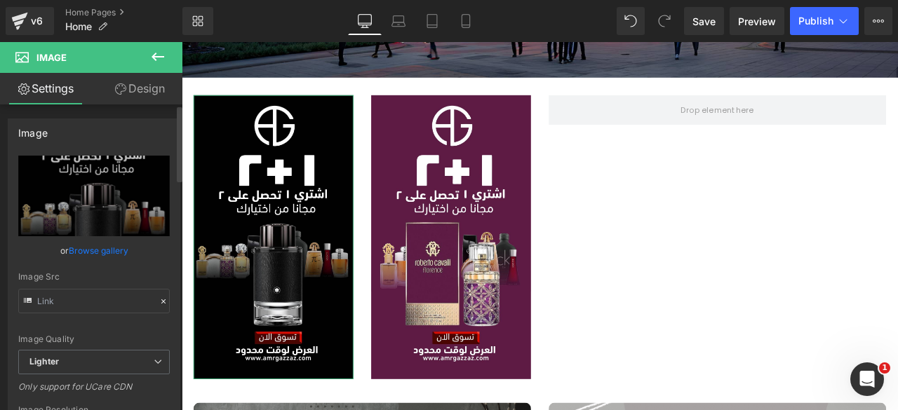
click at [100, 246] on link "Browse gallery" at bounding box center [99, 251] width 60 height 25
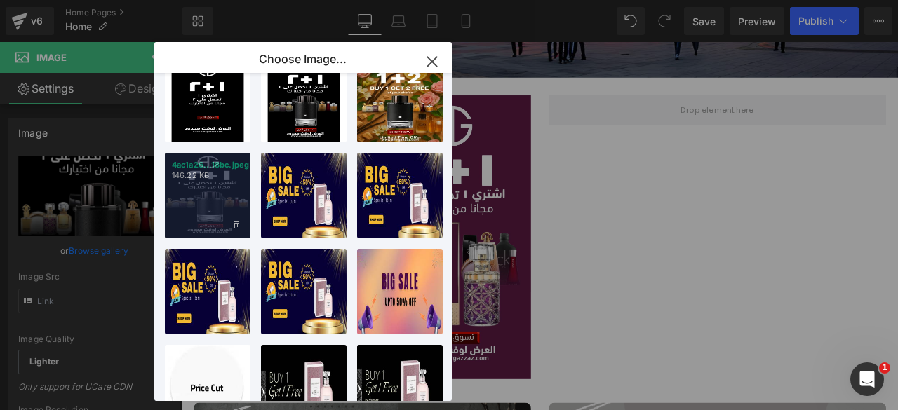
click at [209, 205] on div "4ac1a26...18bc.jpeg 146.22 KB" at bounding box center [208, 196] width 86 height 86
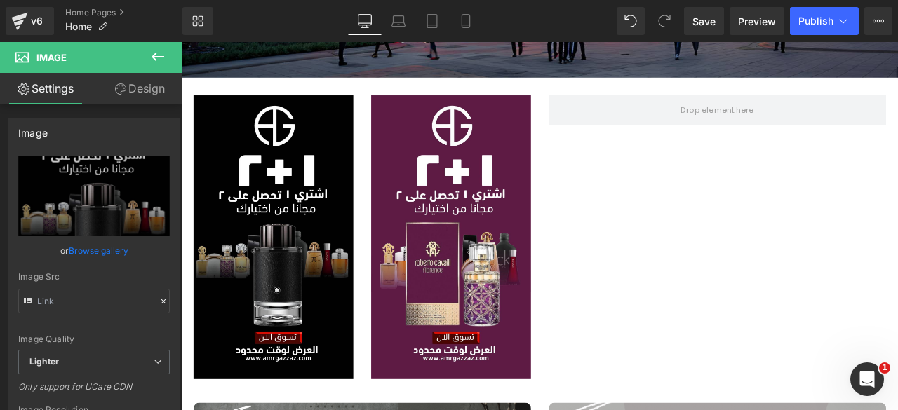
drag, startPoint x: 153, startPoint y: 55, endPoint x: 104, endPoint y: 158, distance: 114.2
click at [153, 55] on icon at bounding box center [157, 56] width 17 height 17
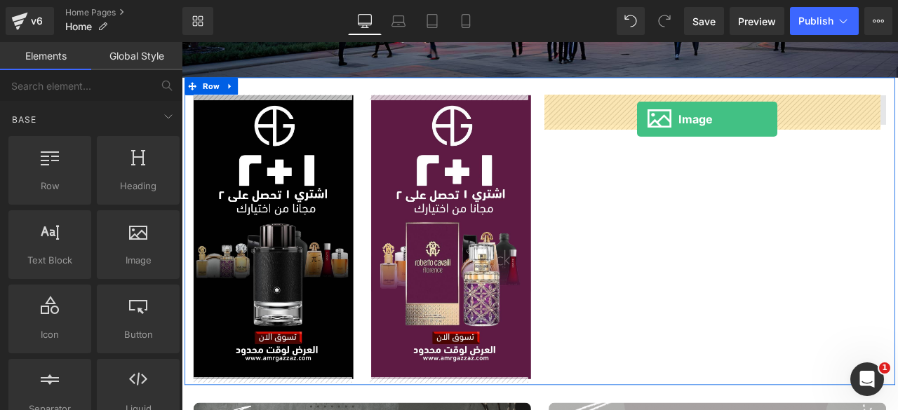
drag, startPoint x: 312, startPoint y: 287, endPoint x: 721, endPoint y: 133, distance: 436.9
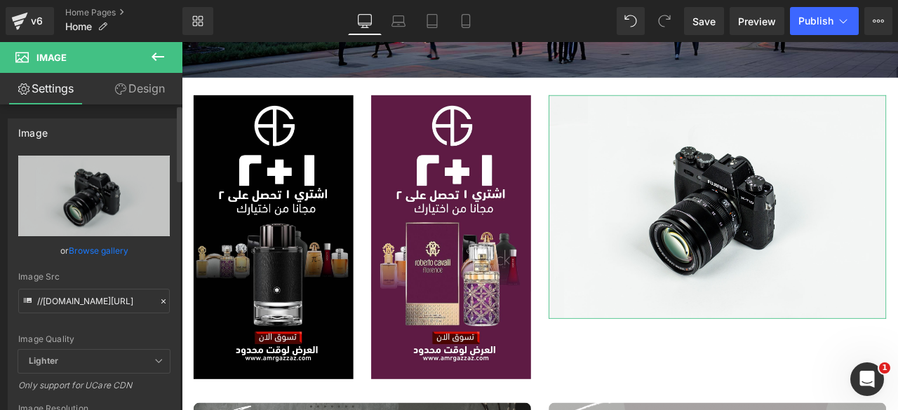
click at [98, 253] on link "Browse gallery" at bounding box center [99, 251] width 60 height 25
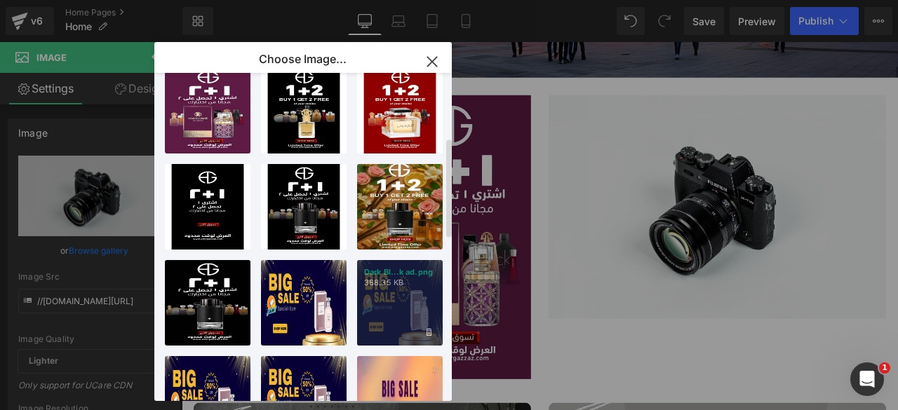
scroll to position [211, 0]
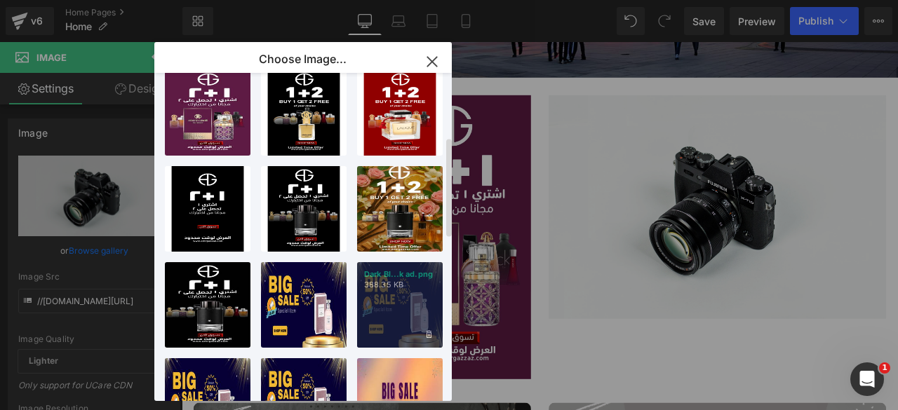
click at [393, 293] on div "Dark Bl...k ad.png 388.35 KB" at bounding box center [400, 305] width 86 height 86
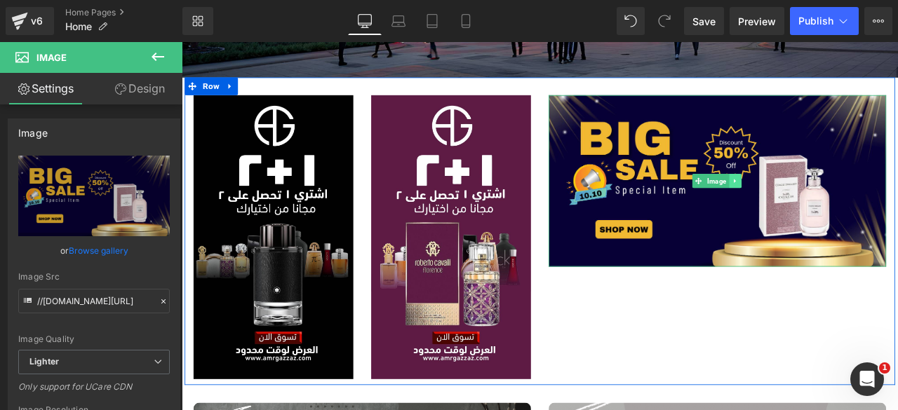
click at [833, 206] on icon at bounding box center [837, 207] width 8 height 8
click at [827, 208] on icon at bounding box center [830, 207] width 8 height 8
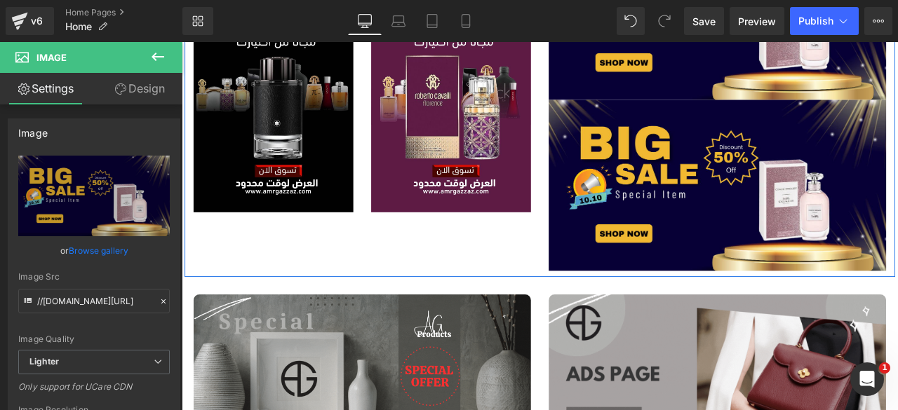
scroll to position [803, 0]
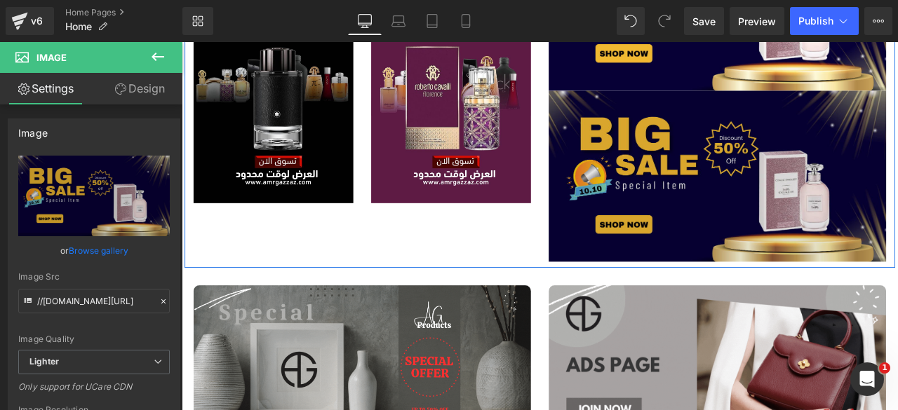
click at [730, 148] on img at bounding box center [817, 201] width 400 height 203
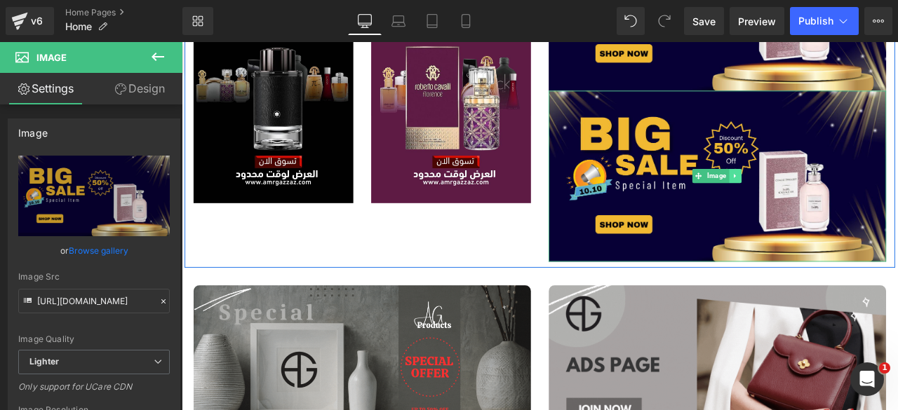
click at [833, 196] on icon at bounding box center [837, 200] width 8 height 8
click at [840, 199] on icon at bounding box center [844, 200] width 8 height 8
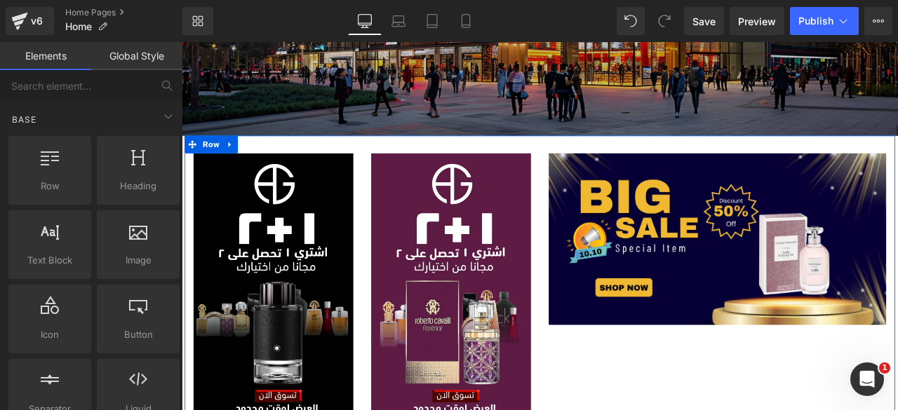
scroll to position [515, 0]
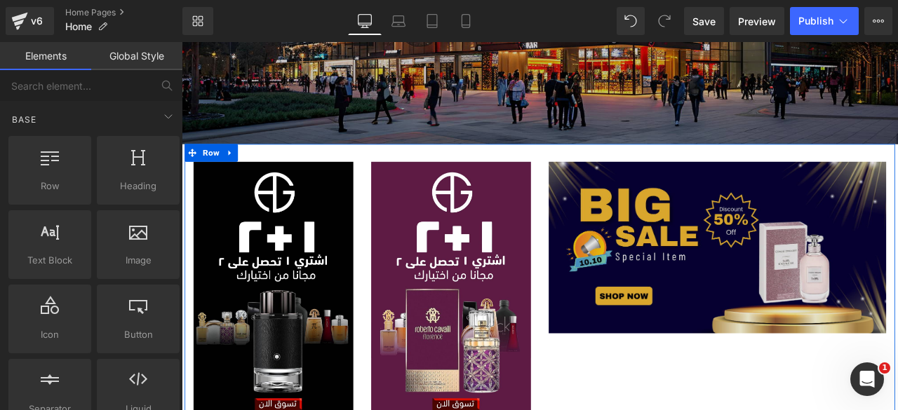
click at [750, 246] on img at bounding box center [817, 285] width 400 height 203
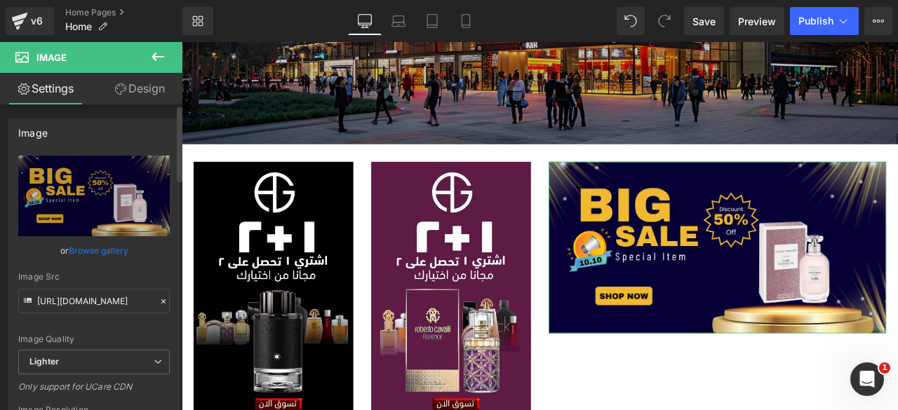
click at [96, 248] on link "Browse gallery" at bounding box center [99, 251] width 60 height 25
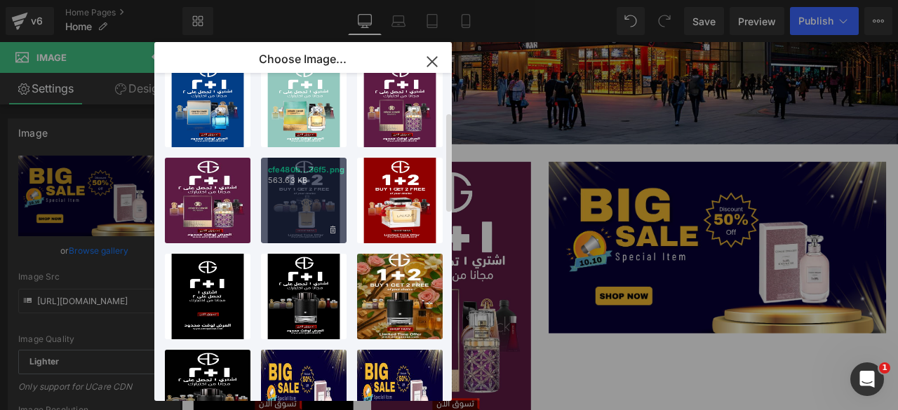
scroll to position [105, 0]
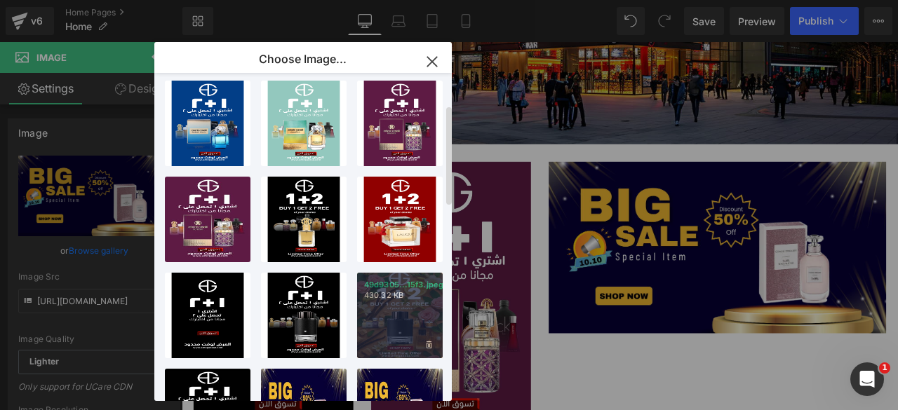
click at [398, 316] on div "49d9305...15f3.jpeg 430.32 KB" at bounding box center [400, 316] width 86 height 86
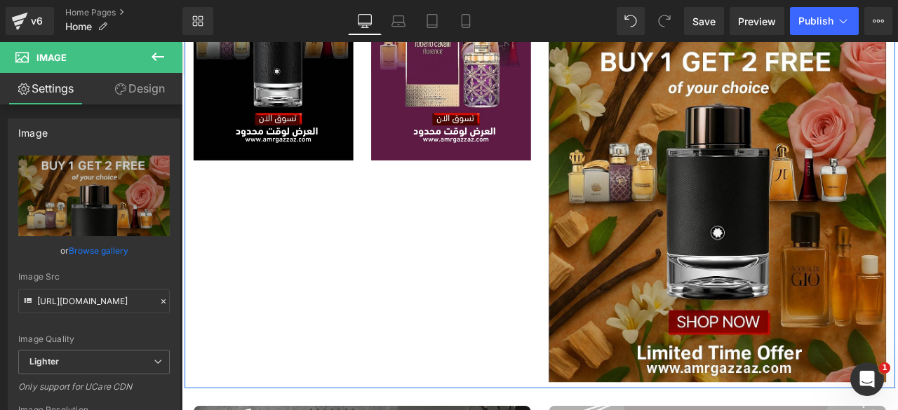
scroll to position [853, 0]
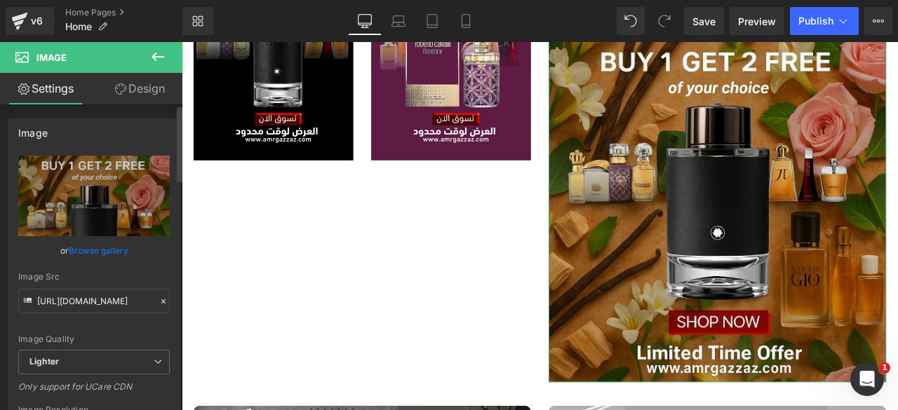
click at [81, 255] on link "Browse gallery" at bounding box center [99, 251] width 60 height 25
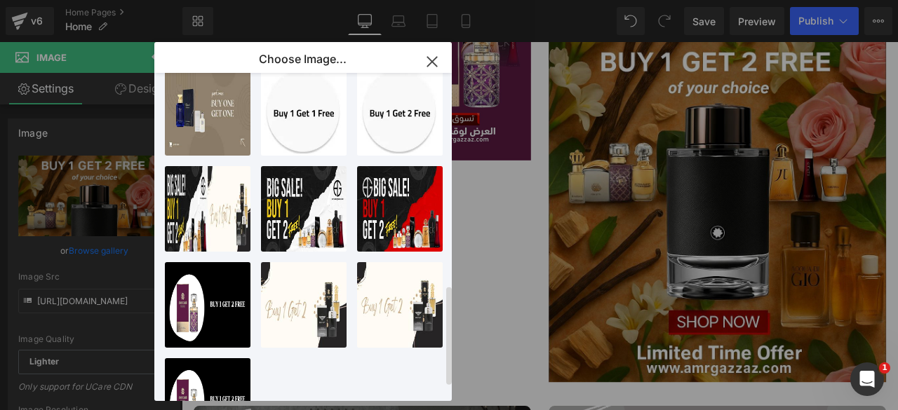
scroll to position [707, 0]
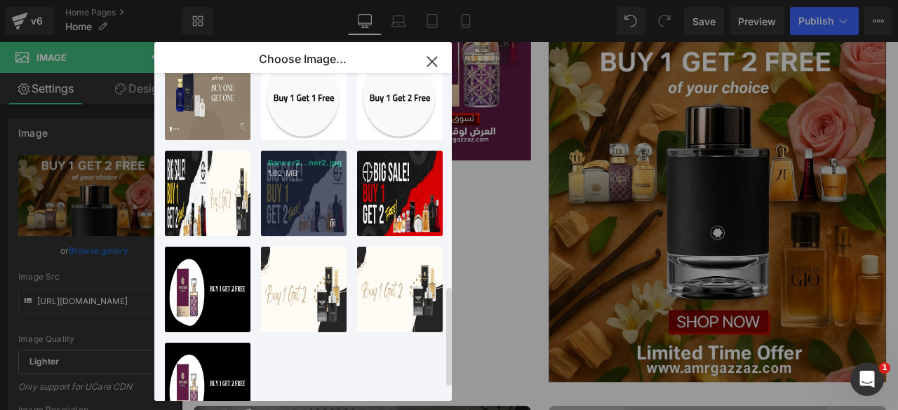
click at [292, 199] on div "Banner2...ner2.jpg 1.62 MB" at bounding box center [304, 194] width 86 height 86
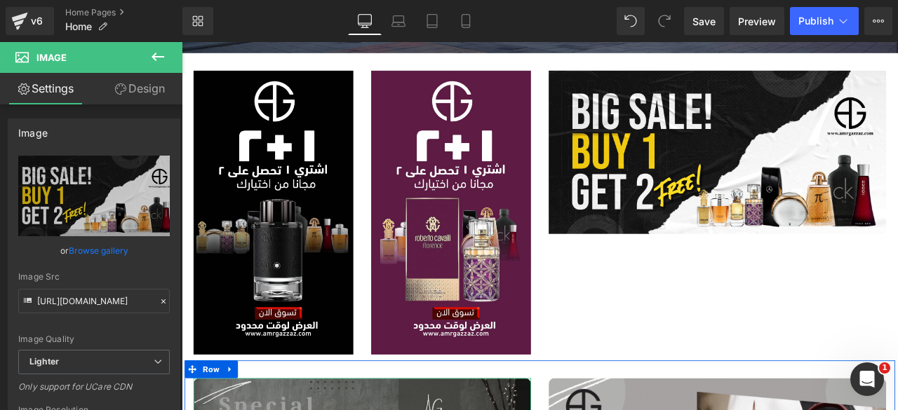
scroll to position [622, 0]
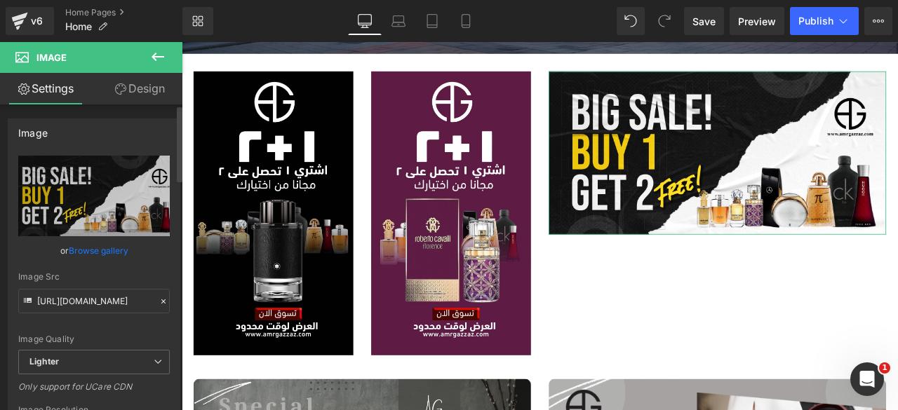
click at [79, 256] on link "Browse gallery" at bounding box center [99, 251] width 60 height 25
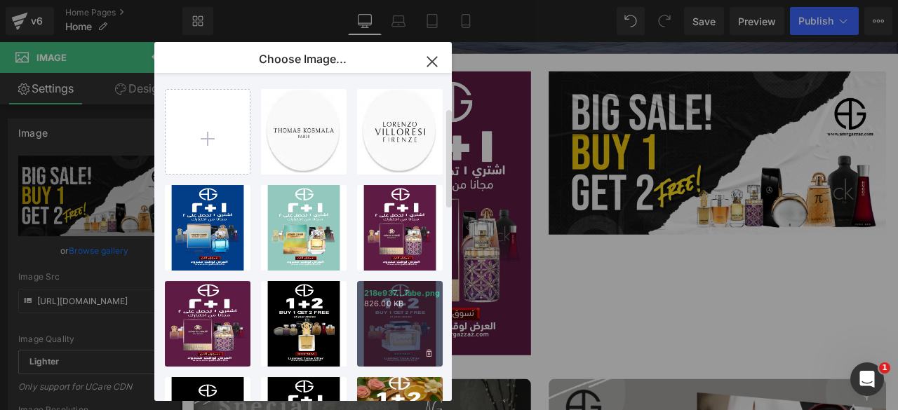
scroll to position [116, 0]
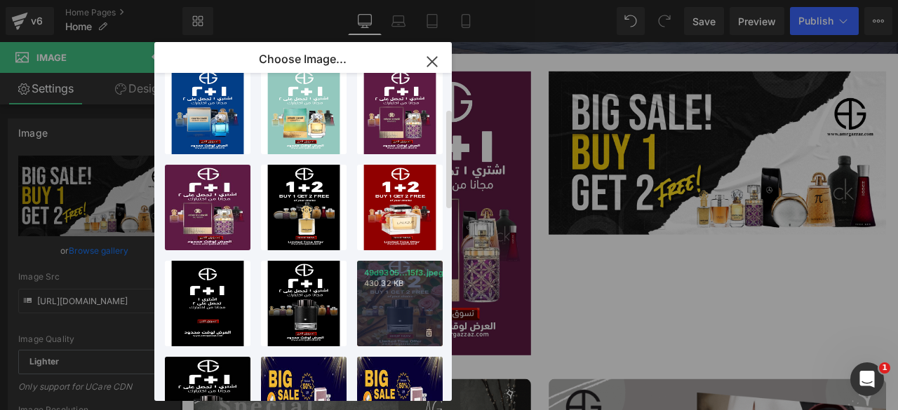
click at [394, 314] on div "49d9305...15f3.jpeg 430.32 KB" at bounding box center [400, 304] width 86 height 86
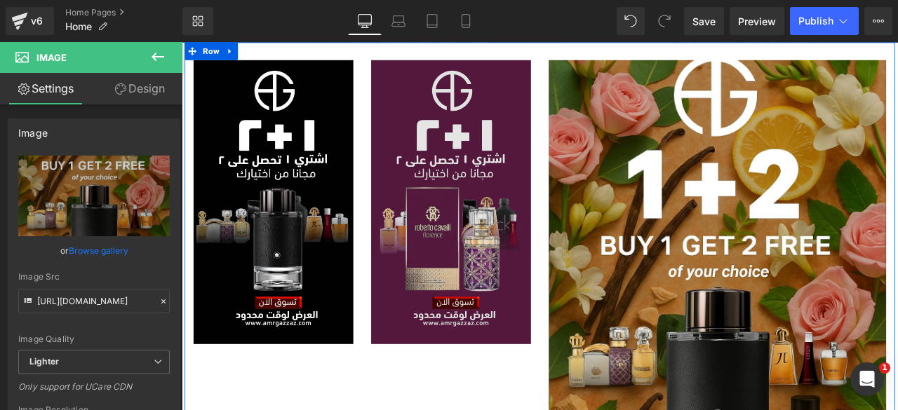
scroll to position [631, 0]
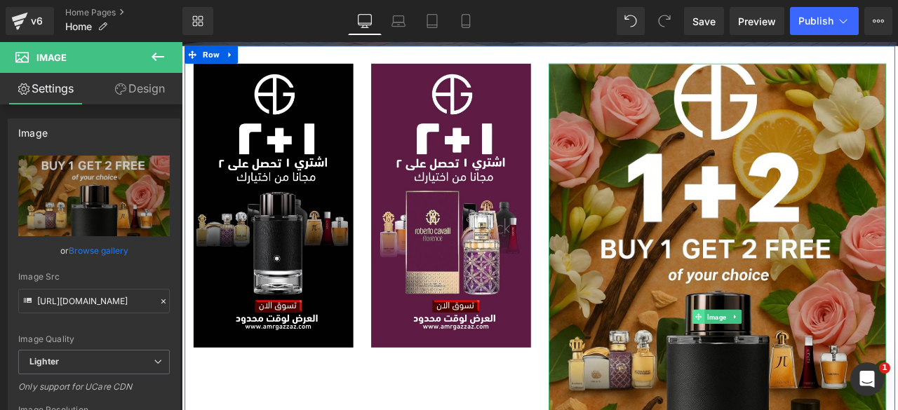
click at [790, 360] on link "Image" at bounding box center [807, 367] width 43 height 17
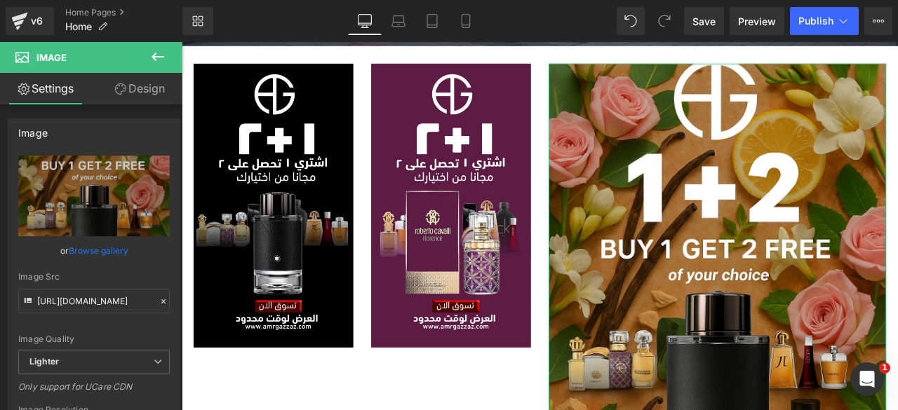
click at [141, 84] on link "Design" at bounding box center [139, 89] width 91 height 32
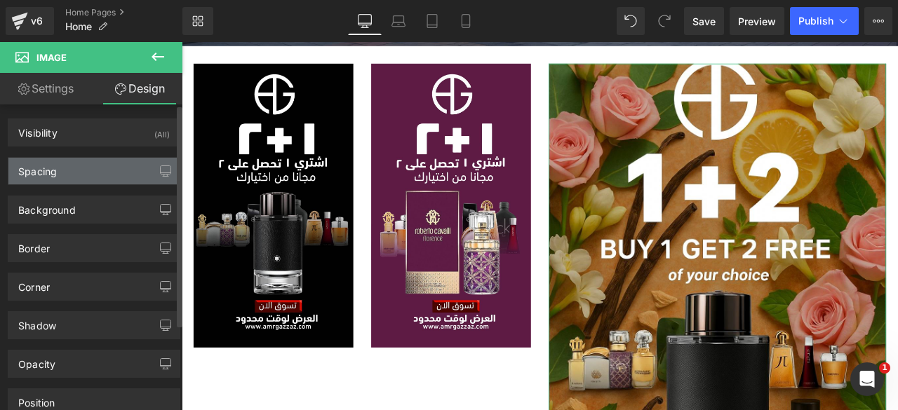
click at [51, 170] on div "Spacing" at bounding box center [37, 168] width 39 height 20
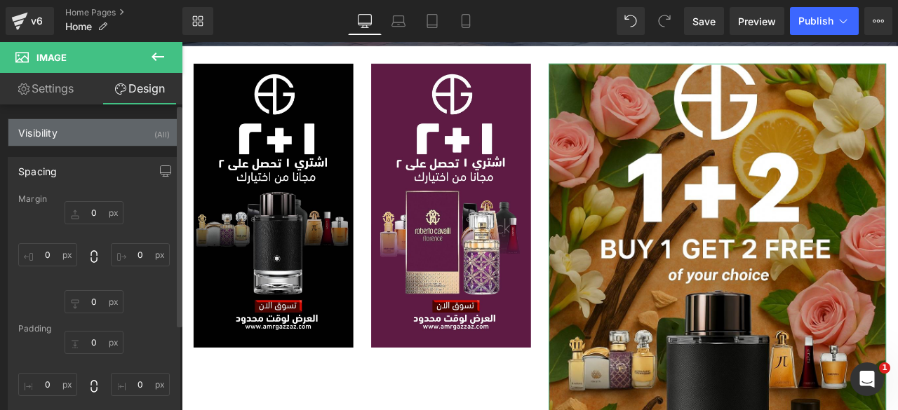
click at [80, 137] on div "Visibility (All)" at bounding box center [93, 132] width 171 height 27
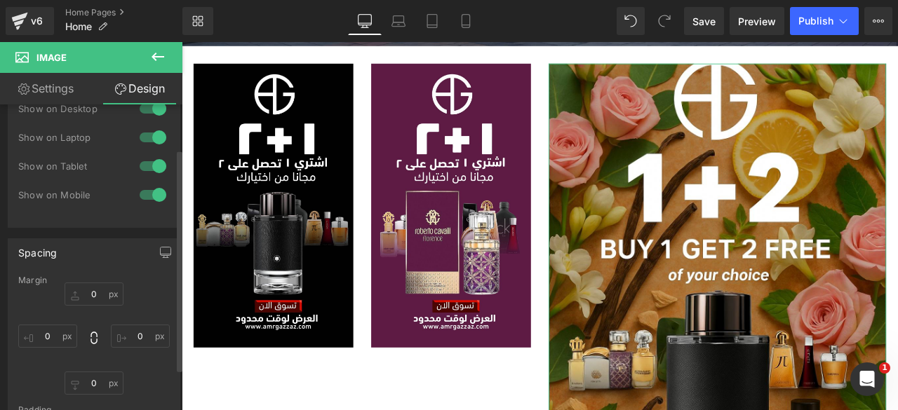
scroll to position [0, 0]
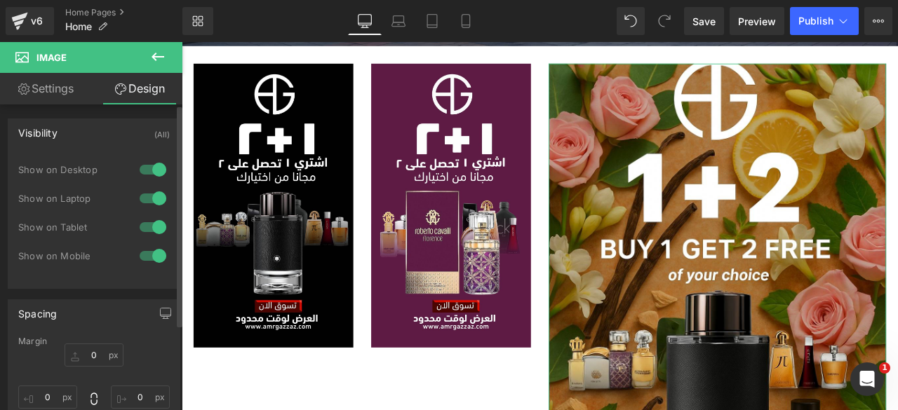
click at [65, 136] on div "Visibility (All)" at bounding box center [93, 132] width 171 height 27
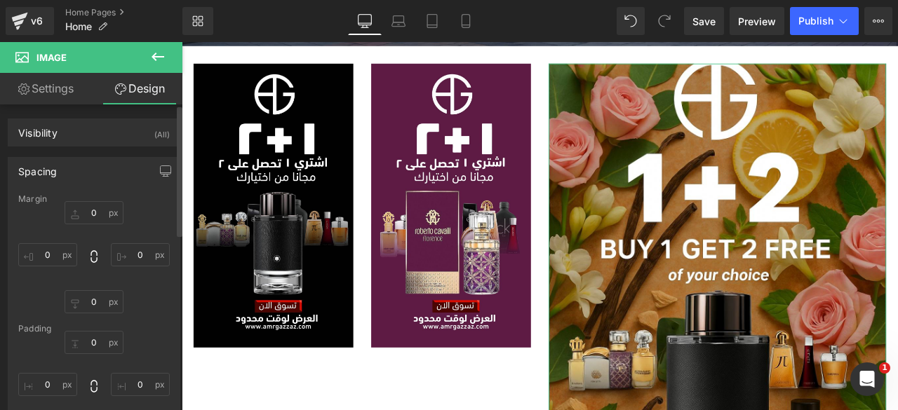
click at [55, 162] on div "Spacing" at bounding box center [37, 168] width 39 height 20
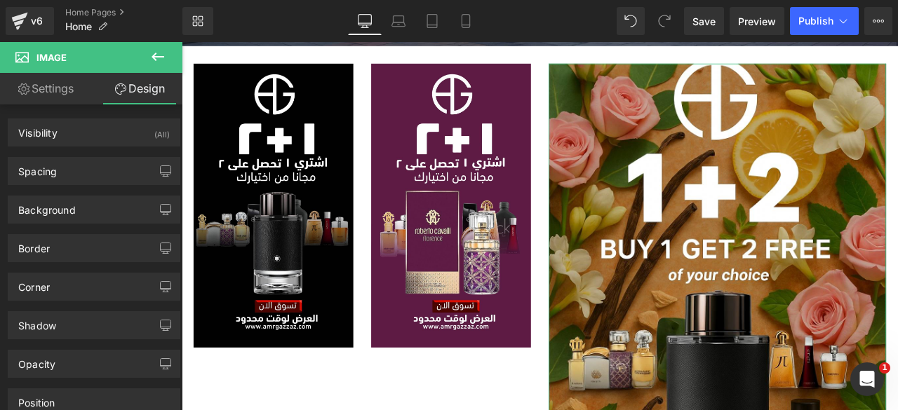
click at [50, 90] on link "Settings" at bounding box center [45, 89] width 91 height 32
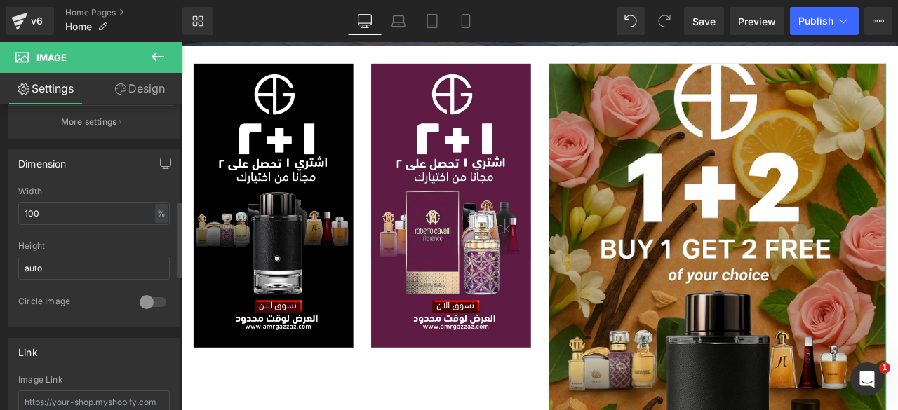
scroll to position [384, 0]
click at [76, 257] on input "auto" at bounding box center [94, 266] width 152 height 23
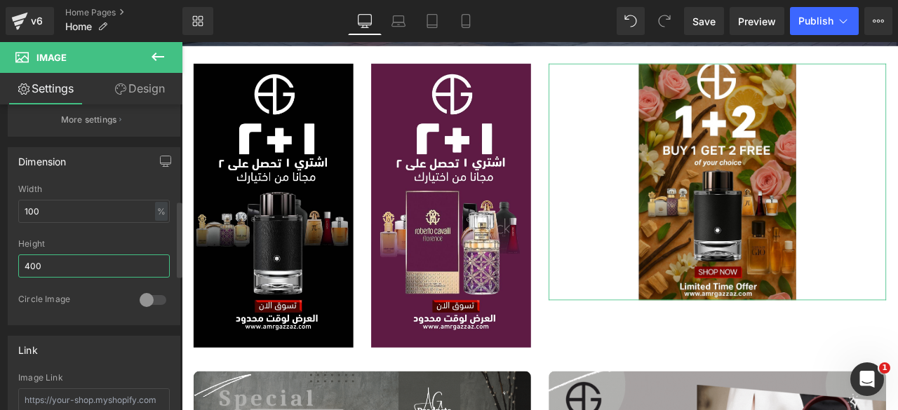
click at [76, 257] on input "400" at bounding box center [94, 266] width 152 height 23
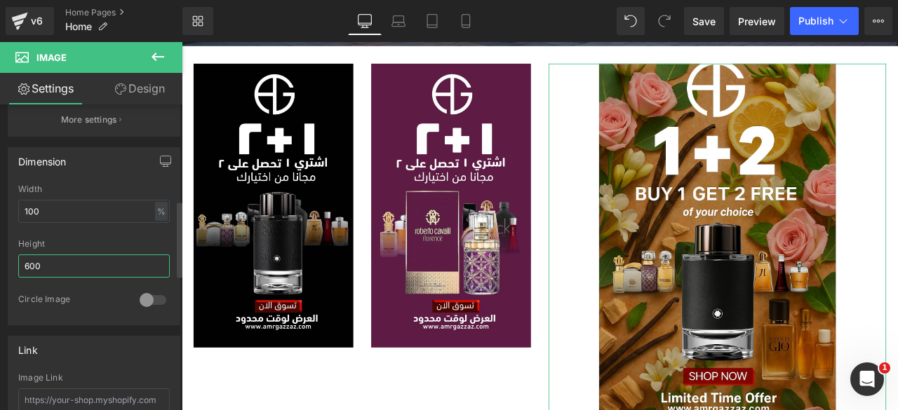
click at [76, 257] on input "600" at bounding box center [94, 266] width 152 height 23
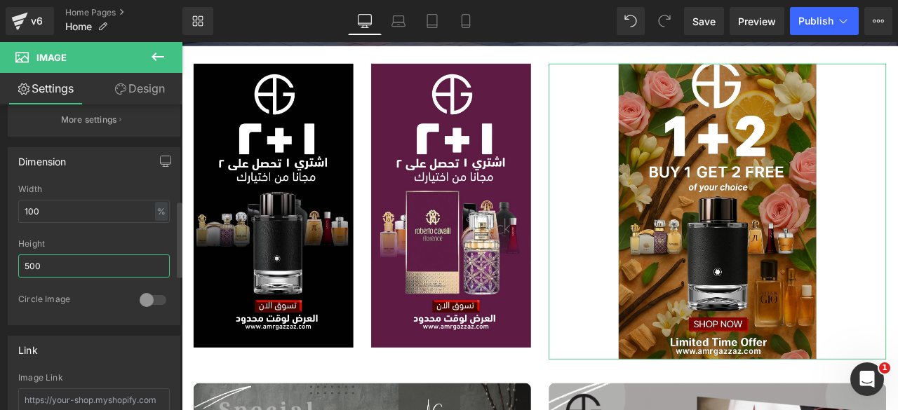
click at [66, 255] on input "500" at bounding box center [94, 266] width 152 height 23
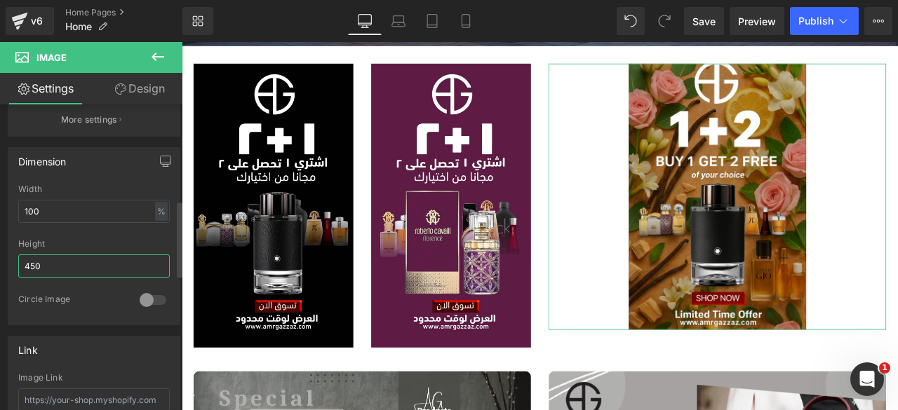
click at [66, 255] on input "450" at bounding box center [94, 266] width 152 height 23
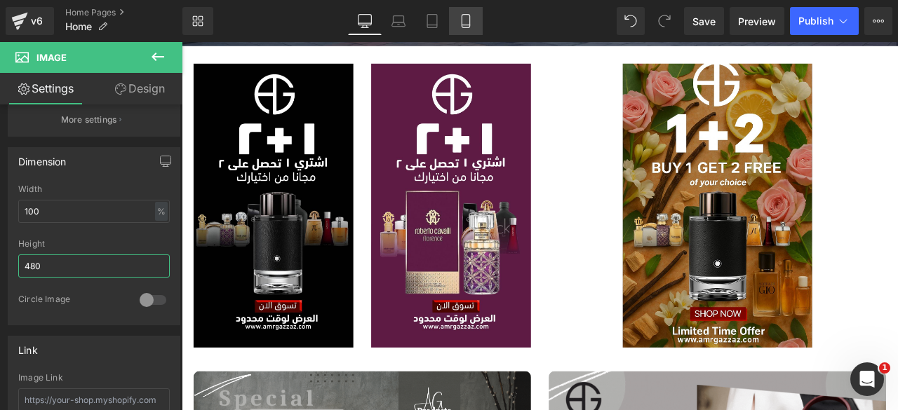
type input "480"
click at [464, 17] on icon at bounding box center [466, 21] width 14 height 14
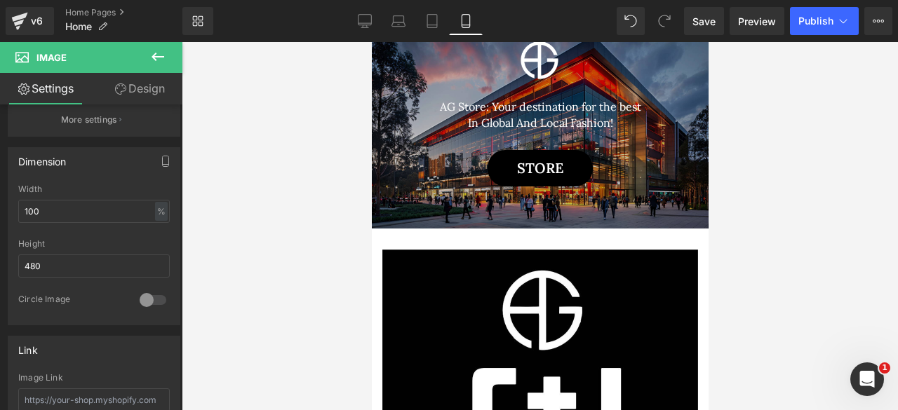
scroll to position [62, 0]
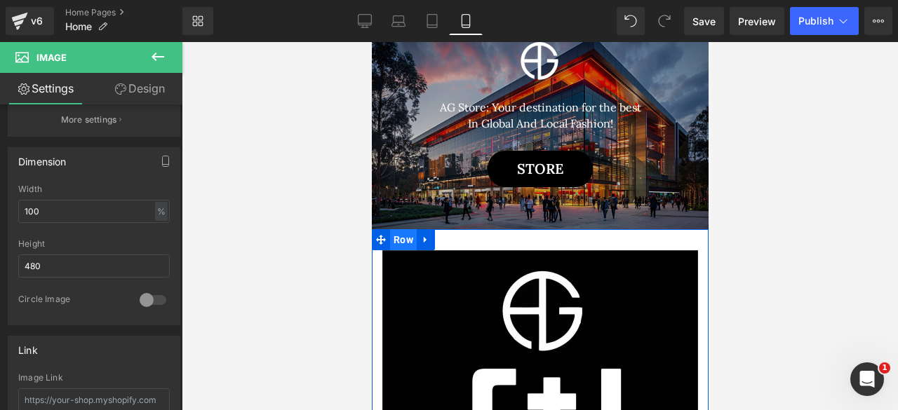
click at [404, 240] on span "Row" at bounding box center [402, 239] width 27 height 21
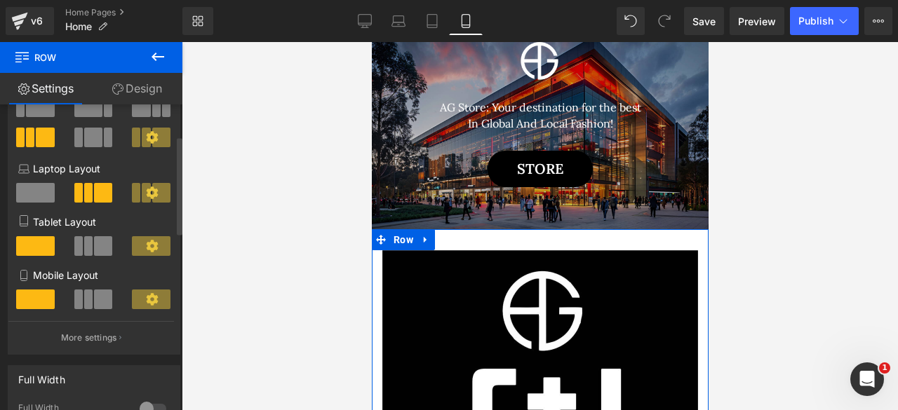
scroll to position [116, 0]
click at [90, 304] on button at bounding box center [94, 299] width 40 height 20
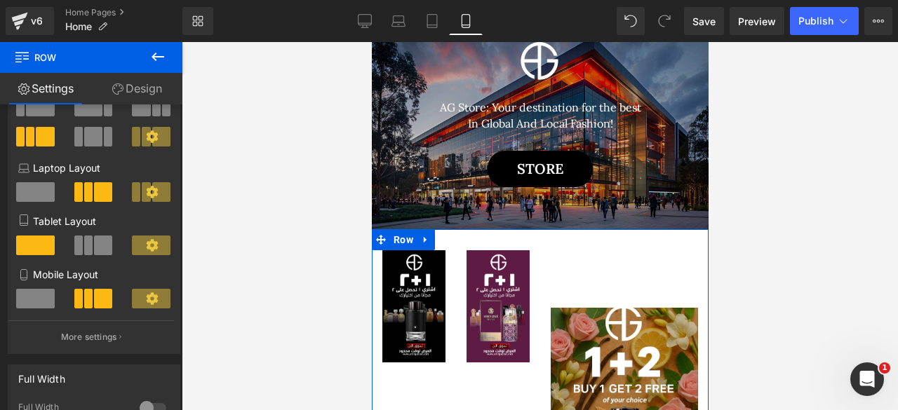
scroll to position [126, 0]
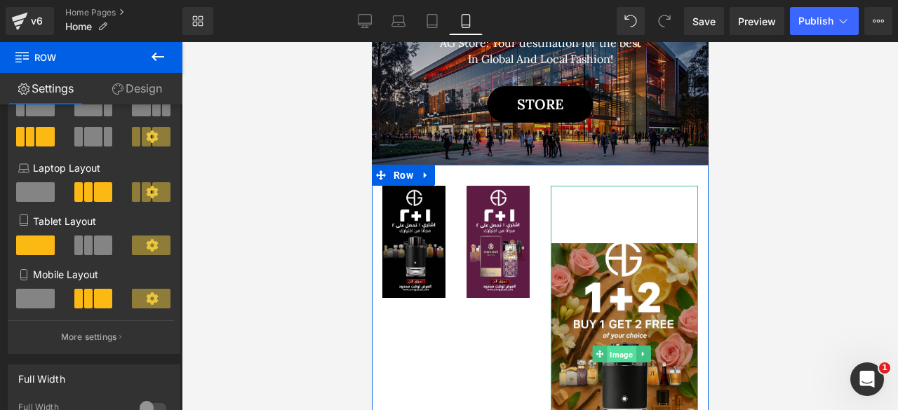
click at [613, 353] on span "Image" at bounding box center [621, 354] width 29 height 17
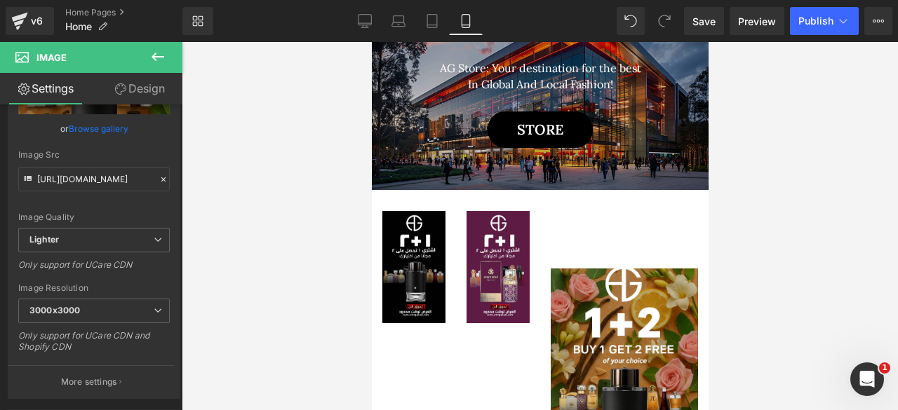
scroll to position [60, 0]
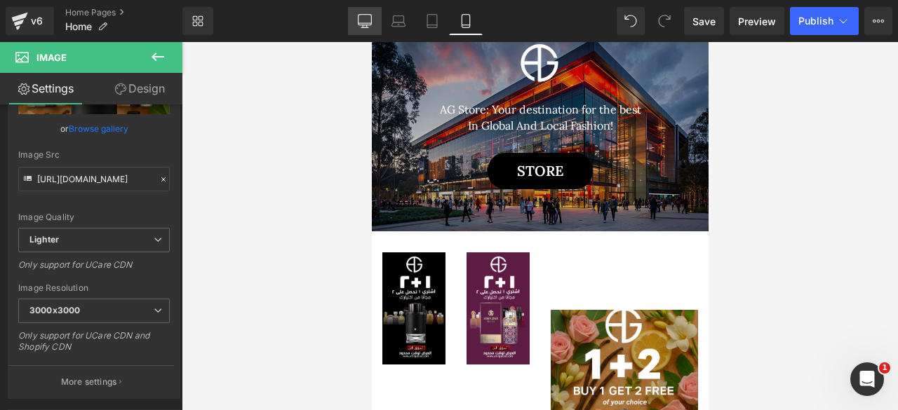
click at [358, 23] on icon at bounding box center [364, 20] width 13 height 11
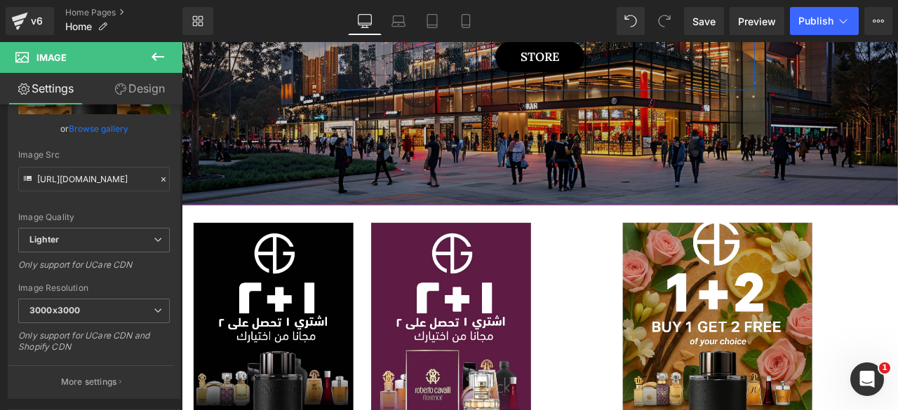
scroll to position [445, 0]
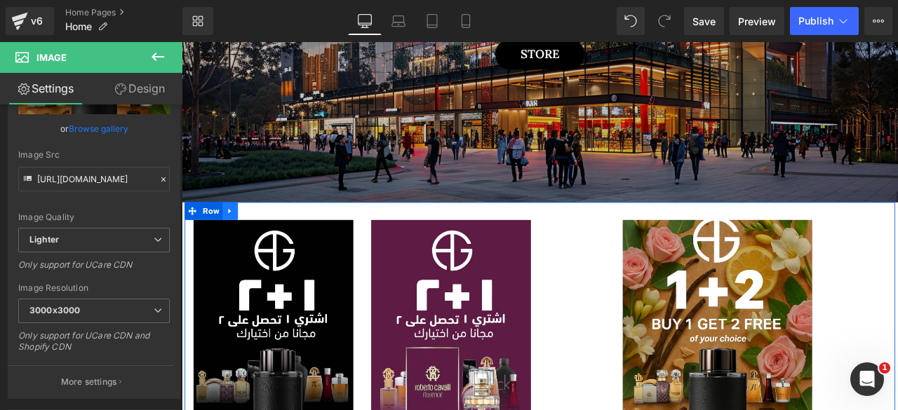
click at [237, 241] on icon at bounding box center [238, 243] width 3 height 6
click at [271, 239] on icon at bounding box center [276, 243] width 10 height 10
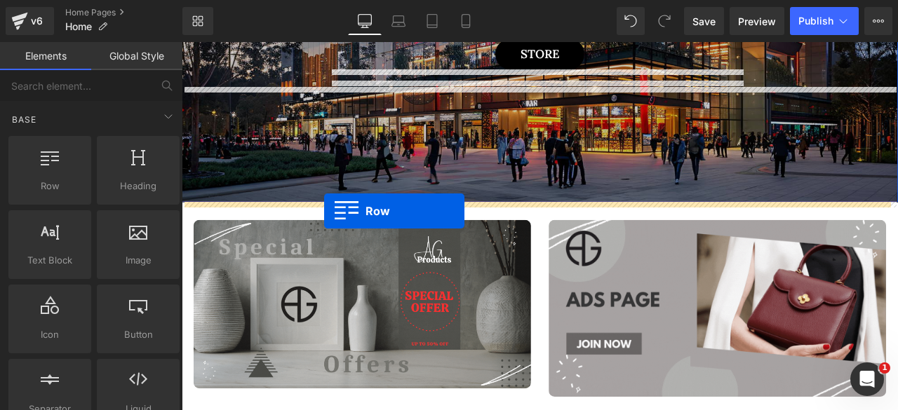
drag, startPoint x: 218, startPoint y: 196, endPoint x: 351, endPoint y: 243, distance: 140.4
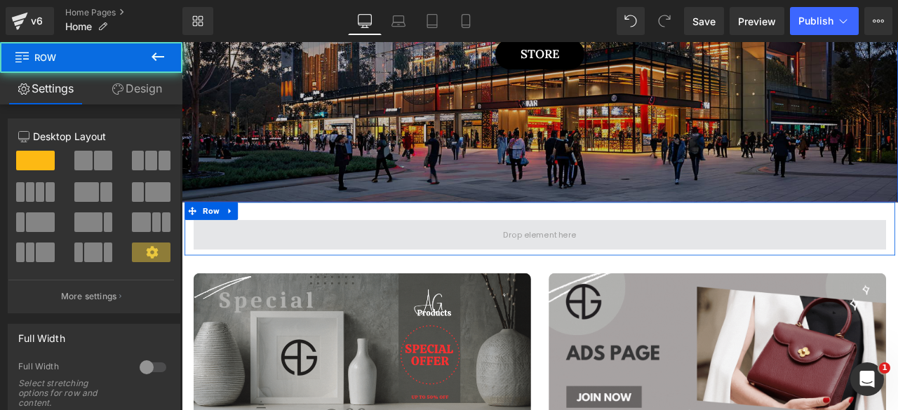
click at [363, 279] on span at bounding box center [606, 270] width 821 height 35
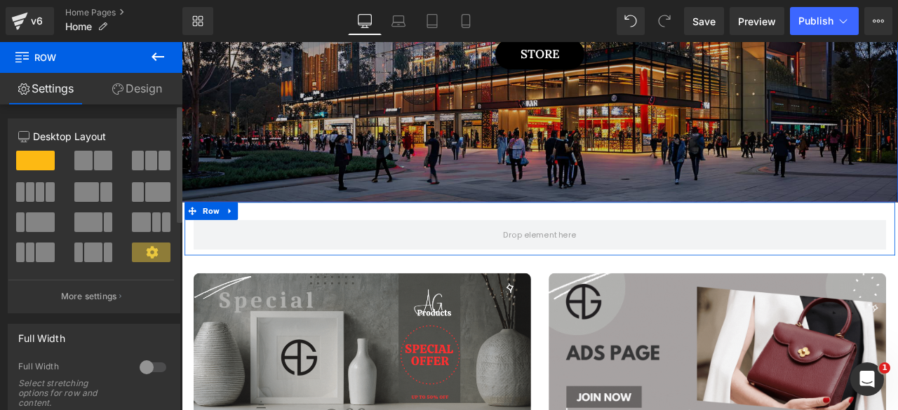
click at [145, 157] on span at bounding box center [151, 161] width 12 height 20
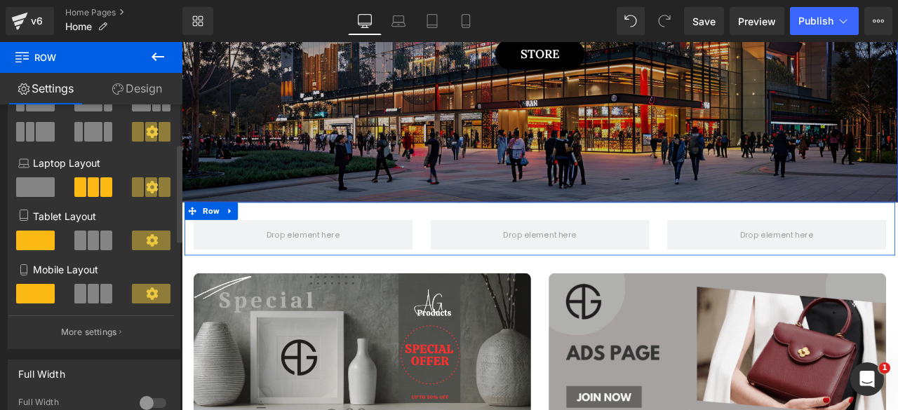
scroll to position [121, 0]
click at [83, 294] on span at bounding box center [80, 293] width 12 height 20
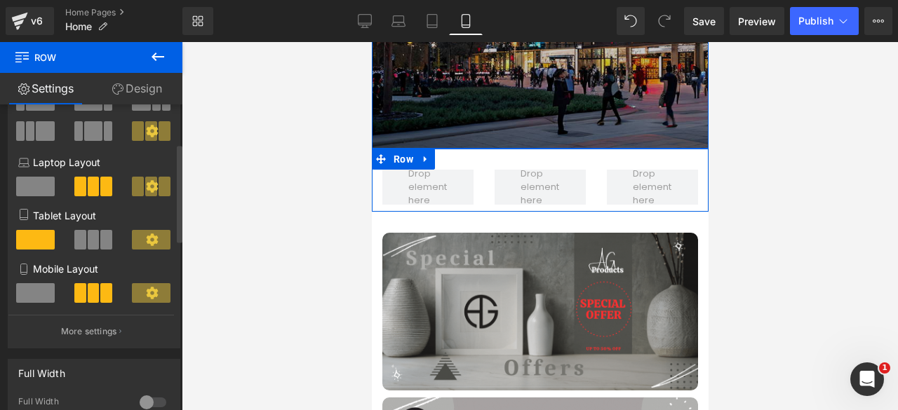
scroll to position [361, 0]
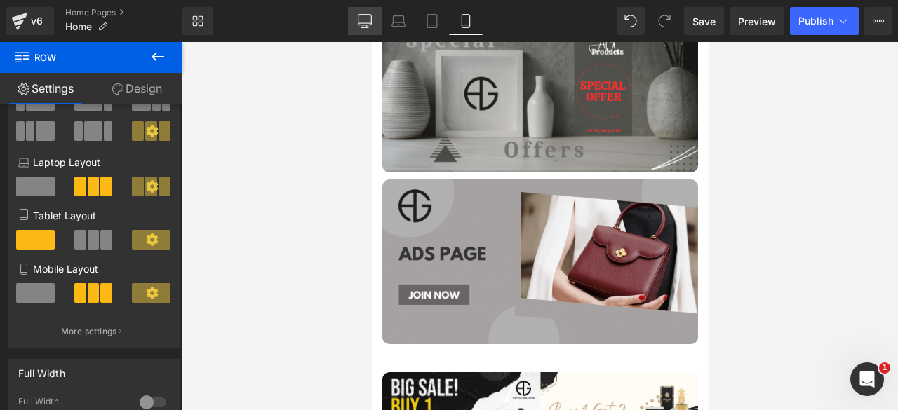
click at [369, 22] on icon at bounding box center [365, 21] width 14 height 14
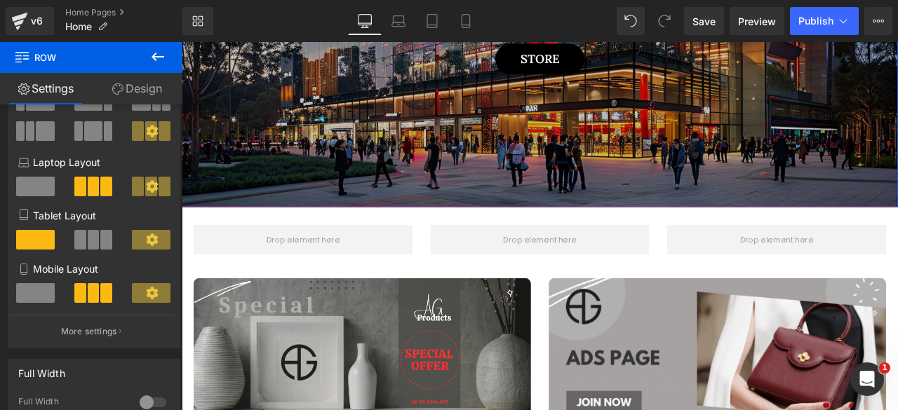
scroll to position [458, 0]
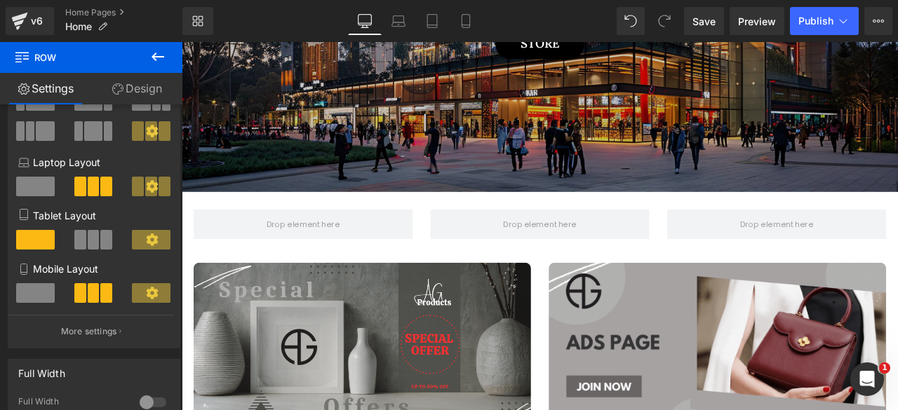
click at [156, 53] on icon at bounding box center [158, 57] width 13 height 8
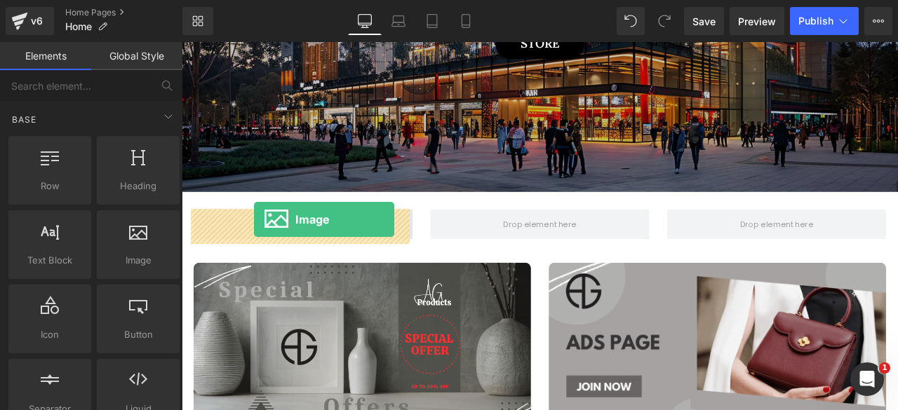
drag, startPoint x: 301, startPoint y: 294, endPoint x: 267, endPoint y: 253, distance: 53.4
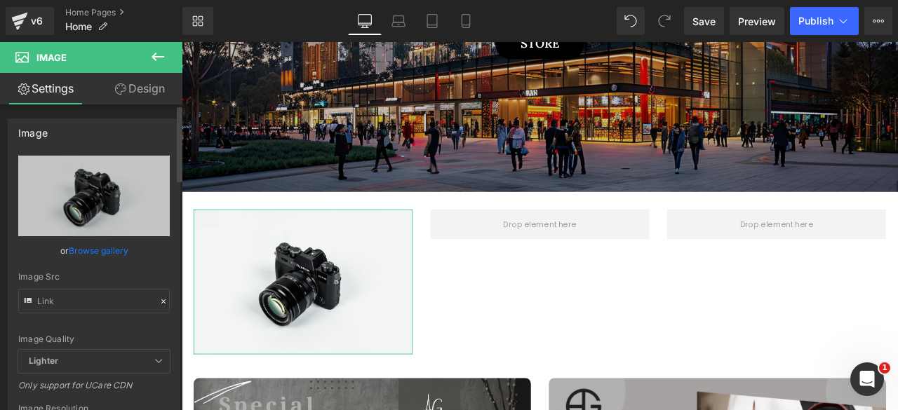
click at [91, 253] on link "Browse gallery" at bounding box center [99, 251] width 60 height 25
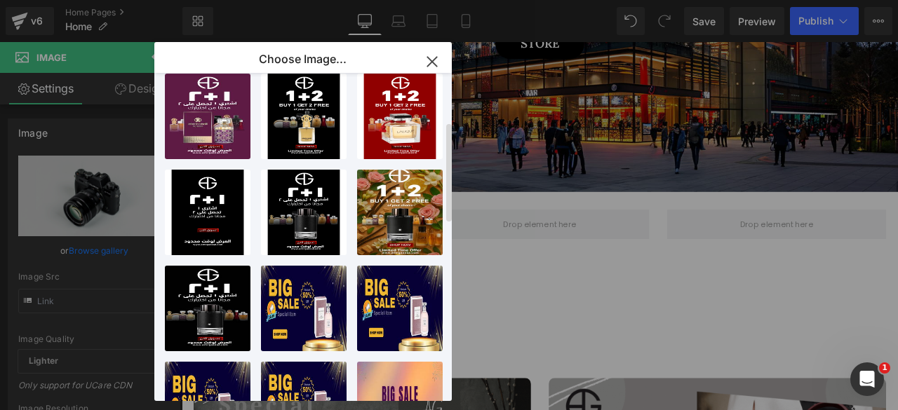
scroll to position [213, 0]
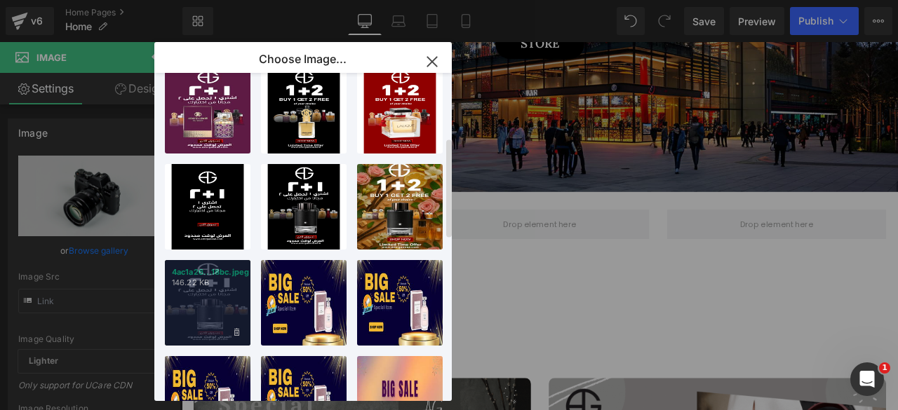
click at [209, 312] on div "4ac1a26...18bc.jpeg 146.22 KB" at bounding box center [208, 303] width 86 height 86
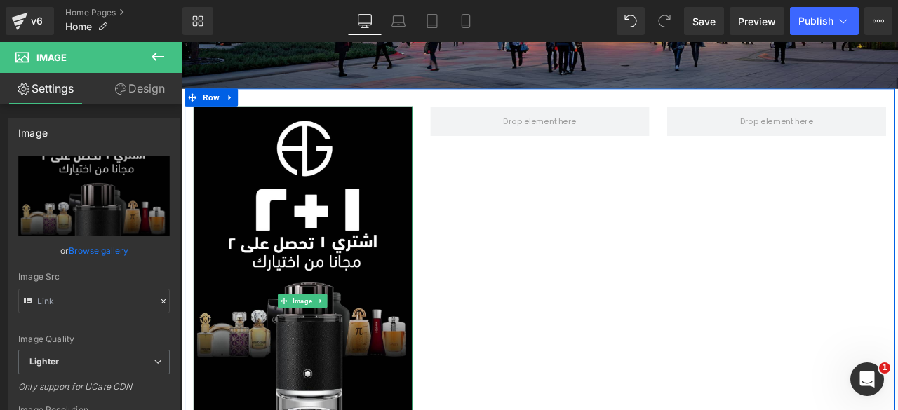
scroll to position [582, 0]
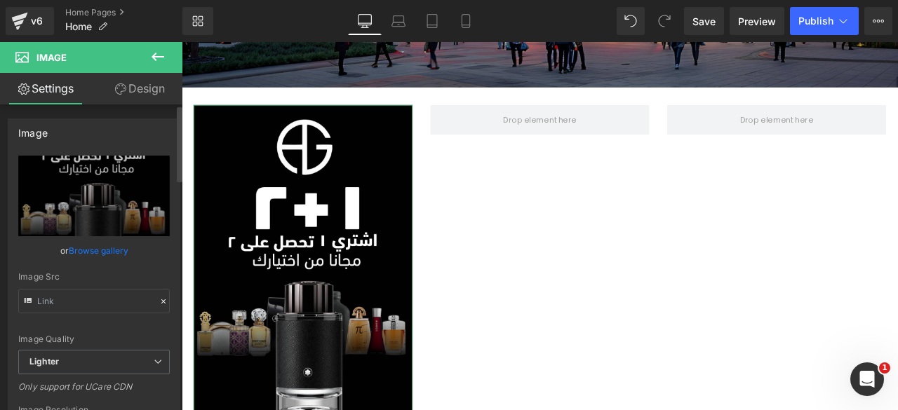
click at [93, 252] on link "Browse gallery" at bounding box center [99, 251] width 60 height 25
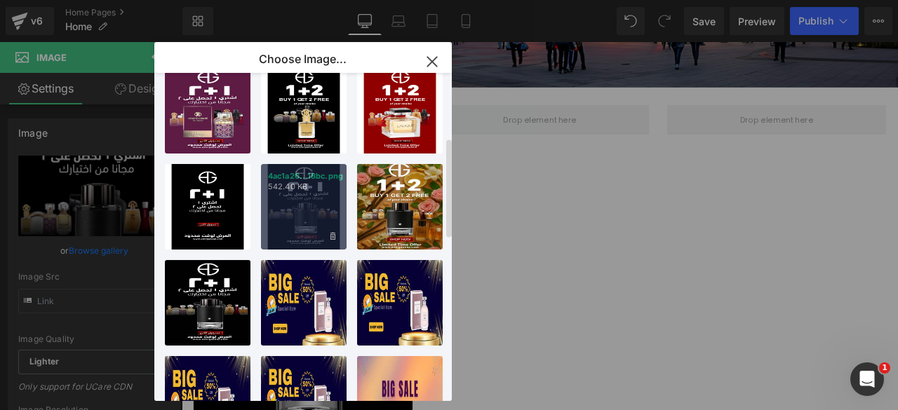
click at [296, 215] on div "4ac1a26...18bc.png 542.40 KB" at bounding box center [304, 207] width 86 height 86
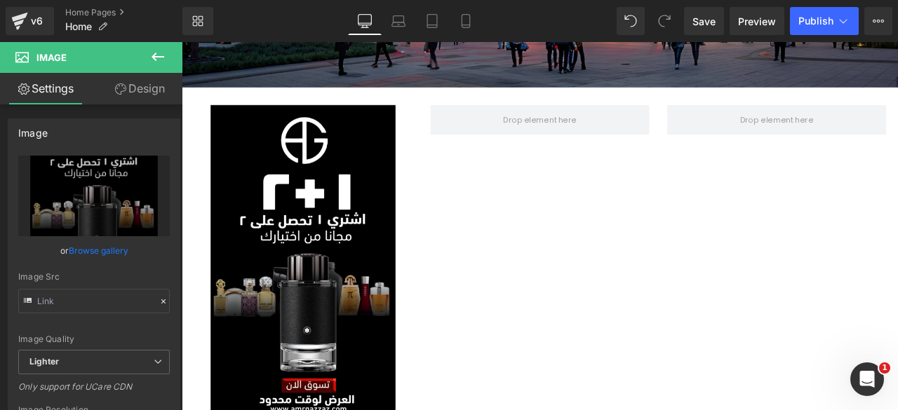
click at [161, 54] on icon at bounding box center [157, 56] width 17 height 17
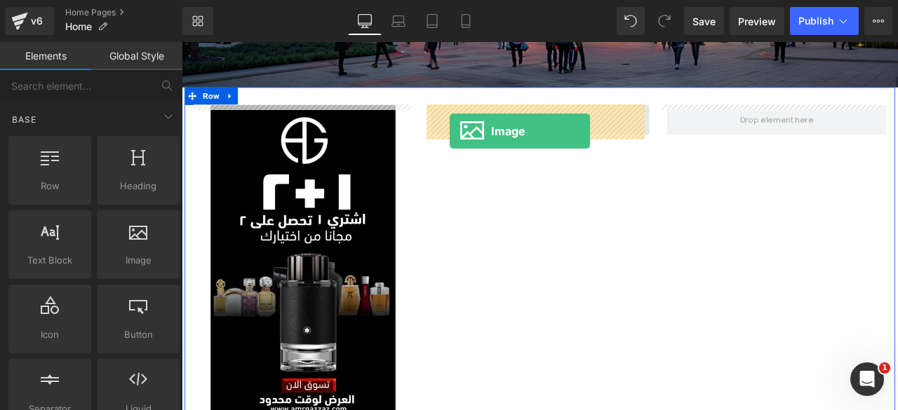
drag, startPoint x: 322, startPoint y: 290, endPoint x: 499, endPoint y: 148, distance: 227.6
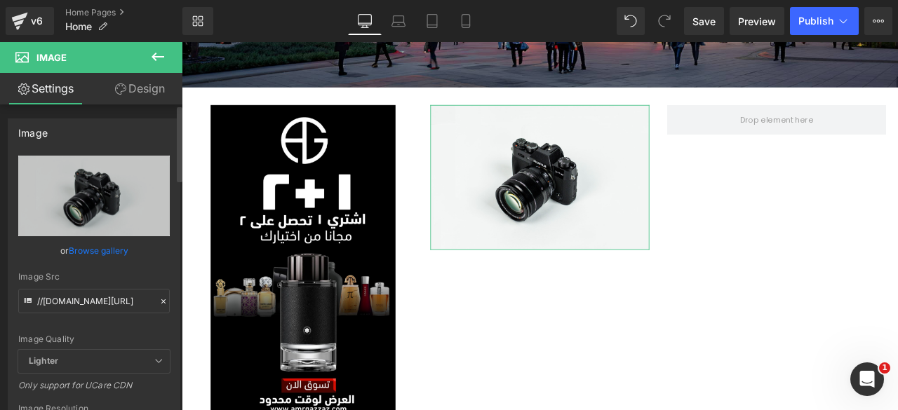
click at [103, 250] on link "Browse gallery" at bounding box center [99, 251] width 60 height 25
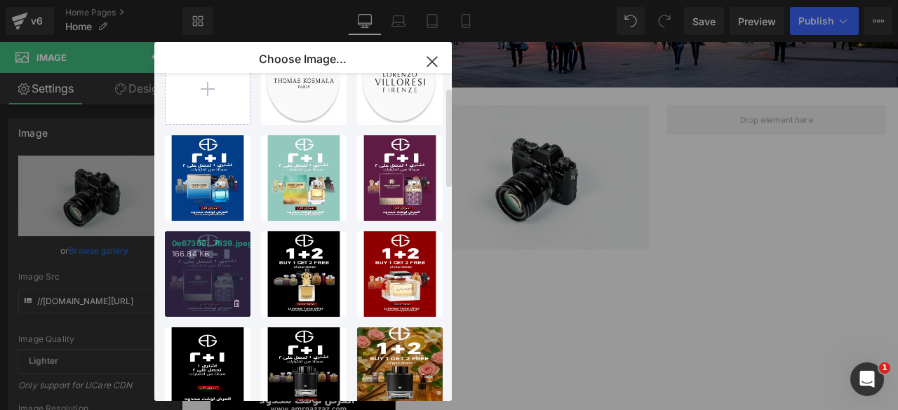
scroll to position [46, 0]
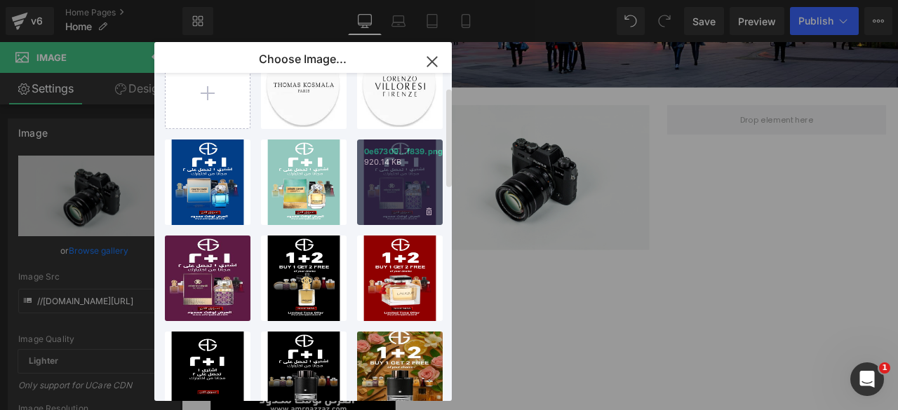
click at [389, 187] on div "0e67309...f839.png 920.14 KB" at bounding box center [400, 183] width 86 height 86
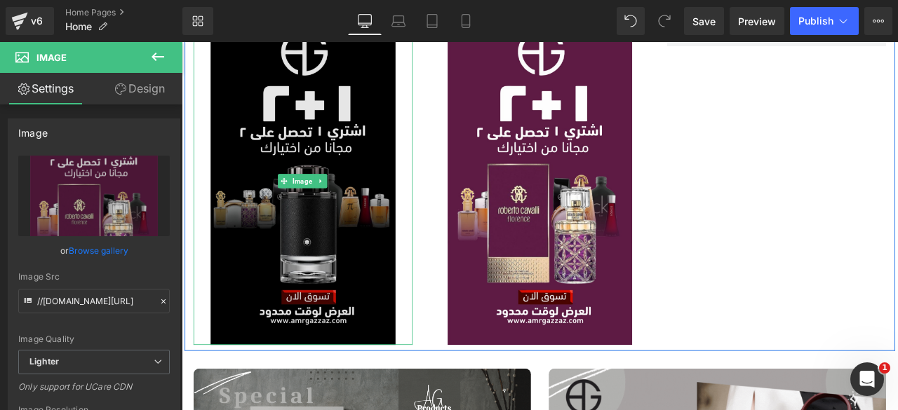
scroll to position [676, 0]
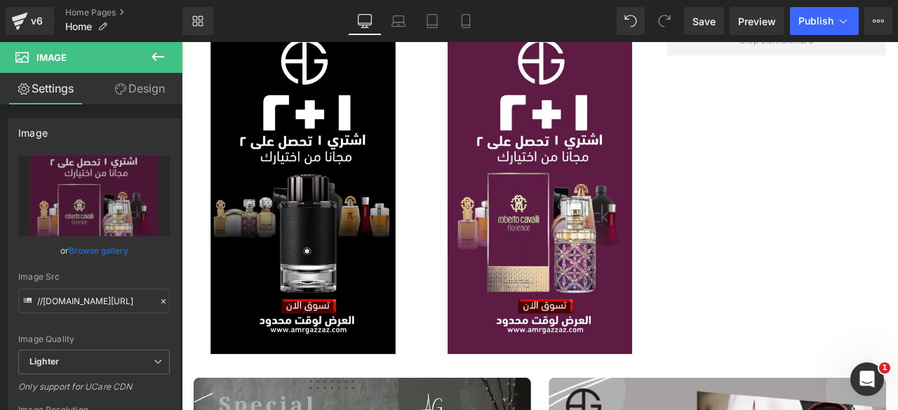
click at [154, 54] on icon at bounding box center [158, 57] width 13 height 8
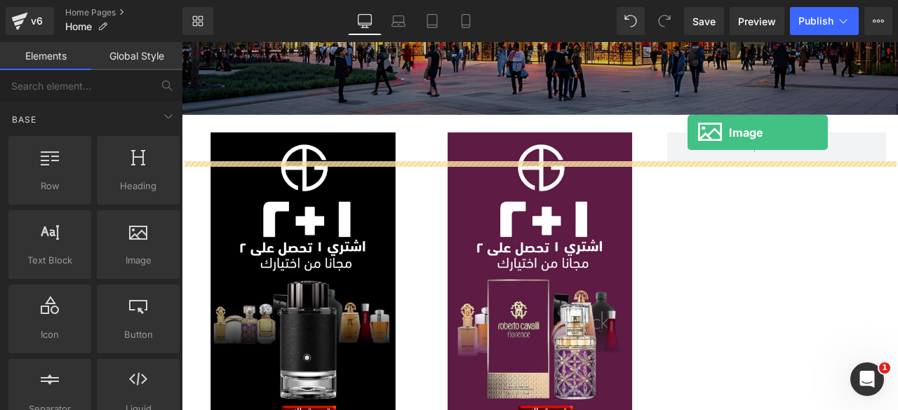
scroll to position [493, 0]
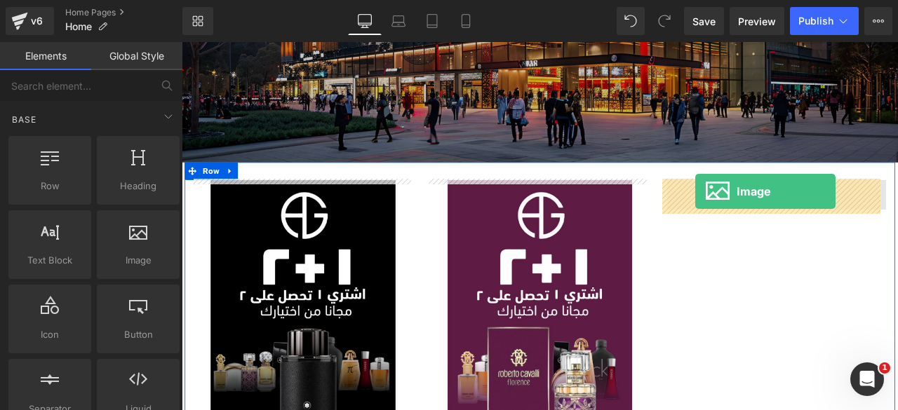
drag, startPoint x: 317, startPoint y: 300, endPoint x: 791, endPoint y: 220, distance: 480.2
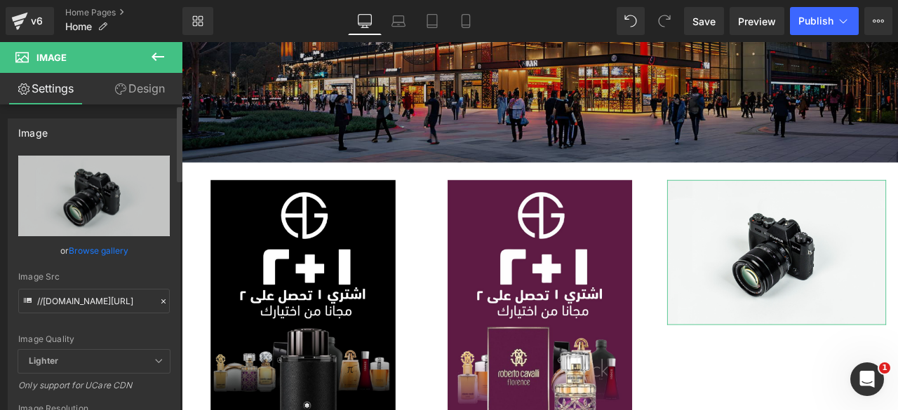
click at [91, 248] on link "Browse gallery" at bounding box center [99, 251] width 60 height 25
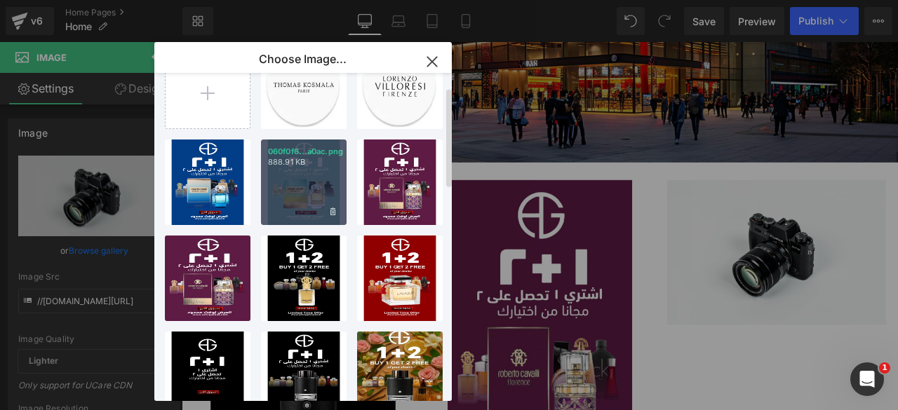
click at [286, 197] on div "060f0f6...a0ac.png 888.91 KB" at bounding box center [304, 183] width 86 height 86
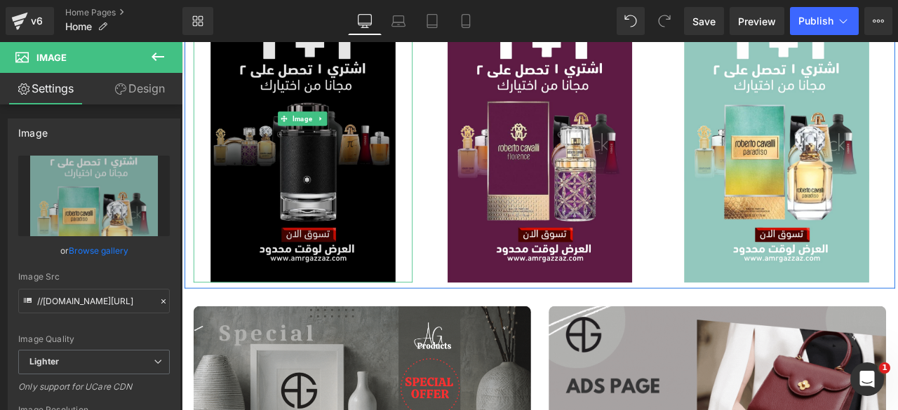
scroll to position [727, 0]
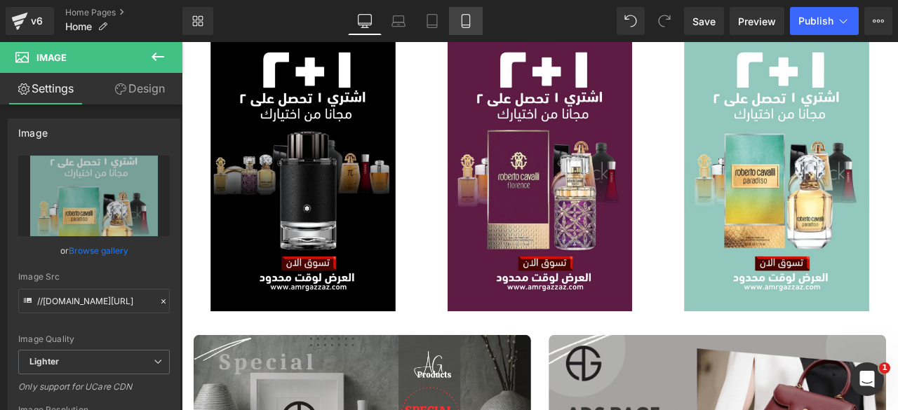
click at [460, 27] on icon at bounding box center [466, 21] width 14 height 14
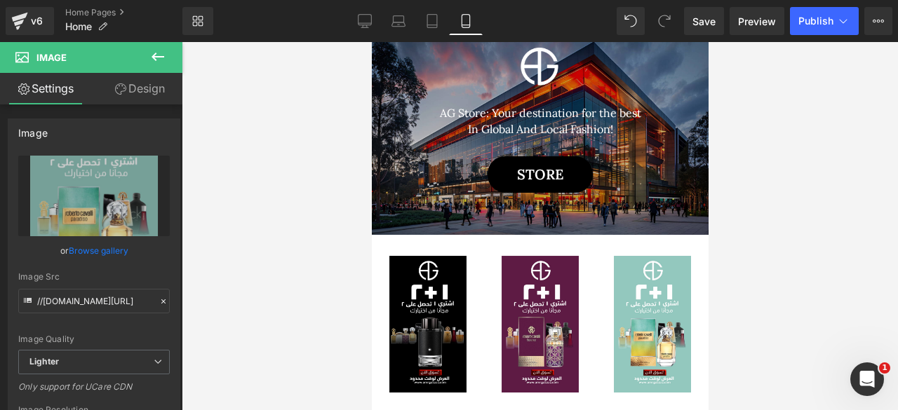
scroll to position [55, 0]
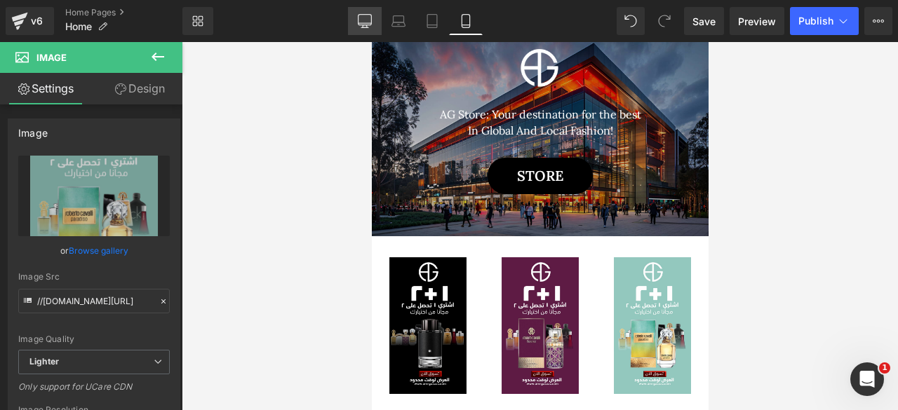
click at [351, 20] on link "Desktop" at bounding box center [365, 21] width 34 height 28
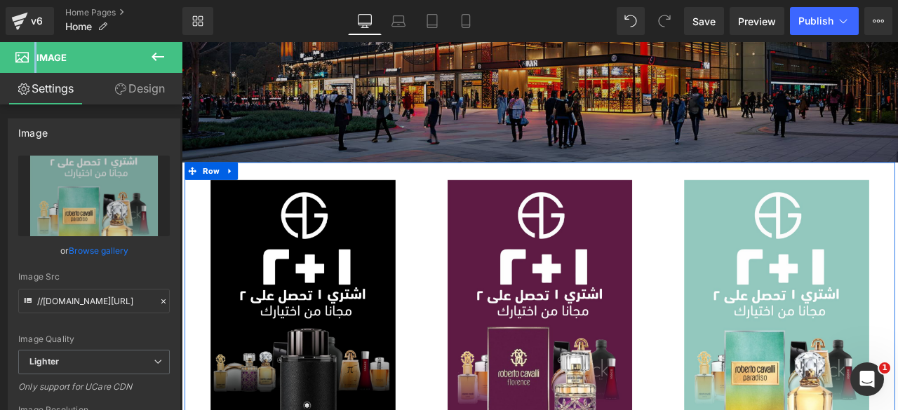
scroll to position [488, 0]
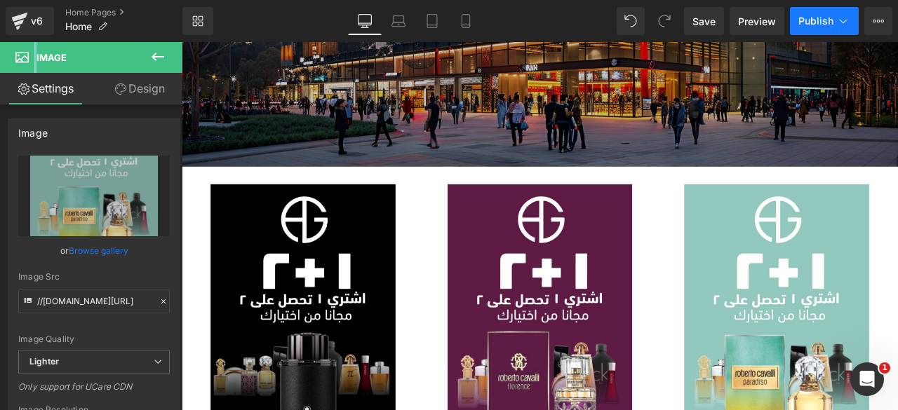
click at [803, 18] on span "Publish" at bounding box center [815, 20] width 35 height 11
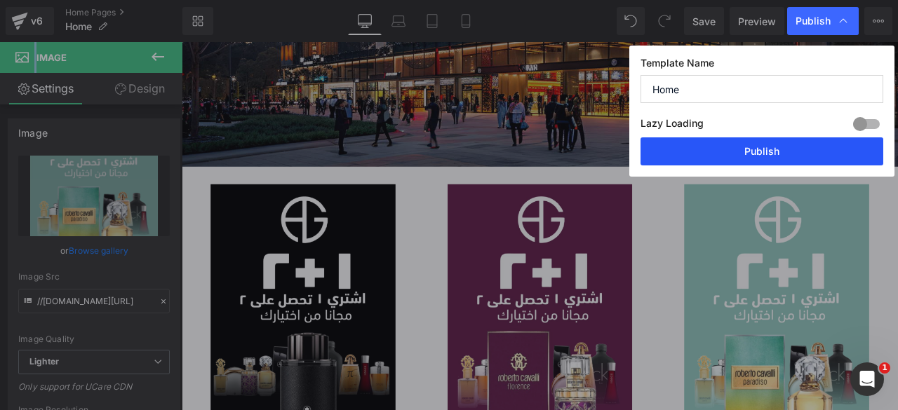
click at [724, 153] on button "Publish" at bounding box center [761, 151] width 243 height 28
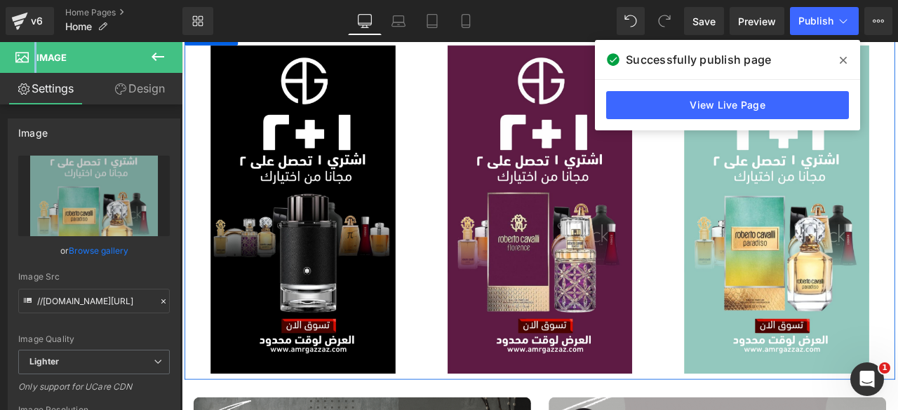
scroll to position [734, 0]
